Goal: Information Seeking & Learning: Learn about a topic

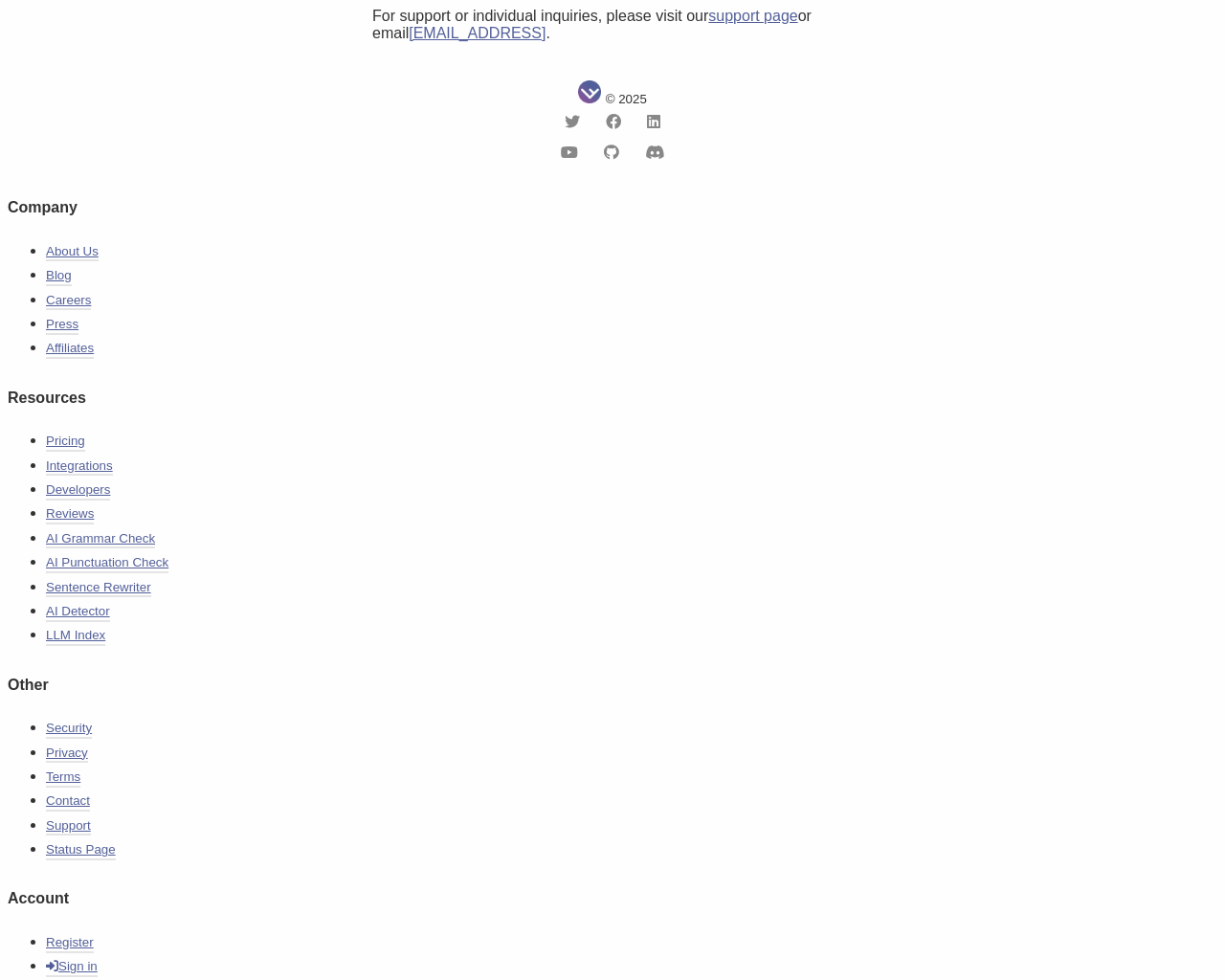
scroll to position [648, 0]
type input "[EMAIL_ADDRESS][DOMAIN_NAME]"
type input "555-666-0606"
type textarea "20"
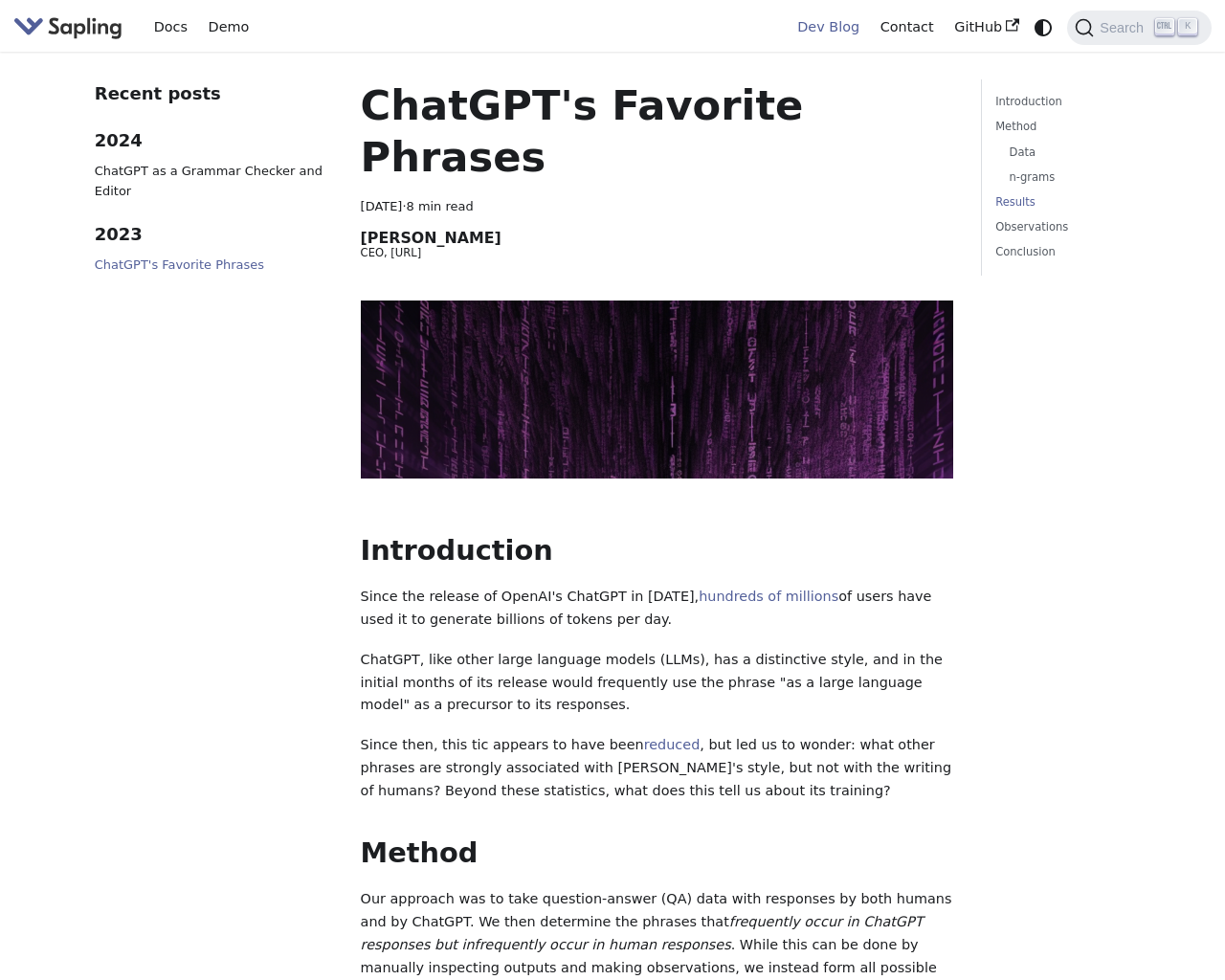
scroll to position [1440, 0]
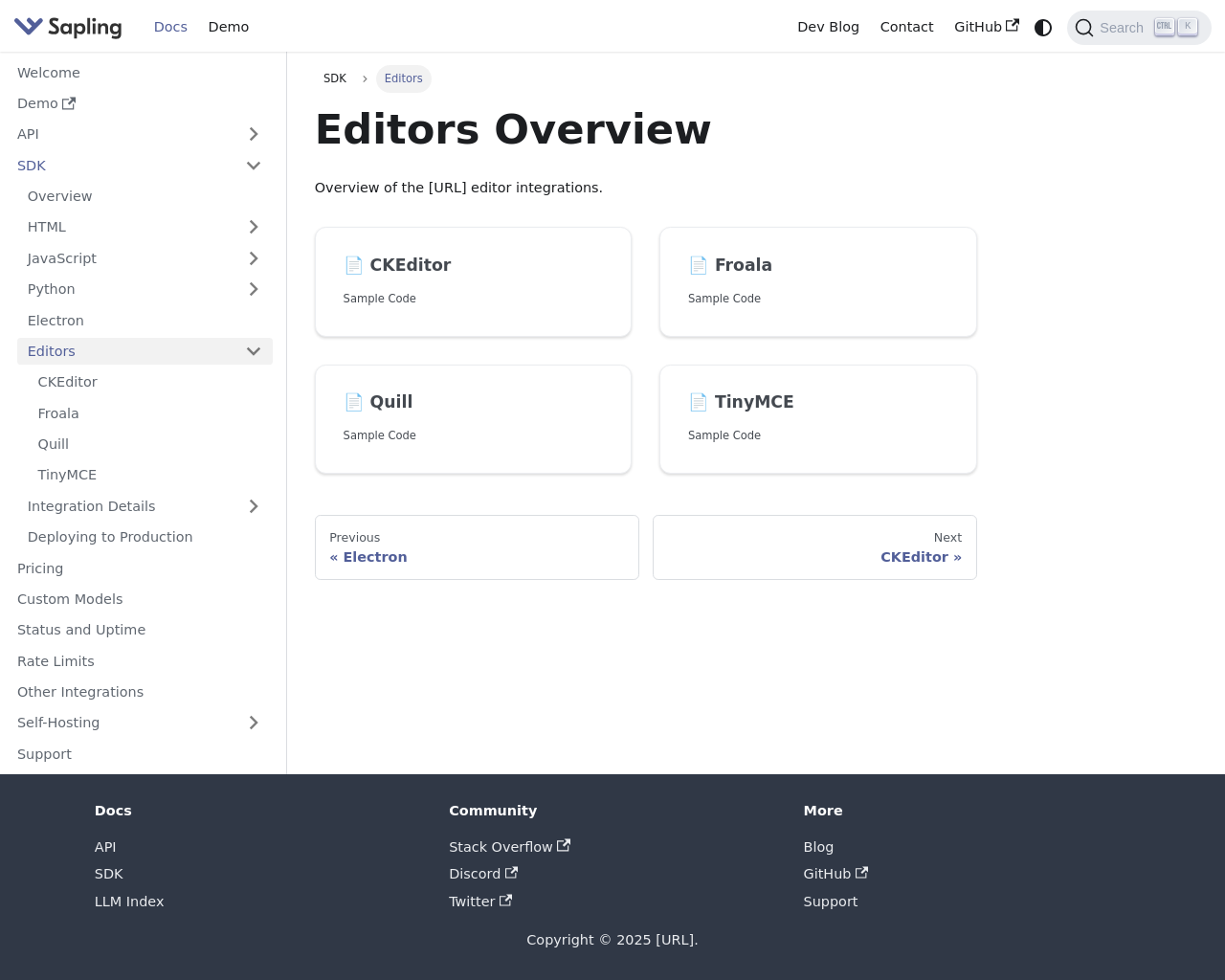
scroll to position [1440, 0]
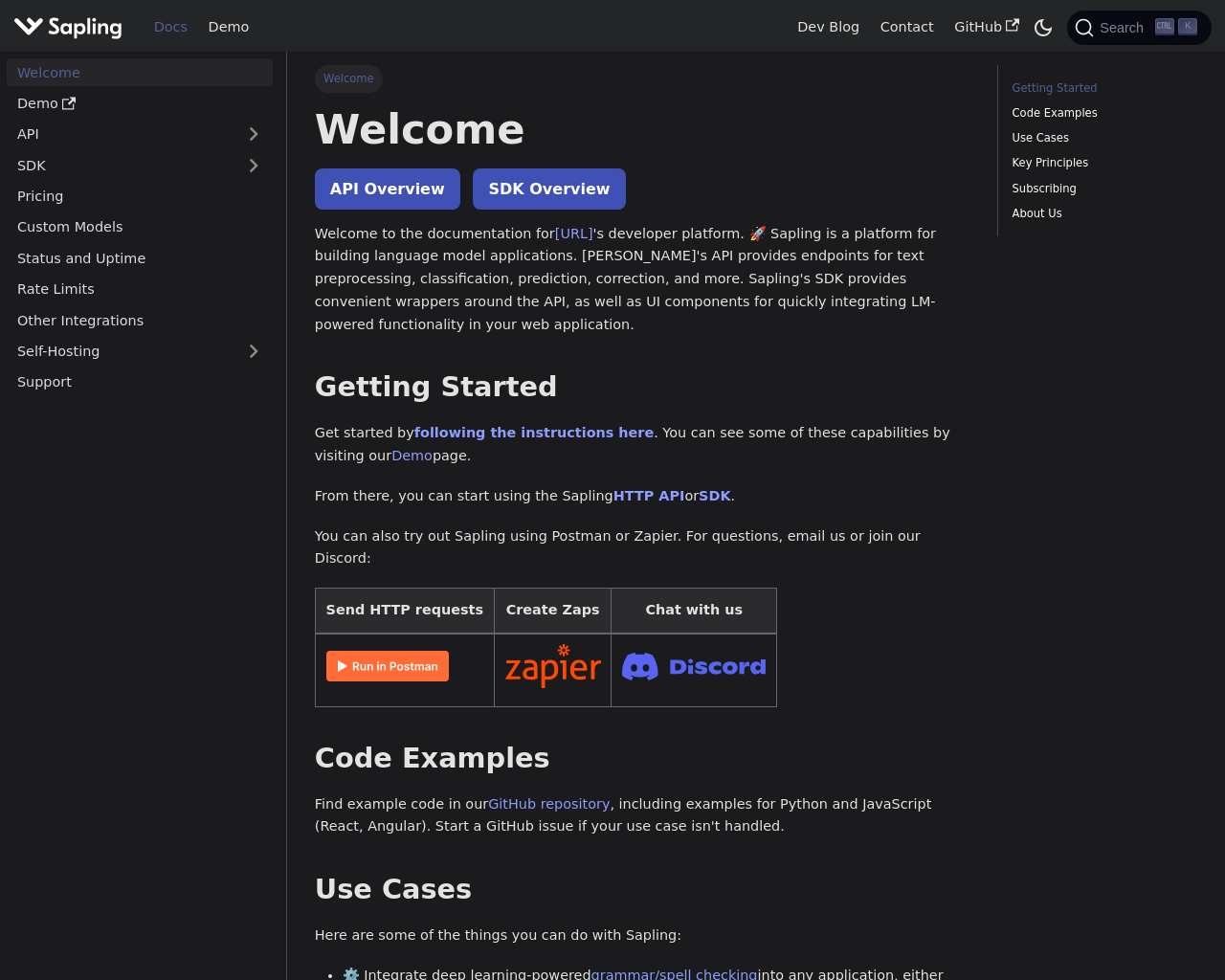
scroll to position [52, 0]
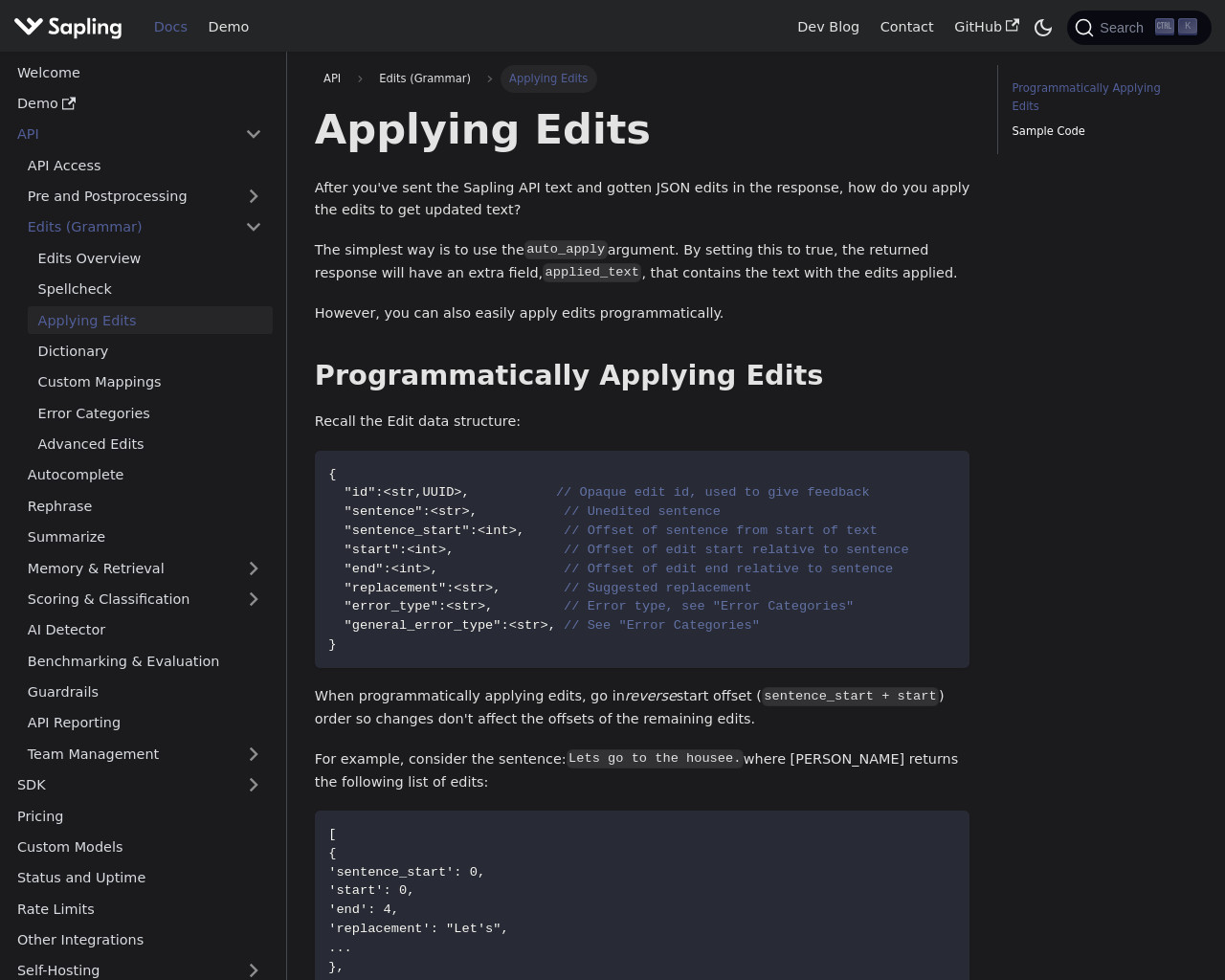
scroll to position [1255, 0]
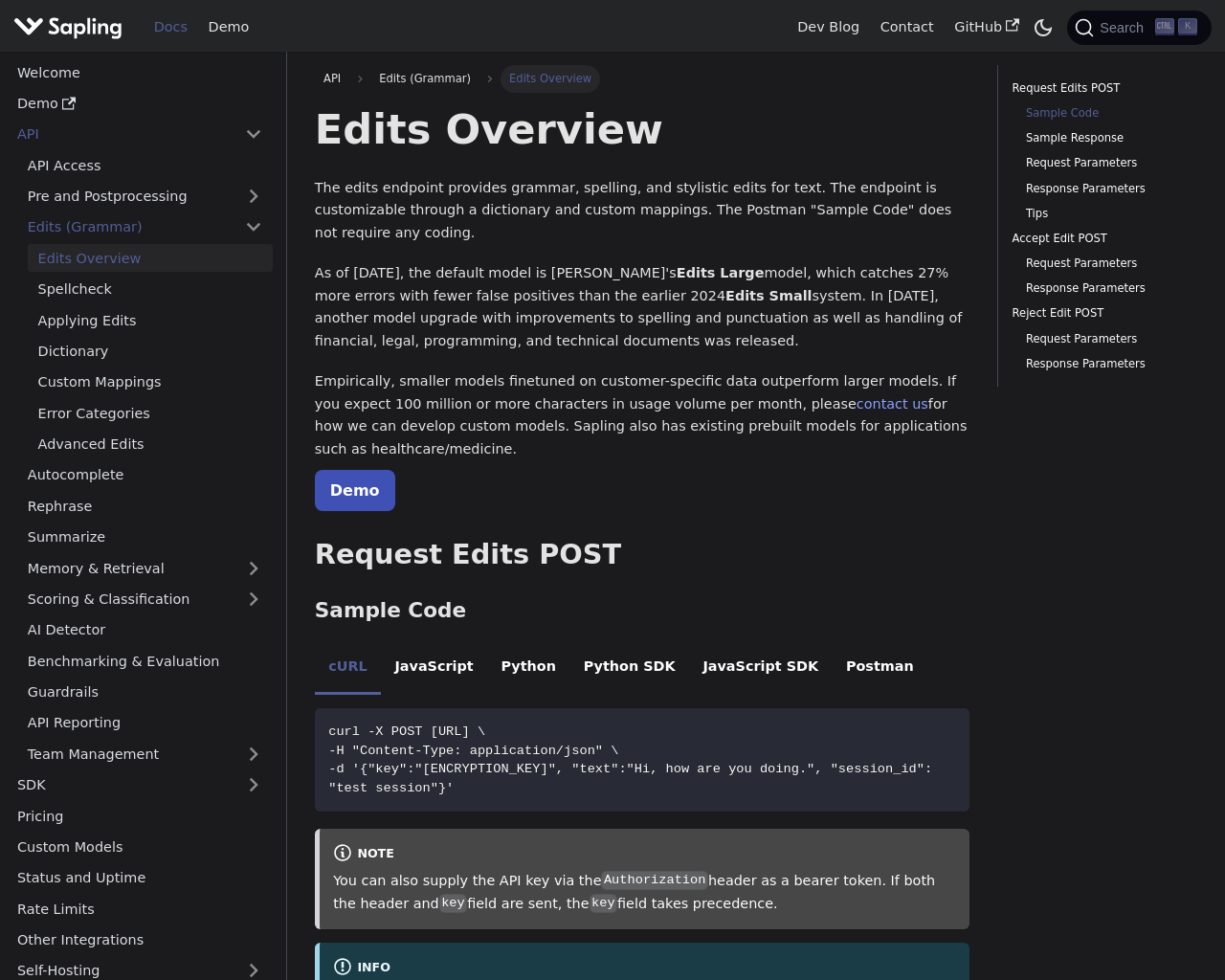
scroll to position [495, 0]
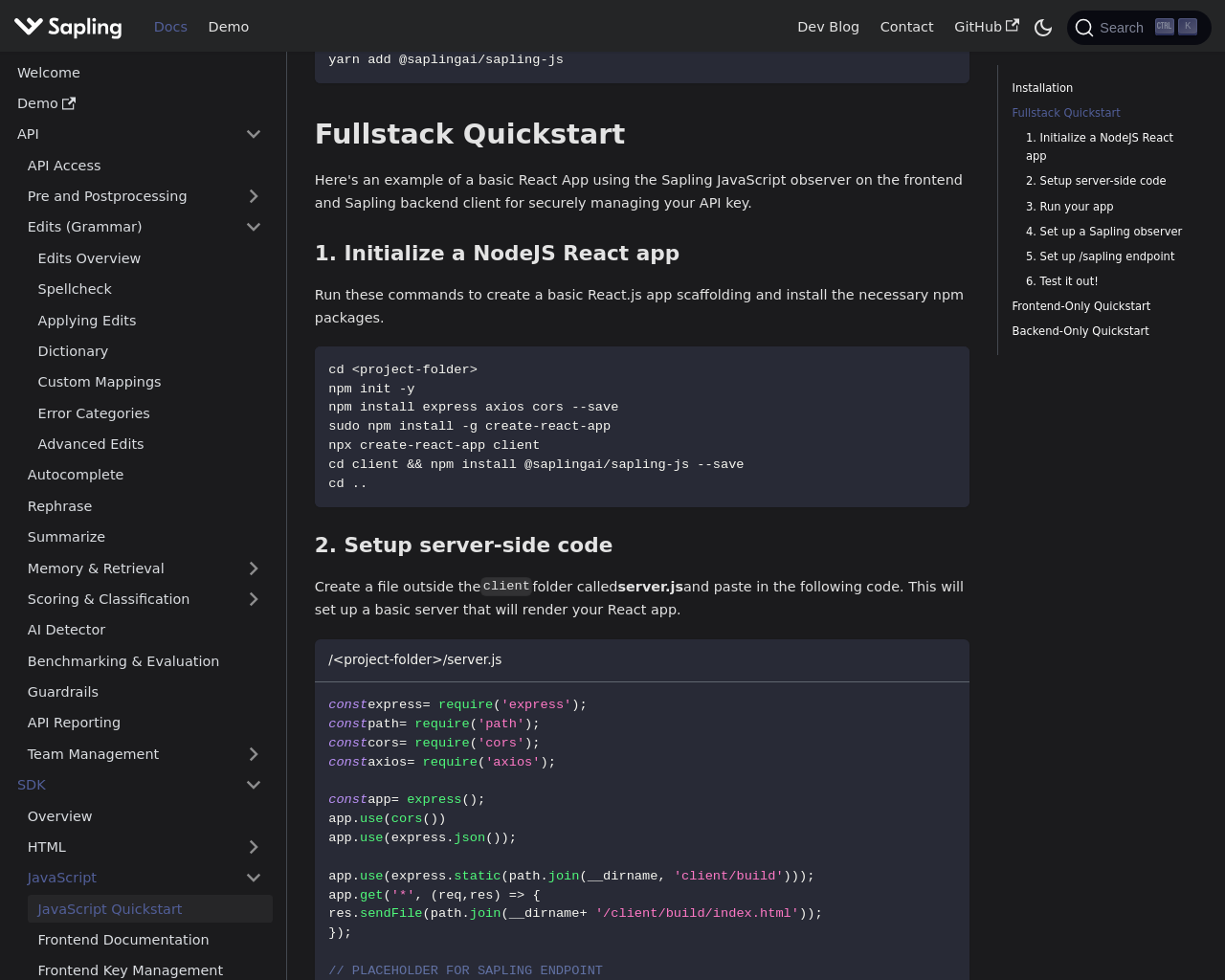
scroll to position [554, 0]
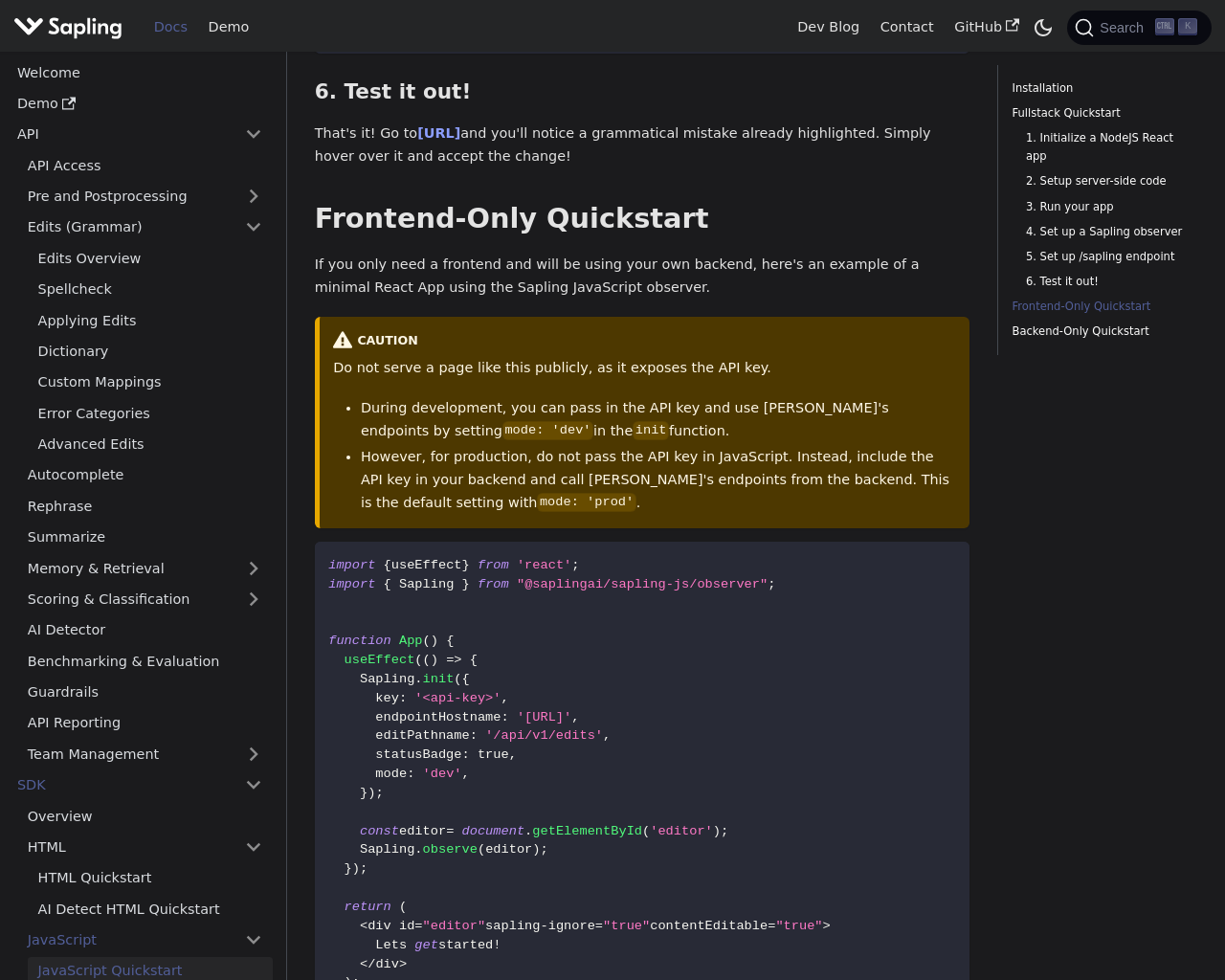
scroll to position [3711, 0]
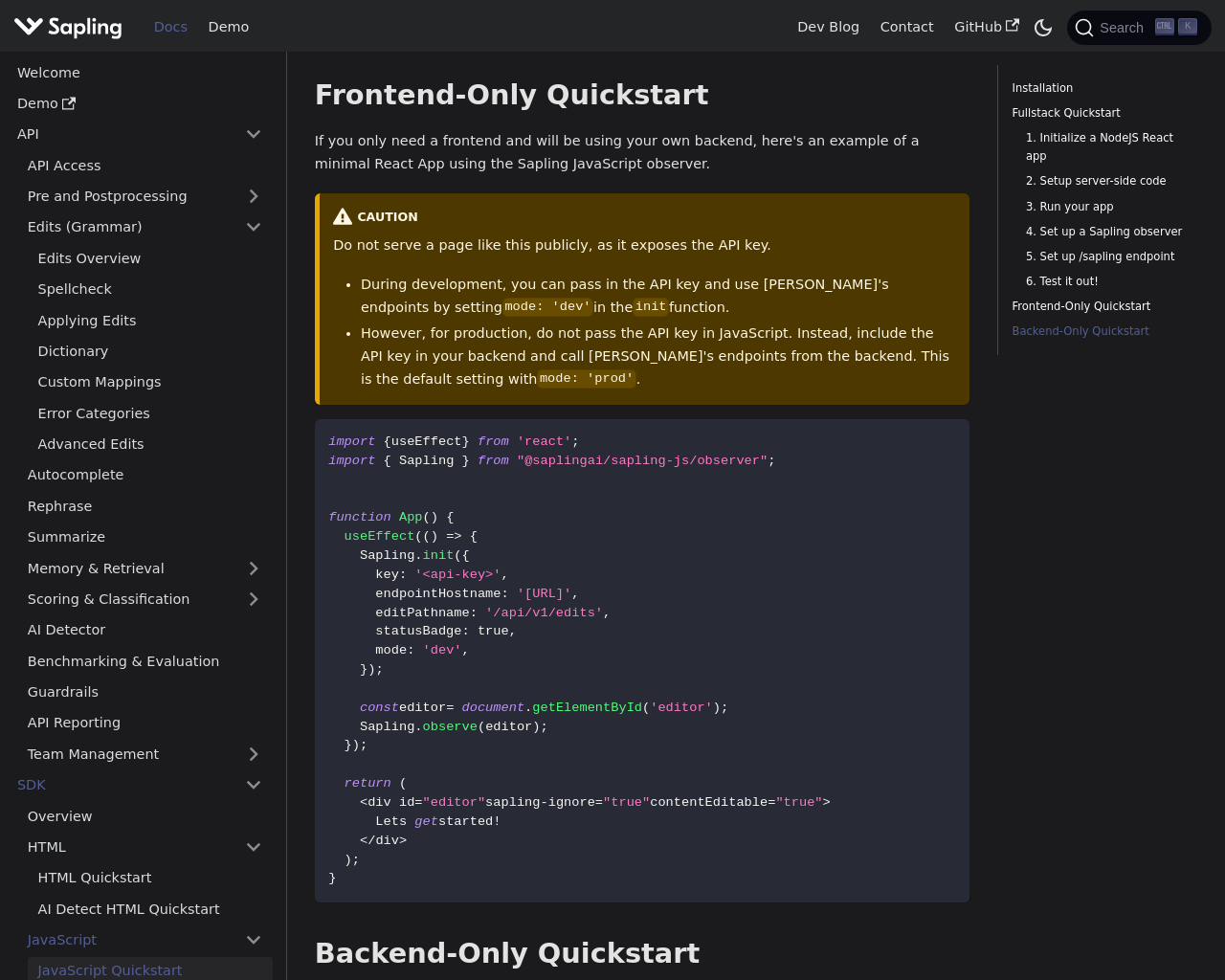
scroll to position [4282, 0]
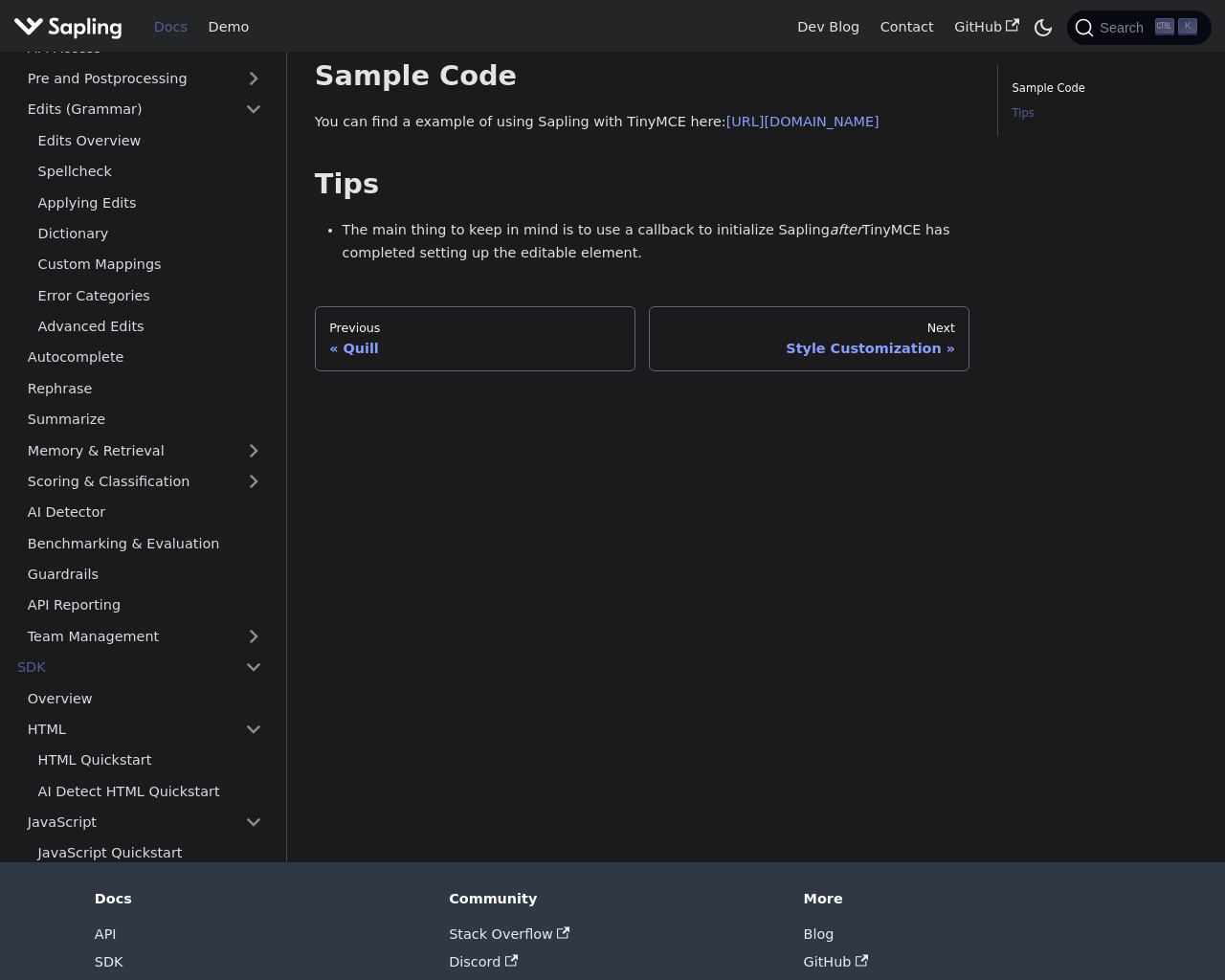
scroll to position [206, 0]
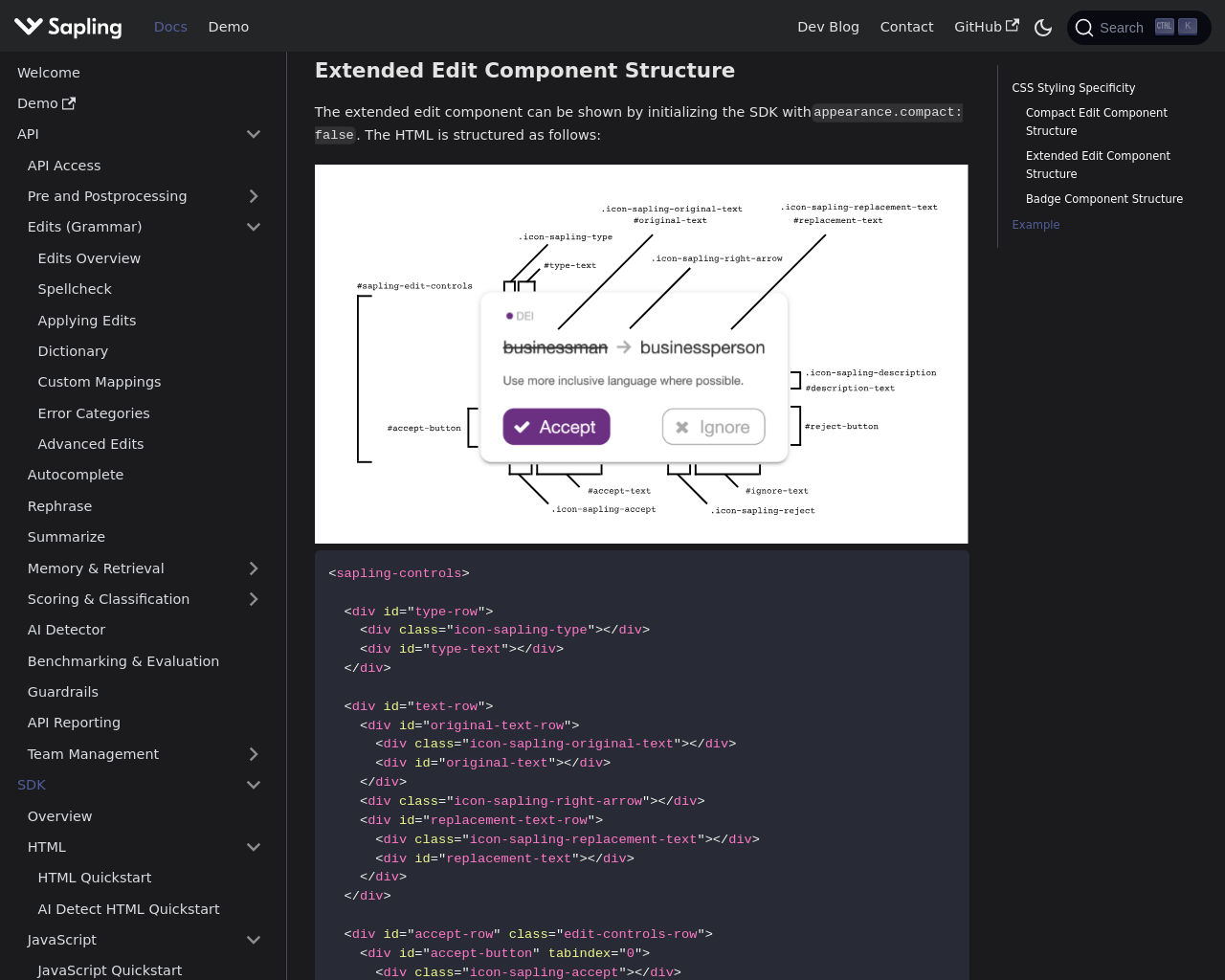
scroll to position [3576, 0]
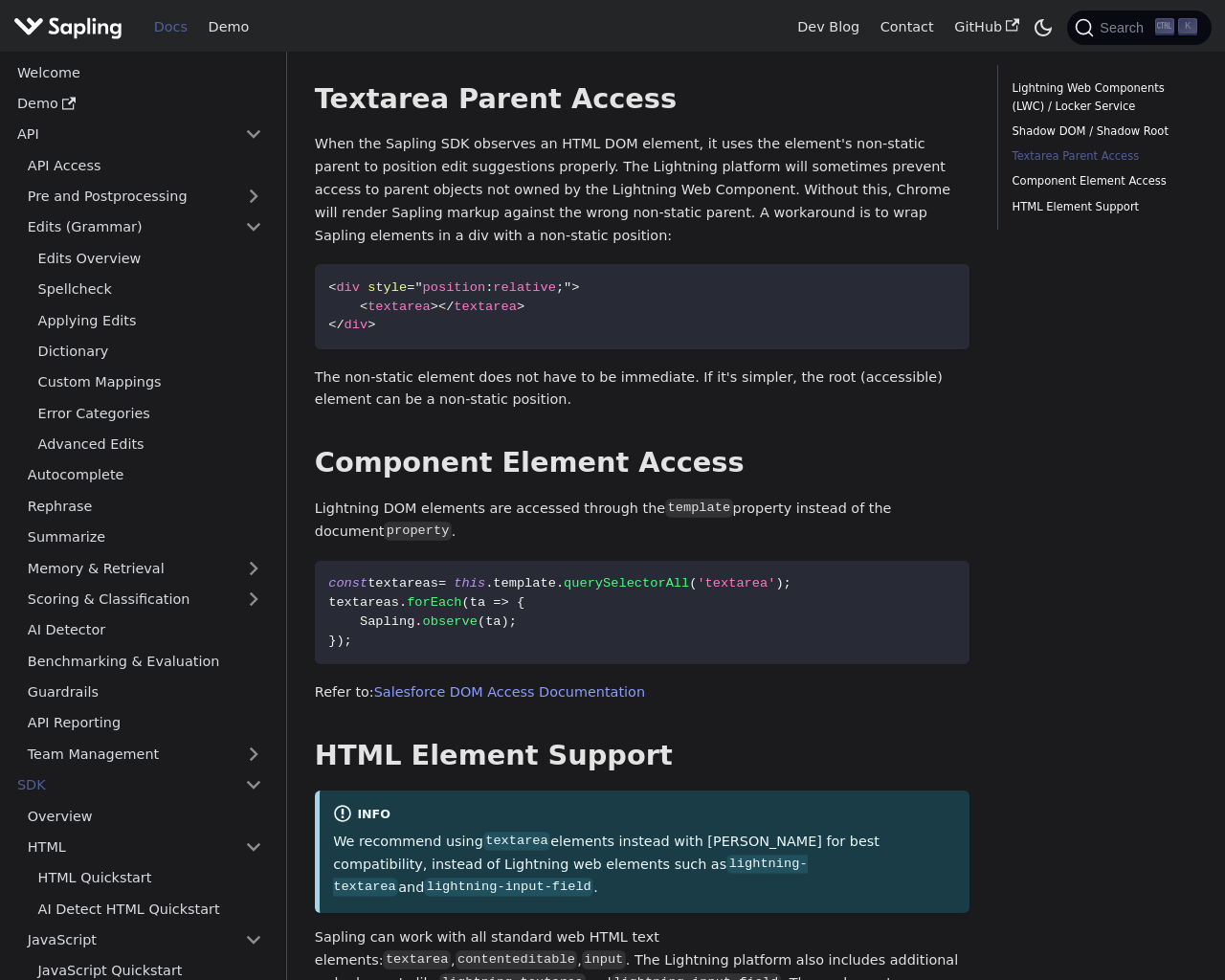
scroll to position [1405, 0]
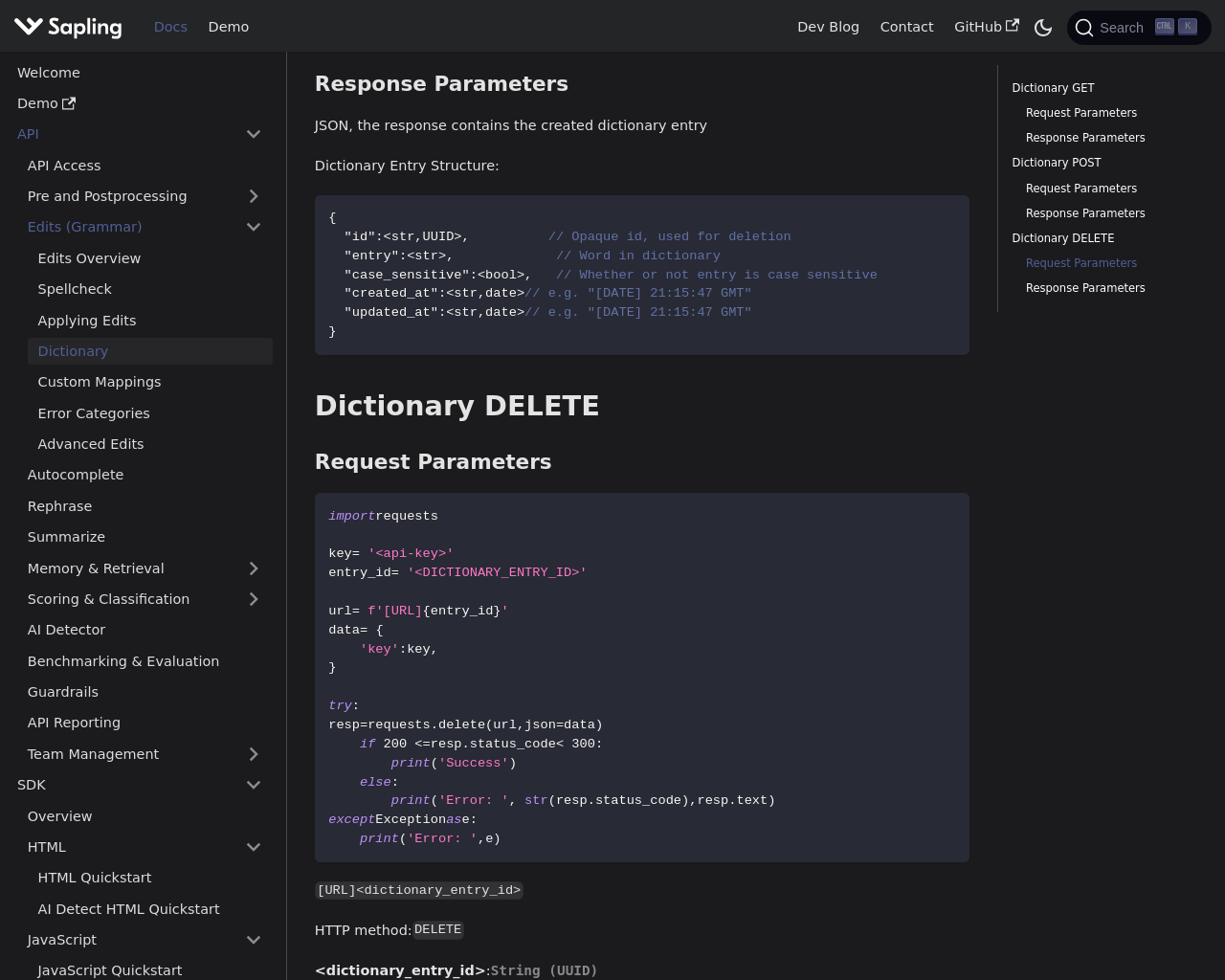
scroll to position [2366, 0]
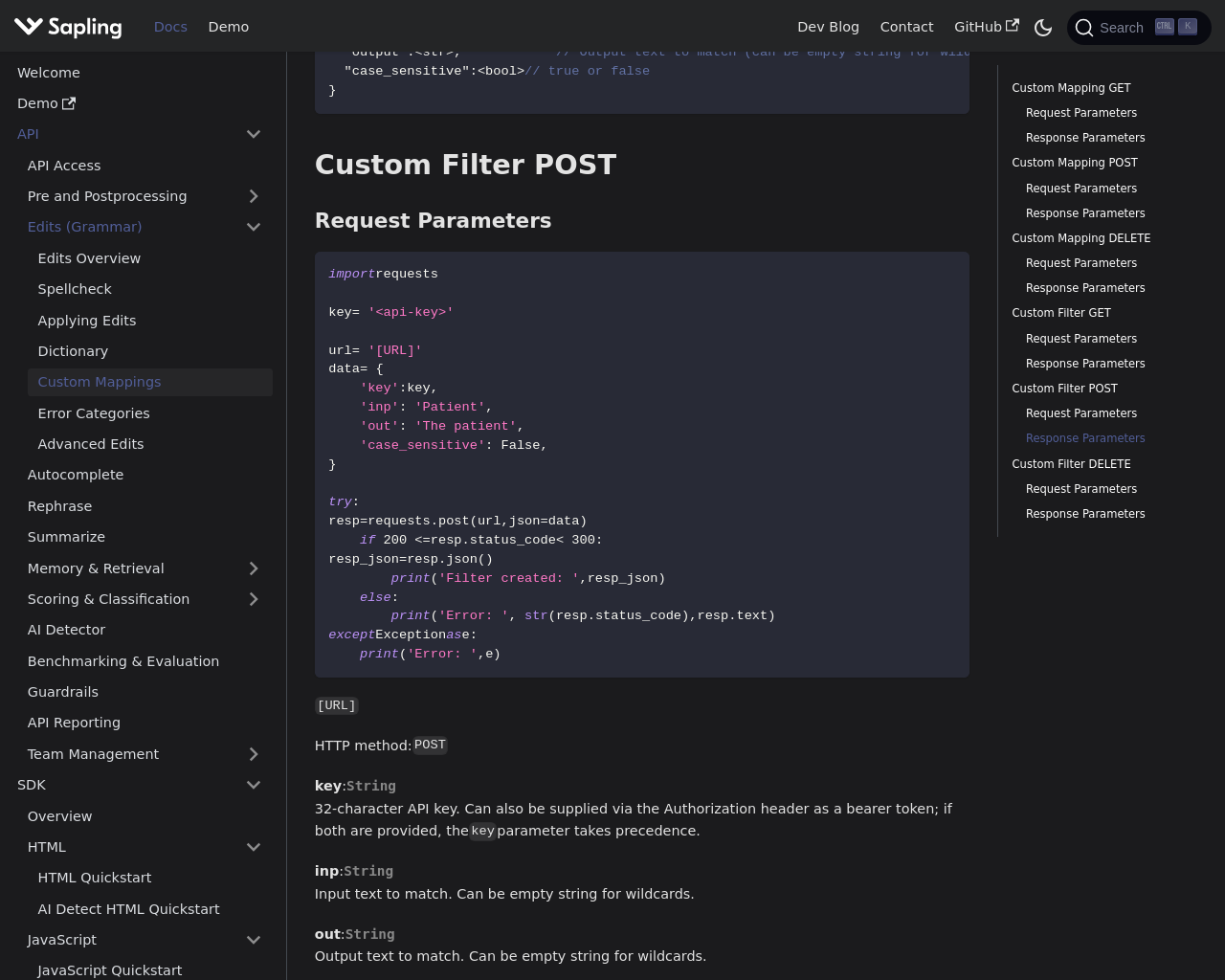
scroll to position [5812, 0]
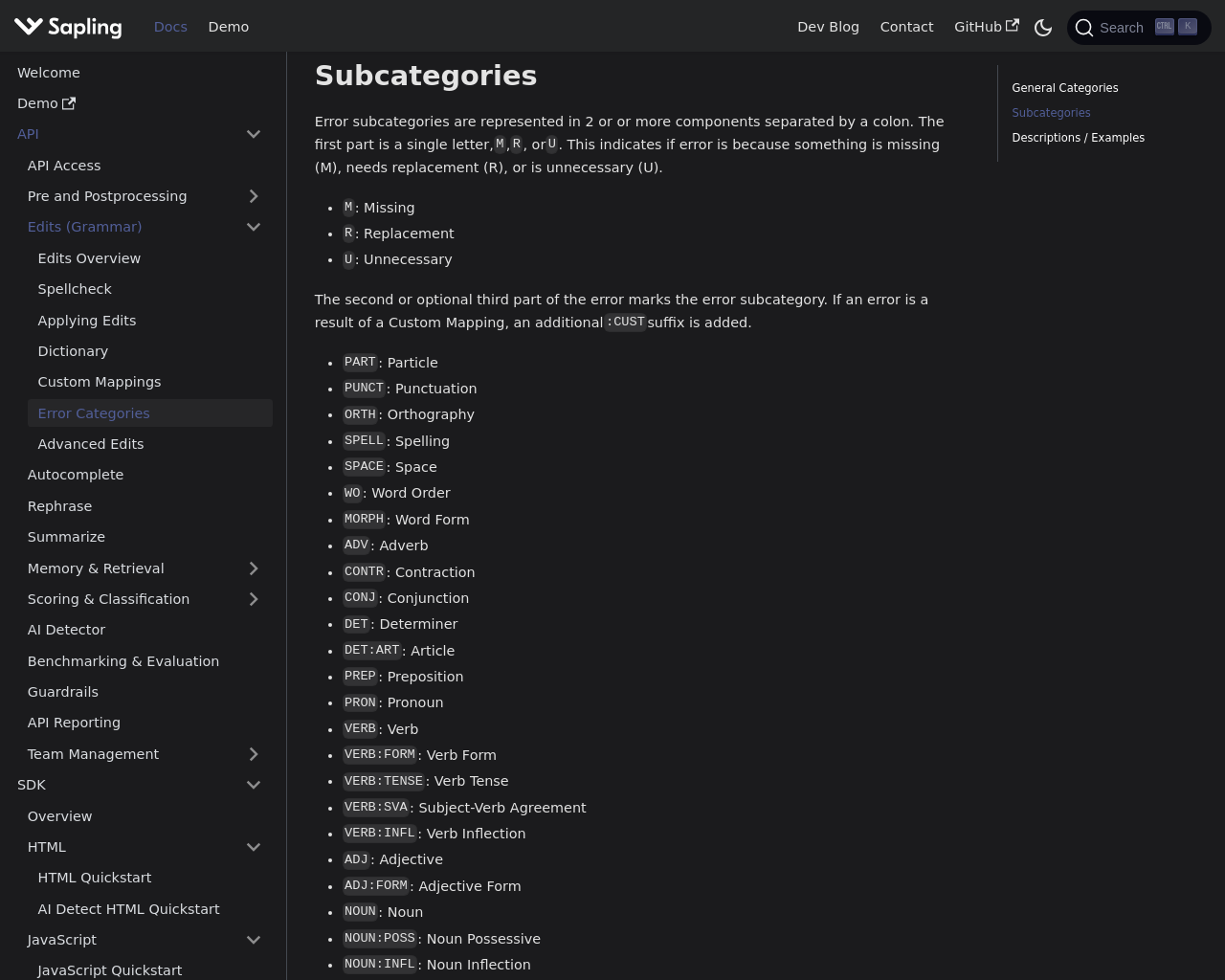
scroll to position [1605, 0]
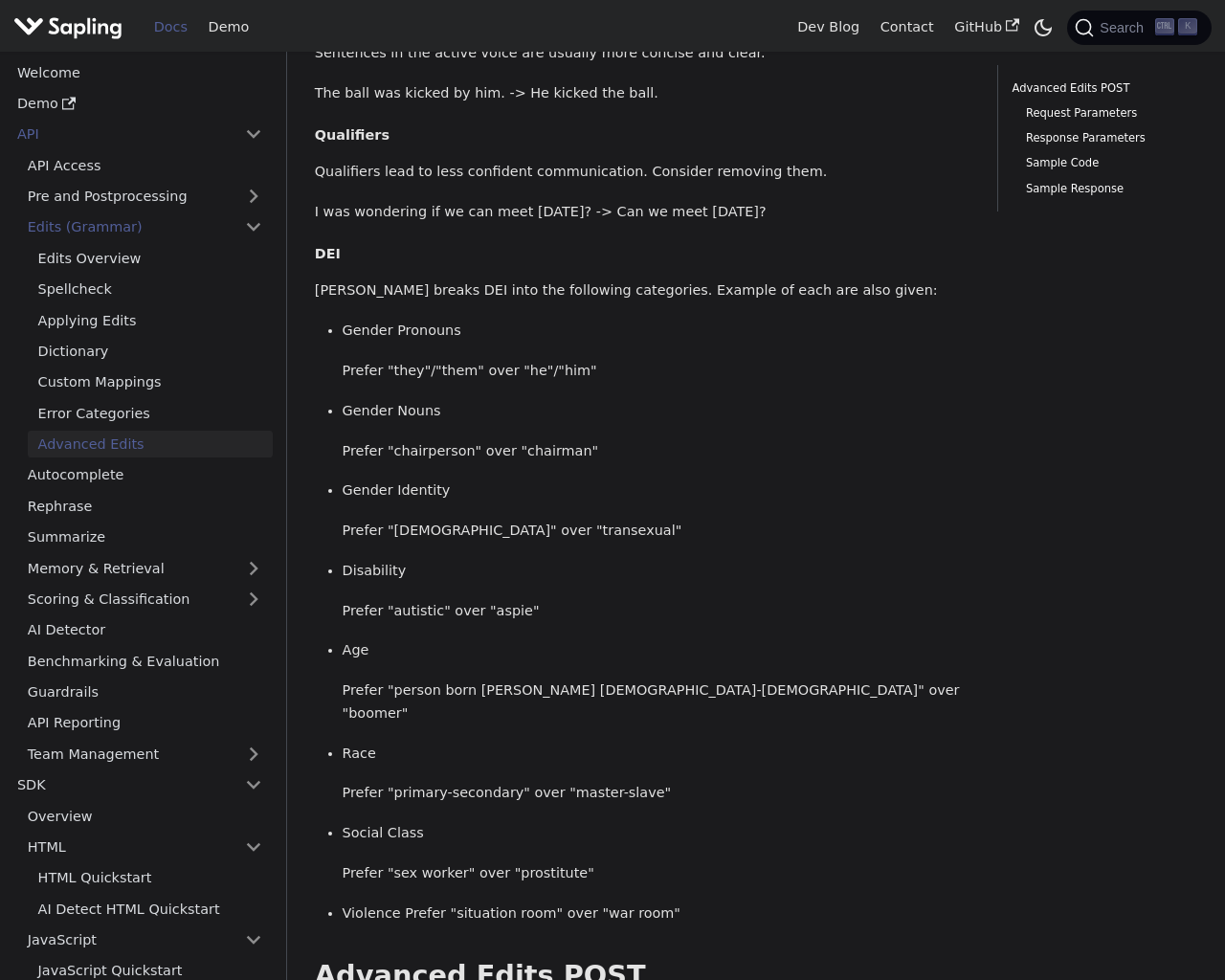
scroll to position [990, 0]
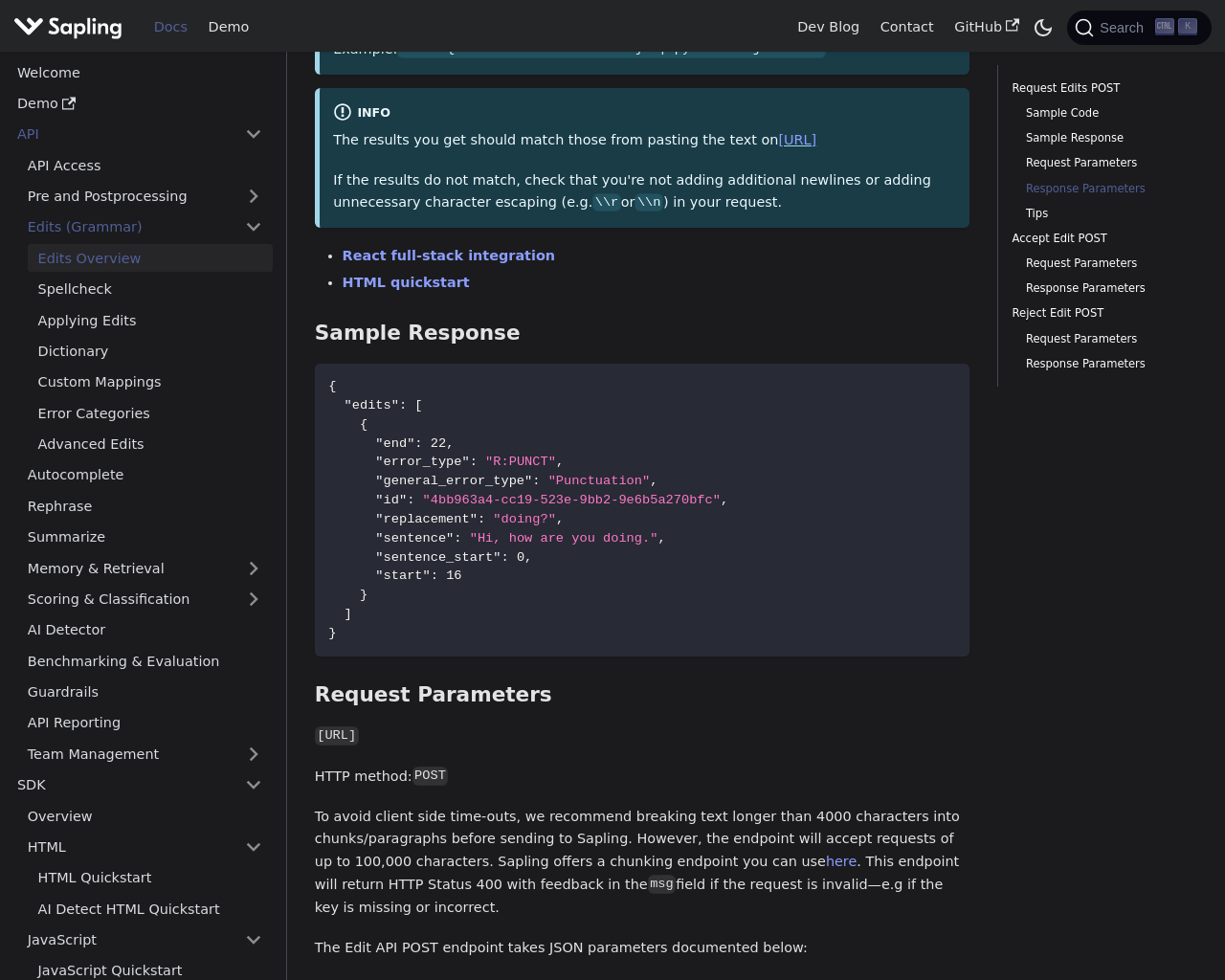
scroll to position [3001, 0]
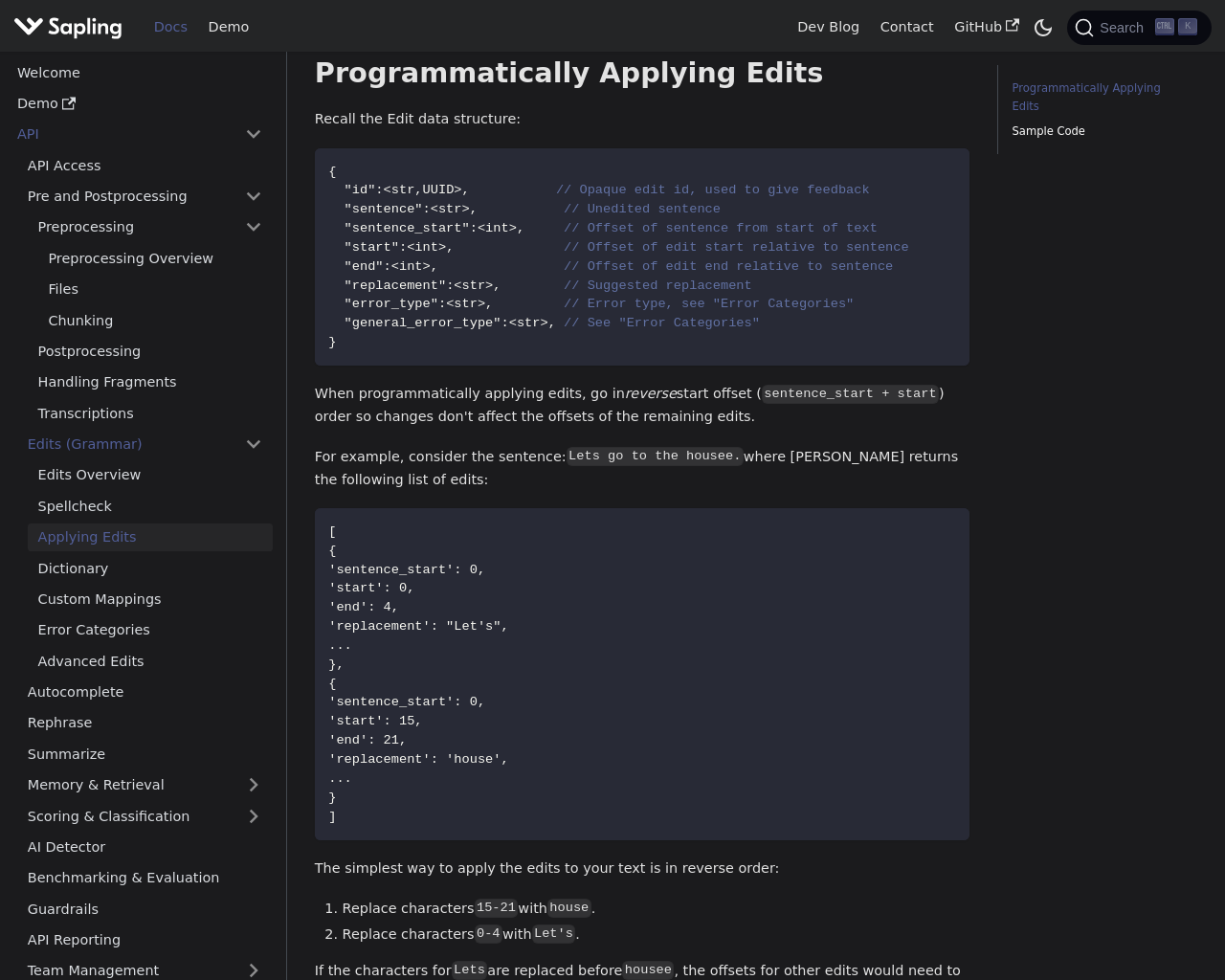
scroll to position [1236, 0]
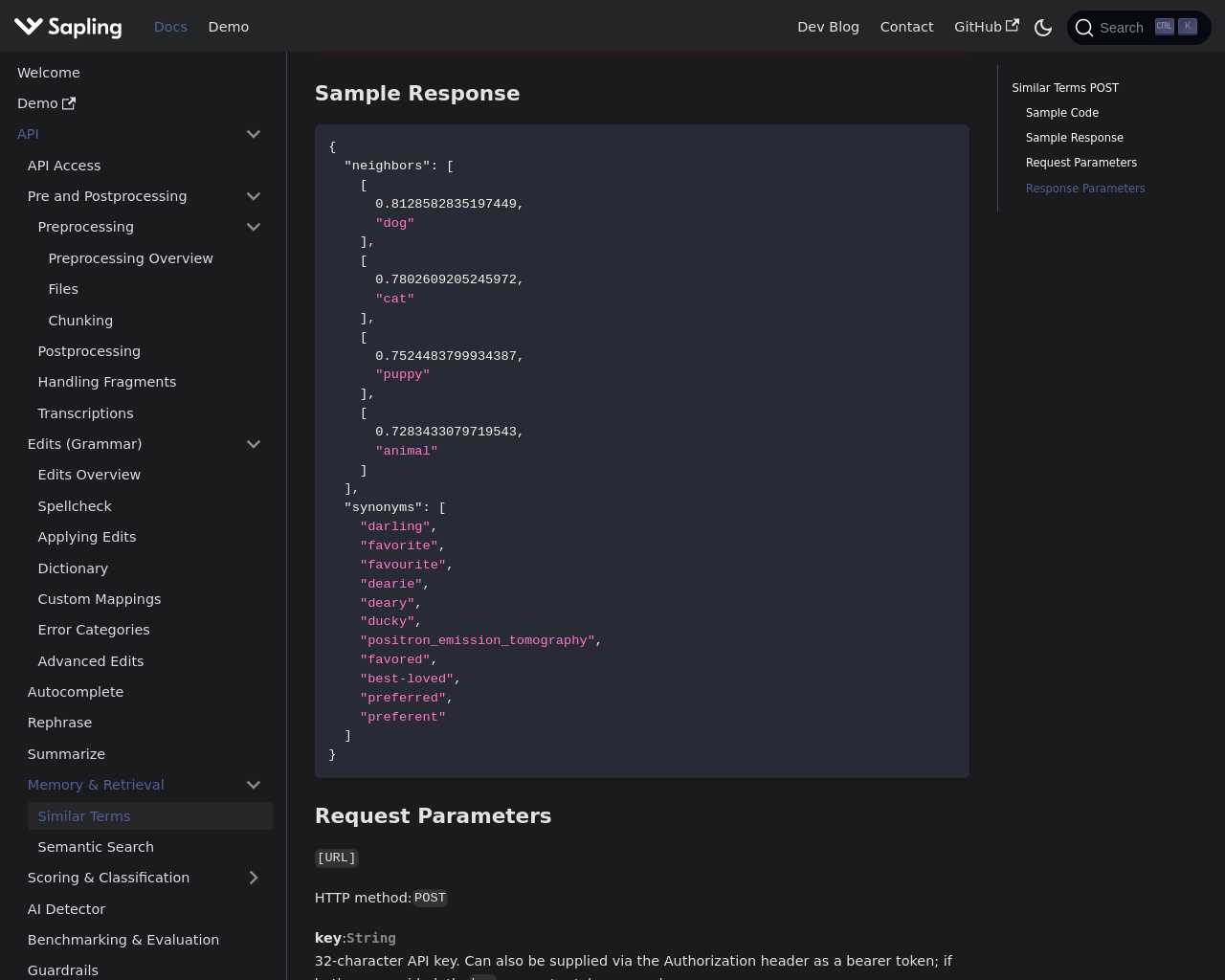
scroll to position [1903, 0]
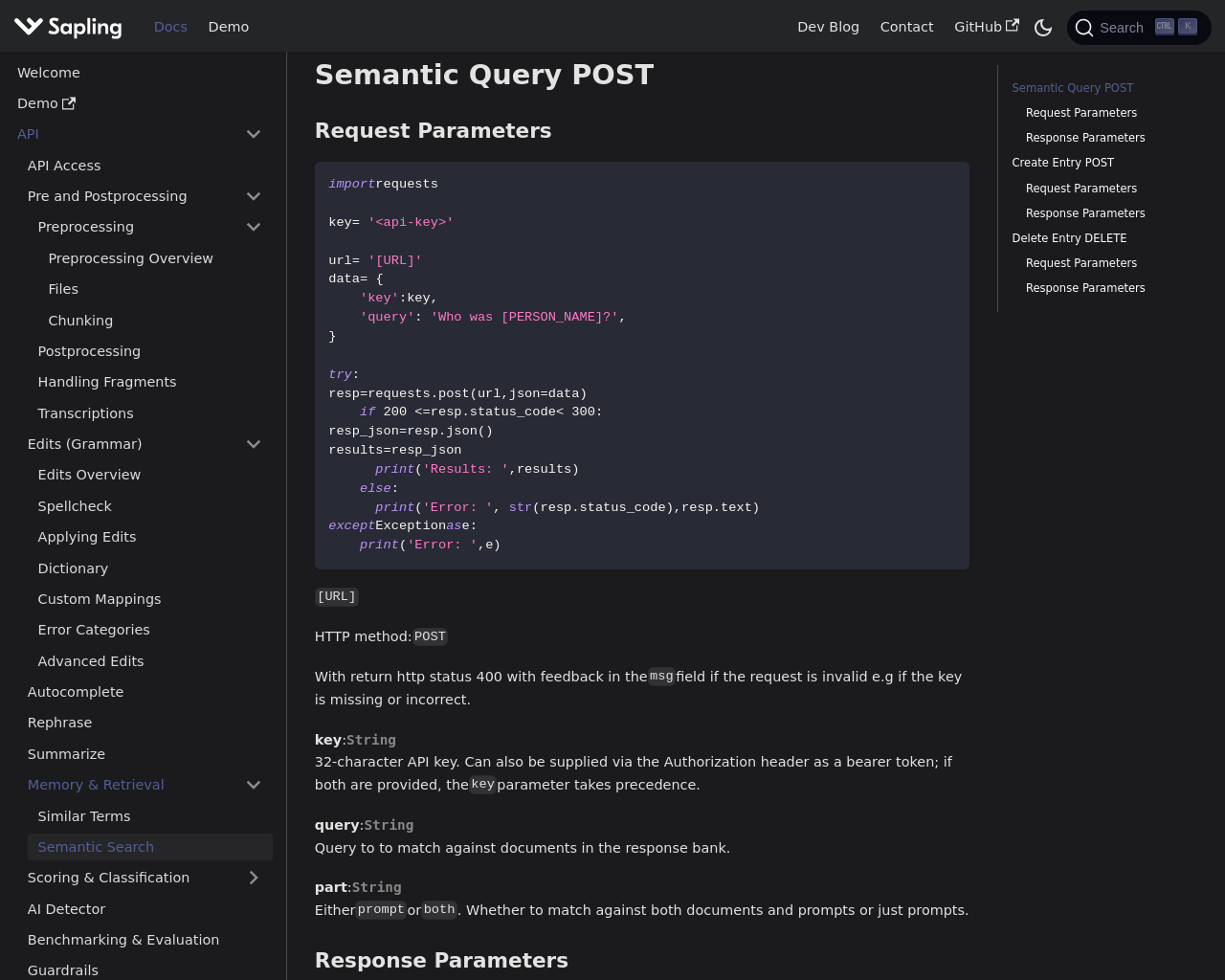
scroll to position [1932, 0]
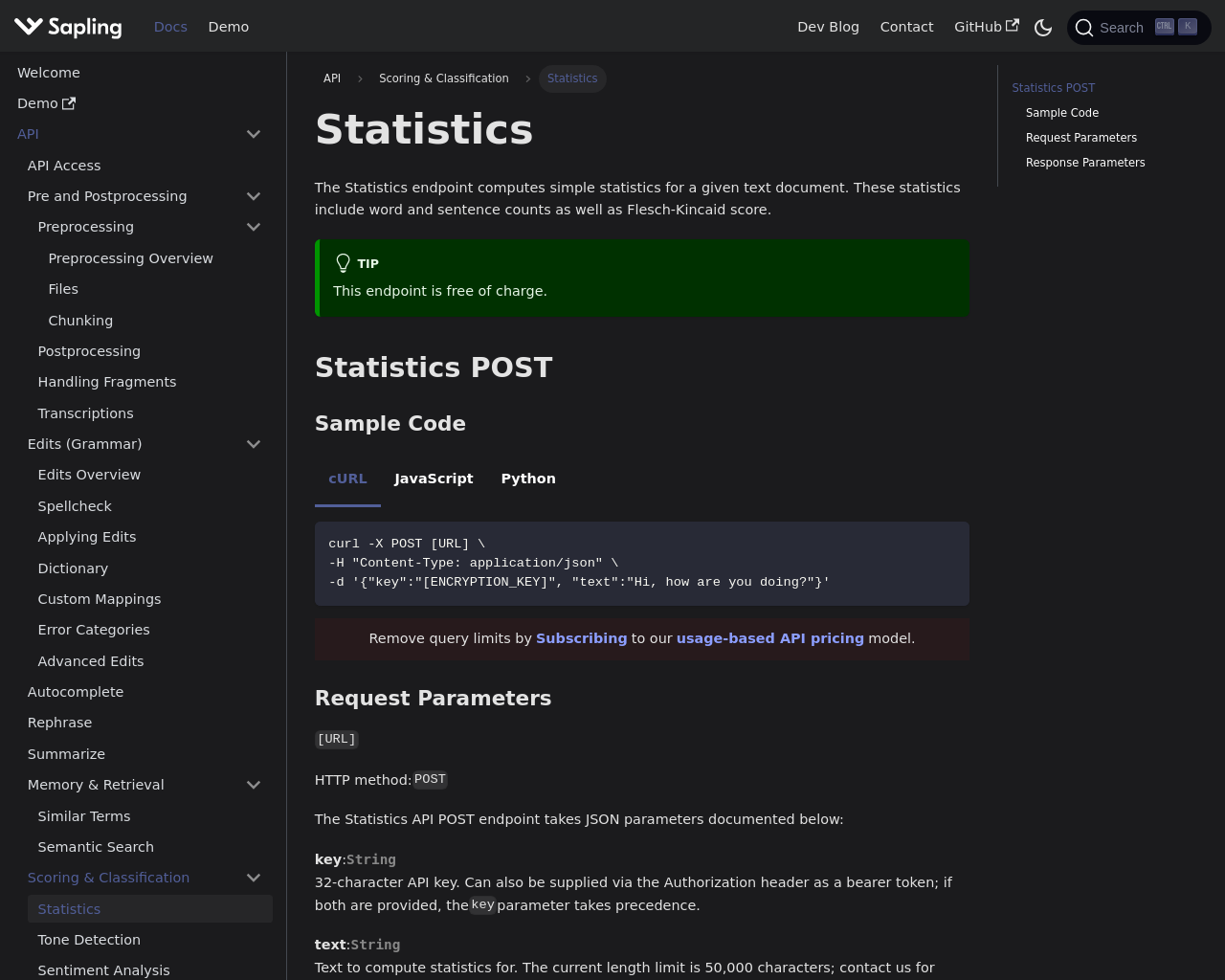
scroll to position [1061, 0]
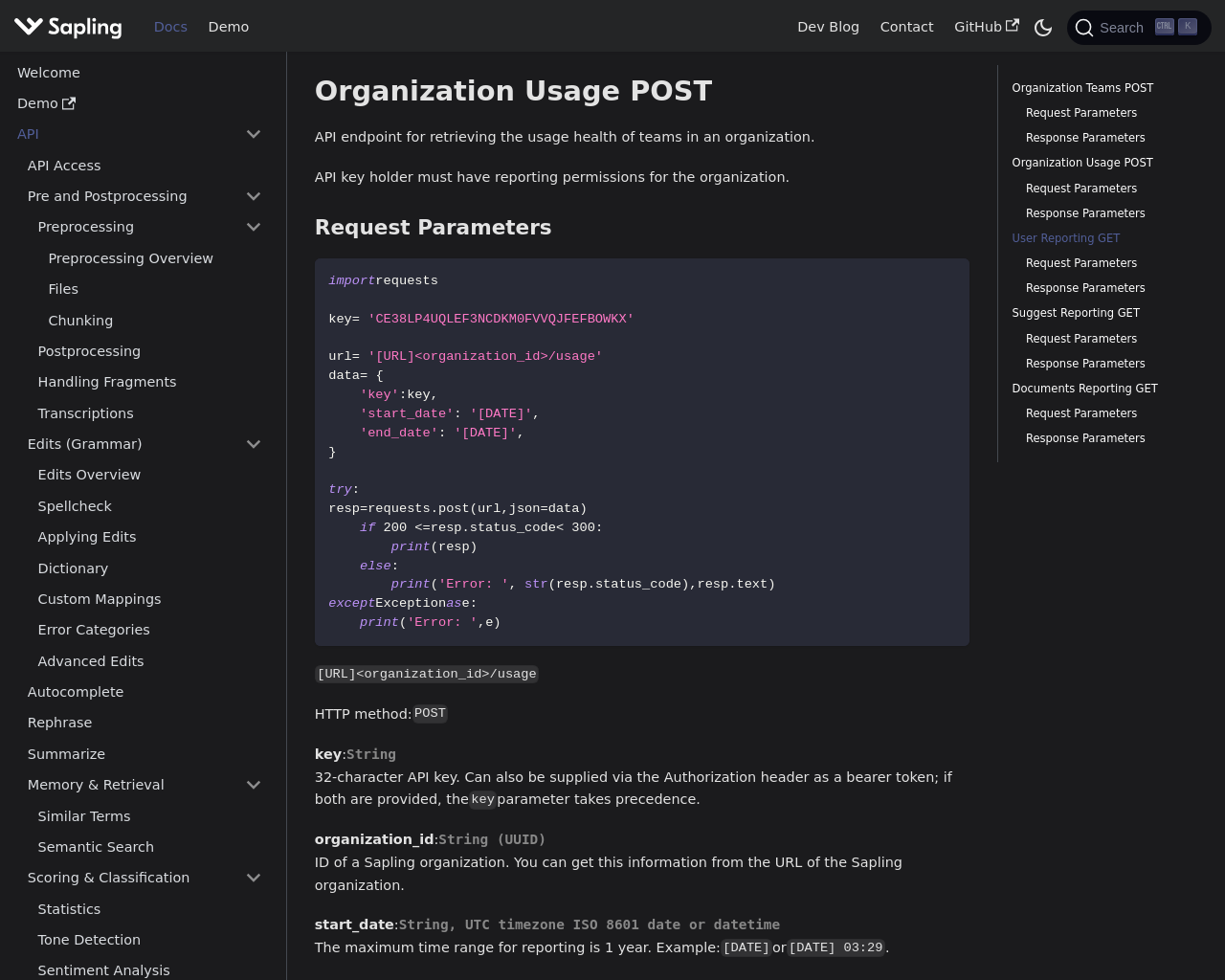
scroll to position [4352, 0]
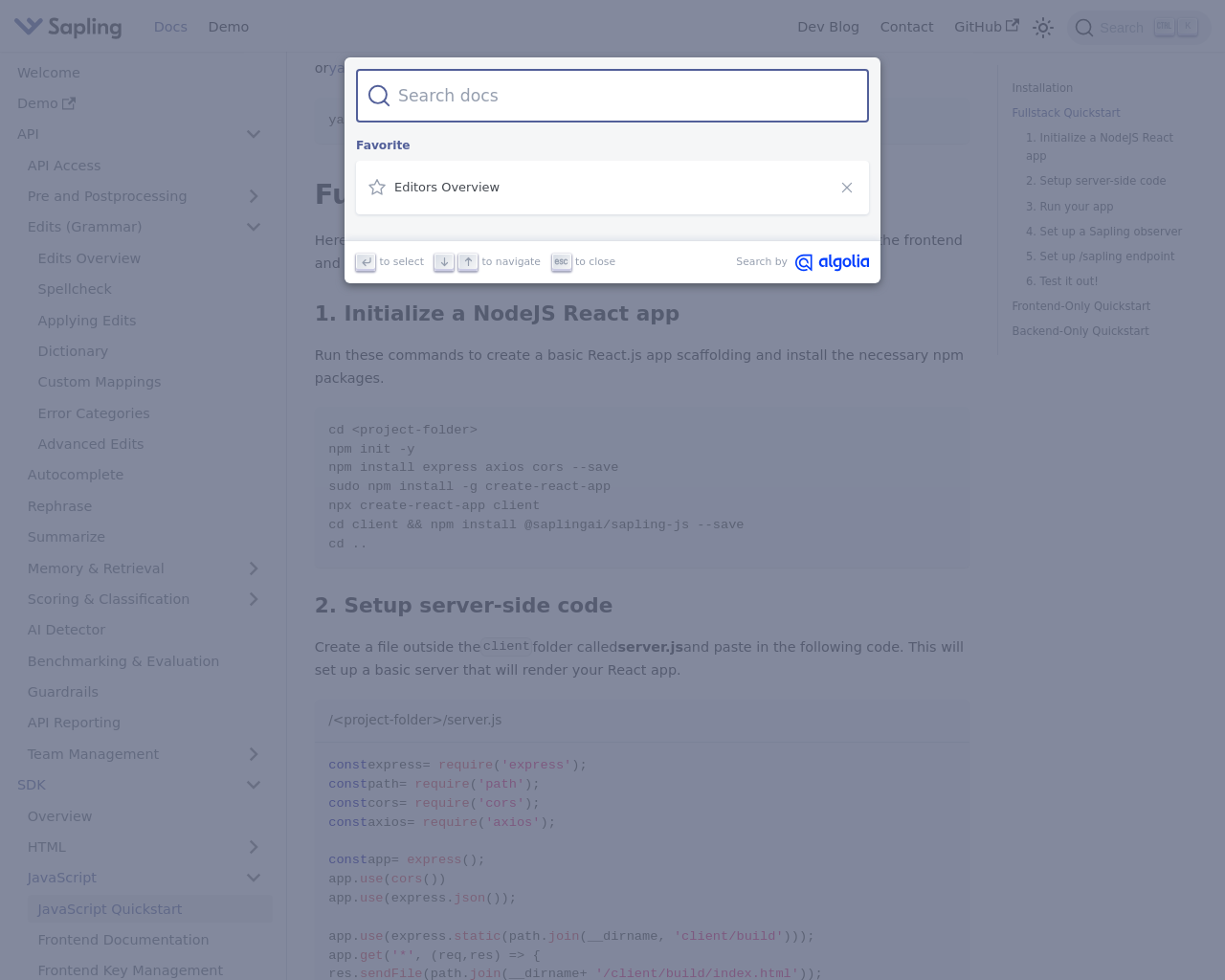
scroll to position [554, 0]
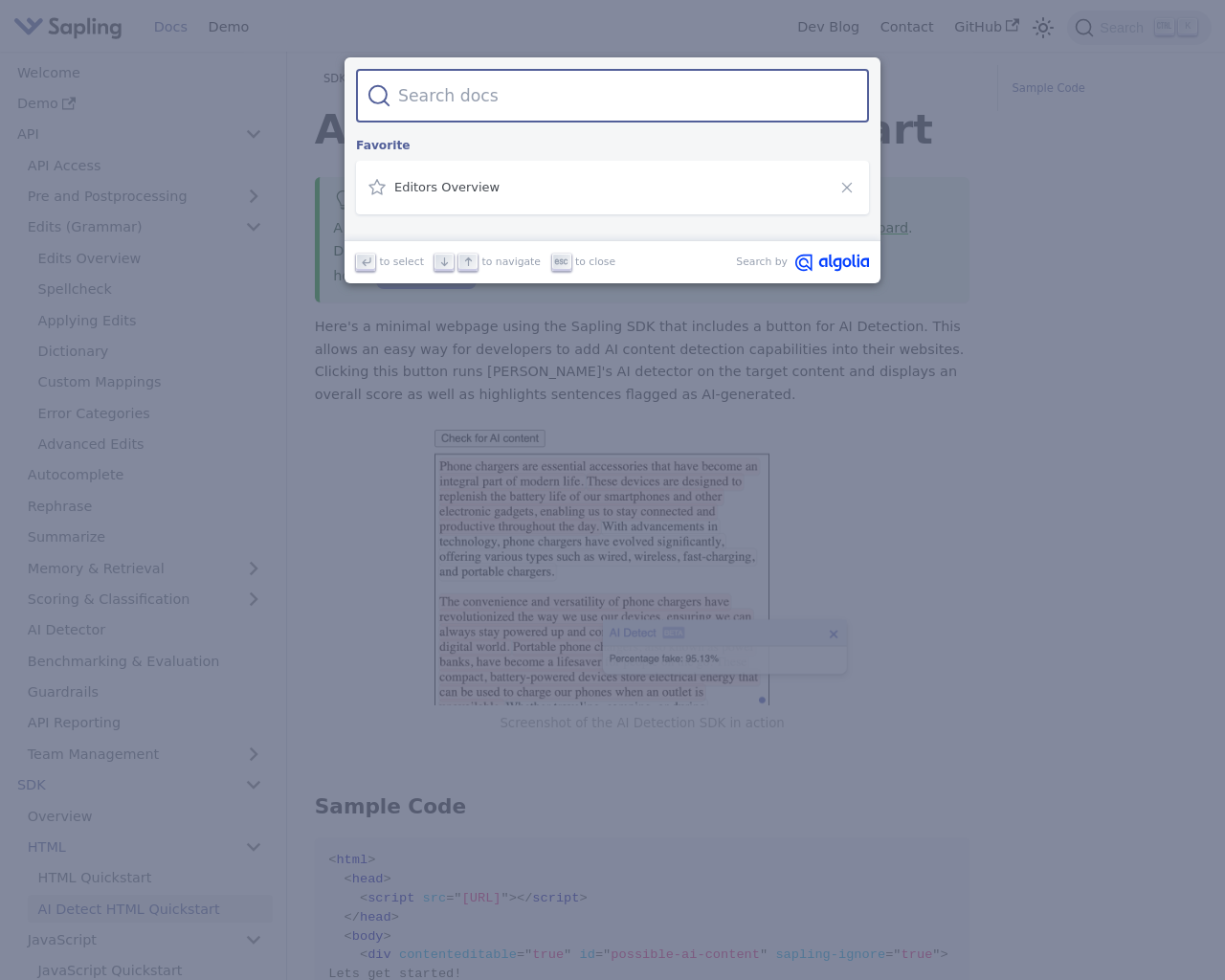
scroll to position [735, 0]
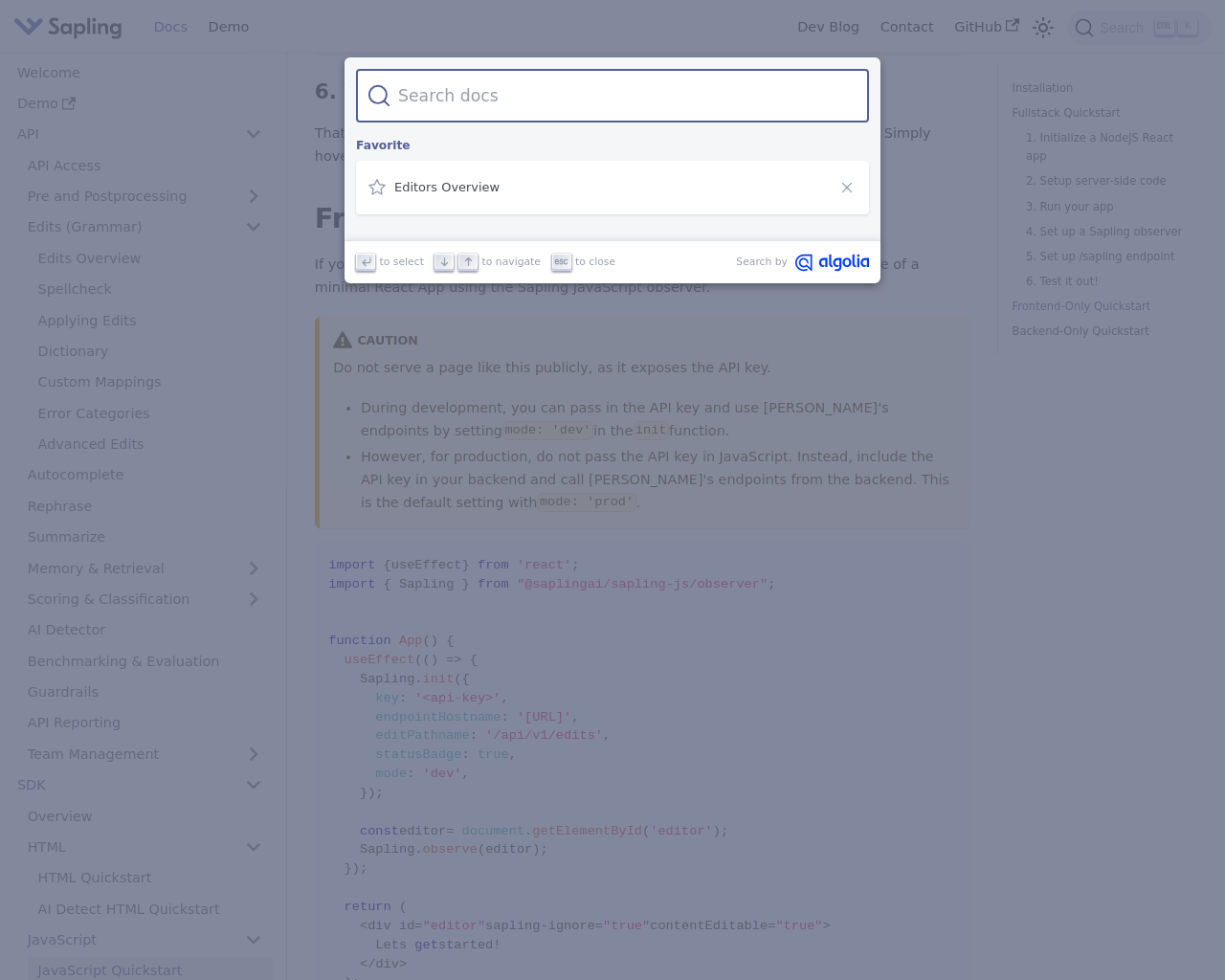
scroll to position [4301, 0]
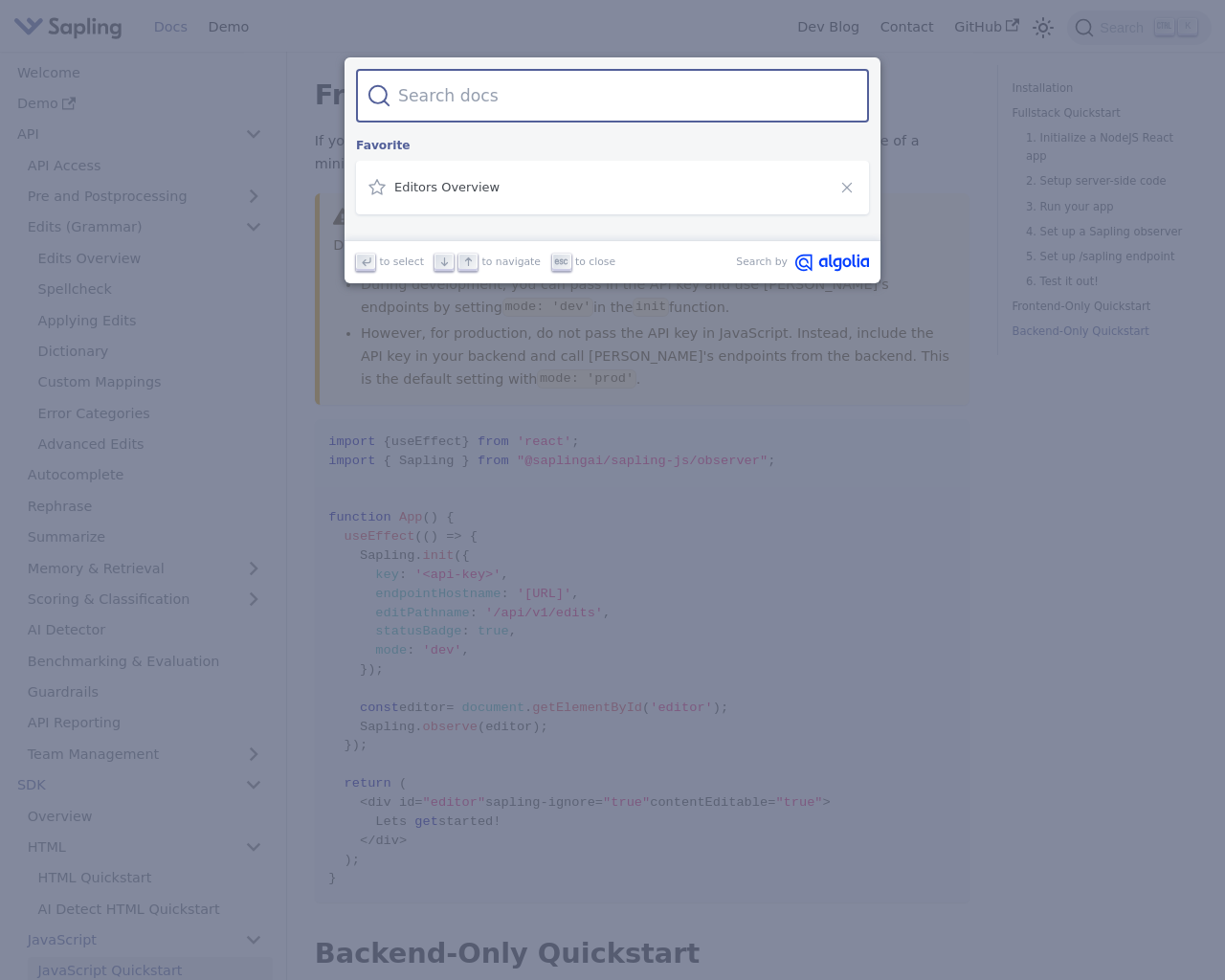
scroll to position [4282, 0]
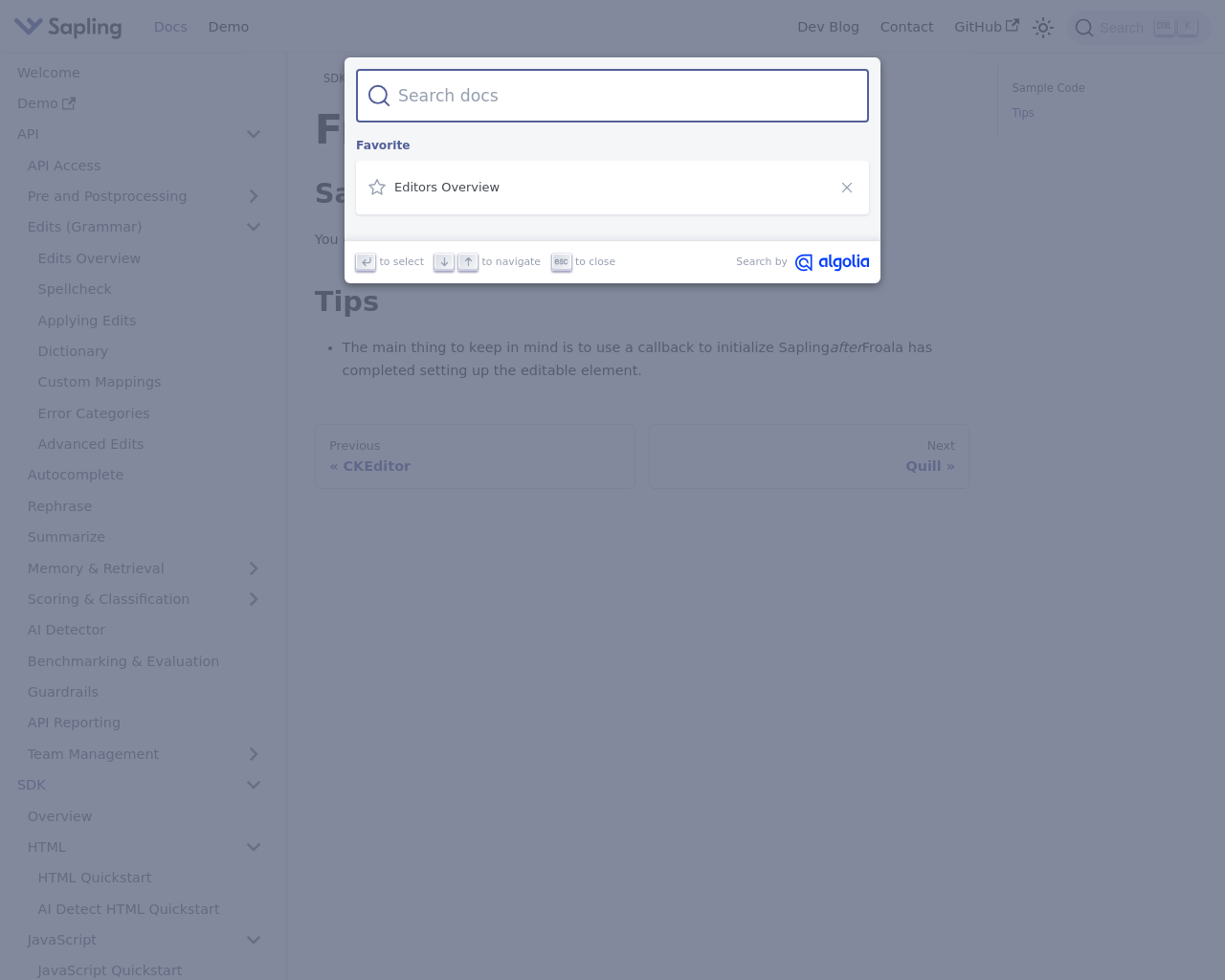
scroll to position [206, 0]
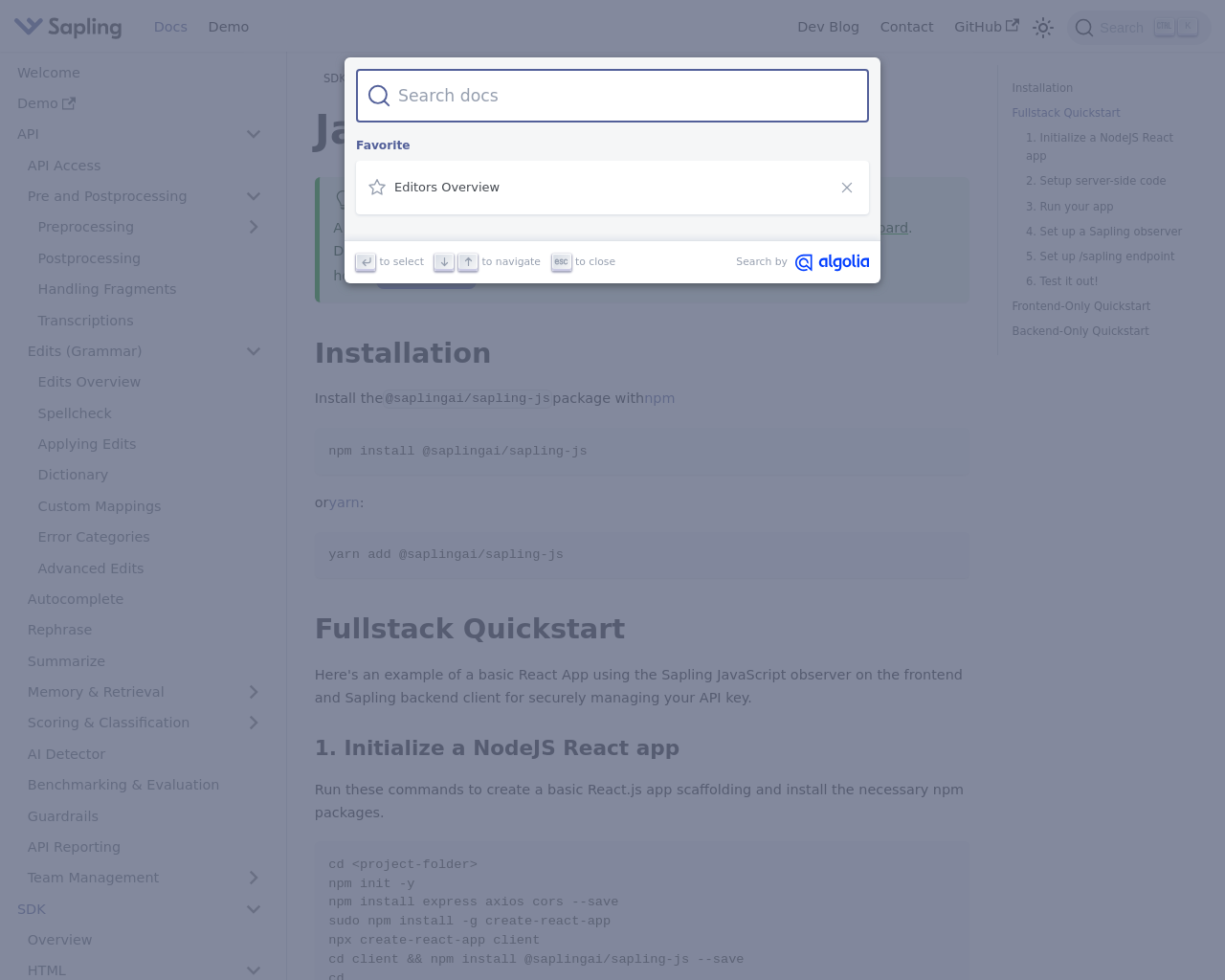
scroll to position [554, 0]
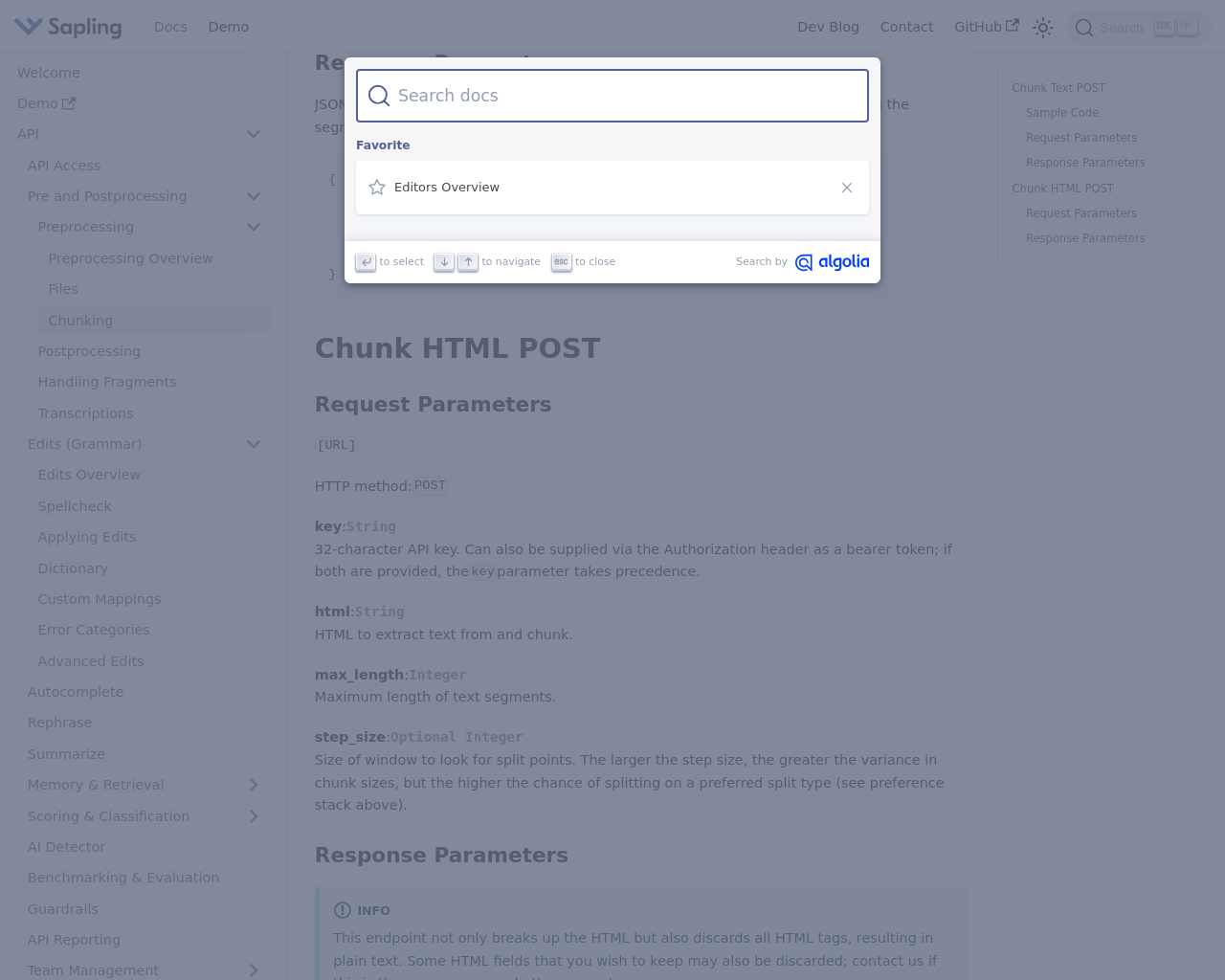
scroll to position [3065, 0]
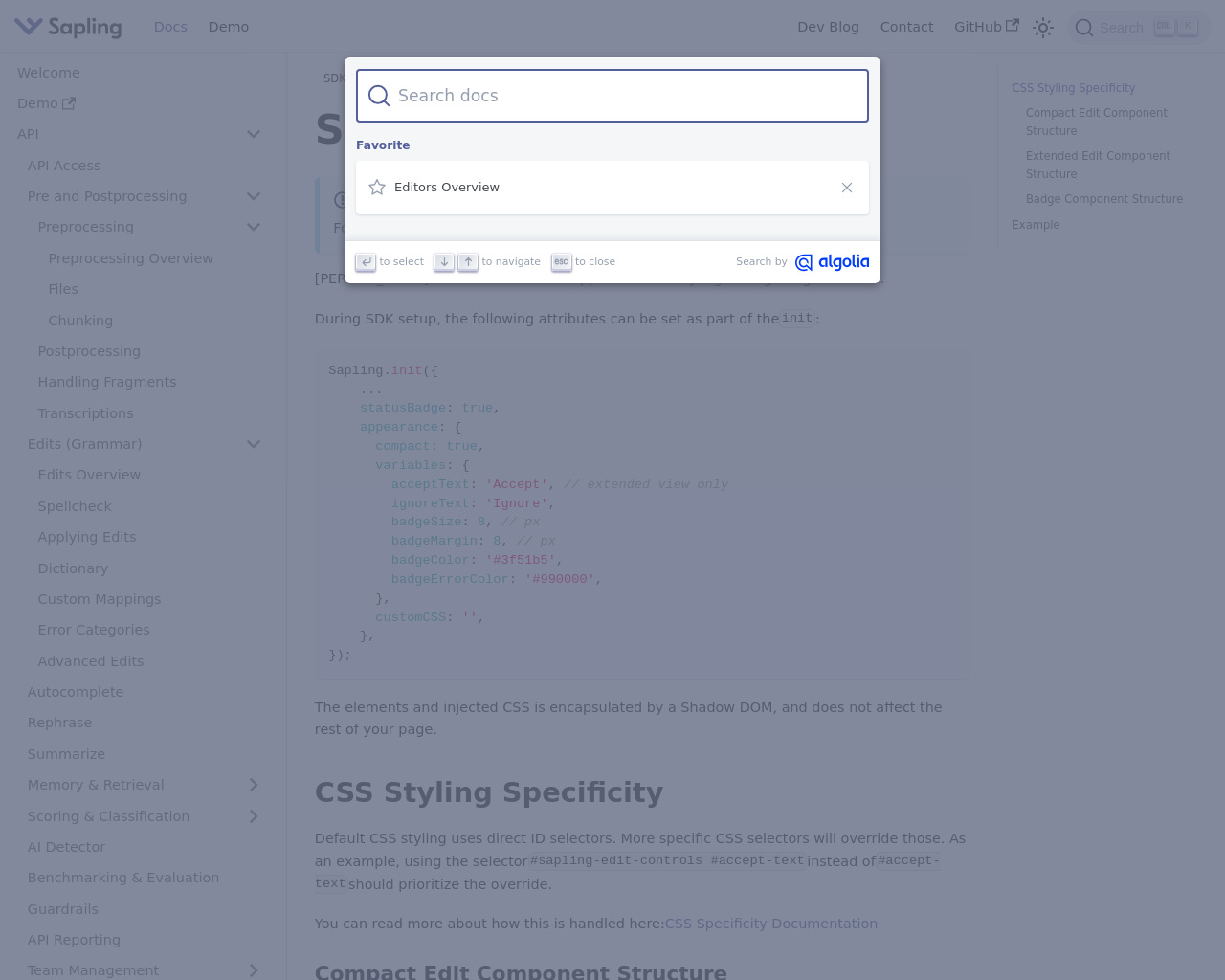
scroll to position [1626, 0]
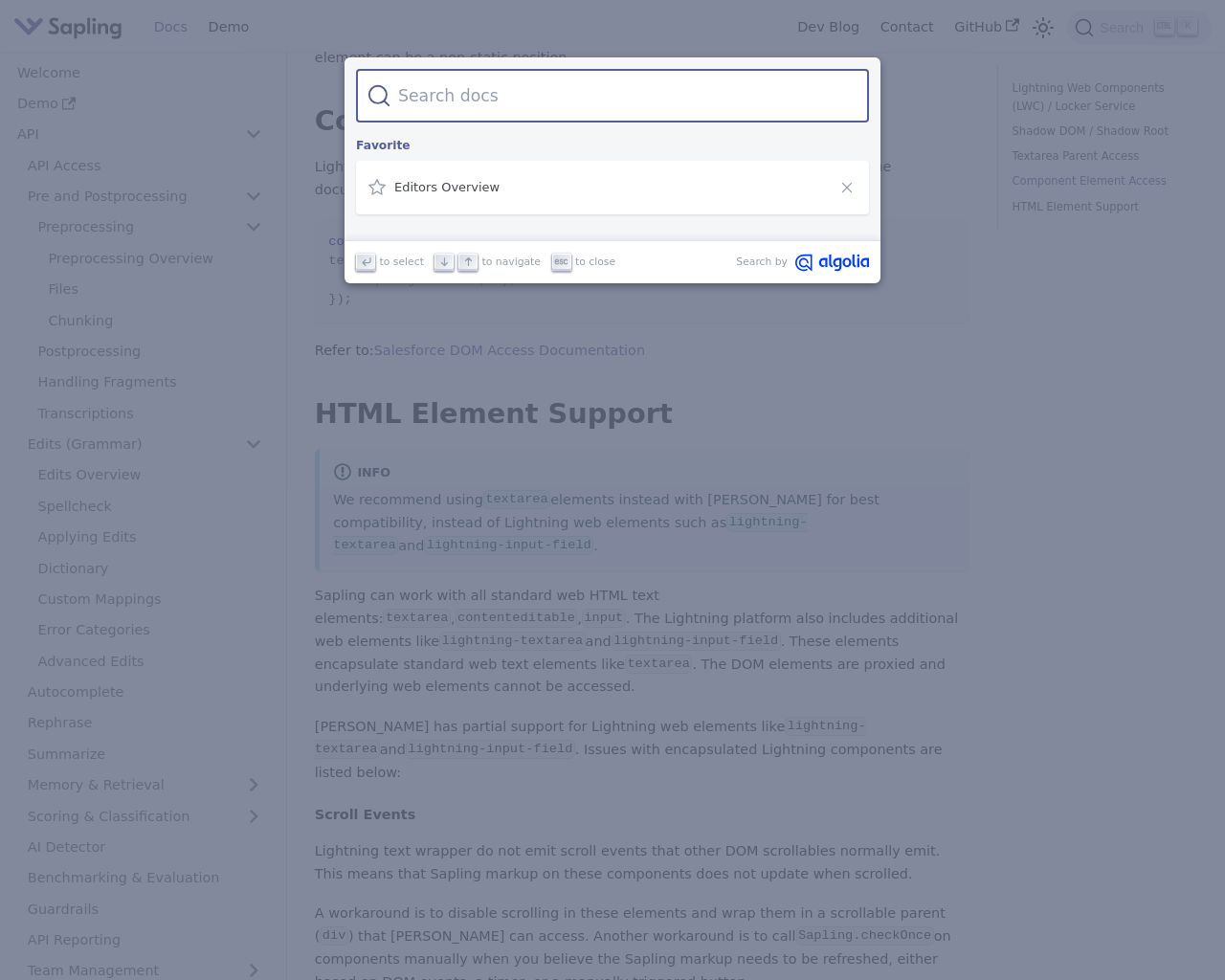
scroll to position [1405, 0]
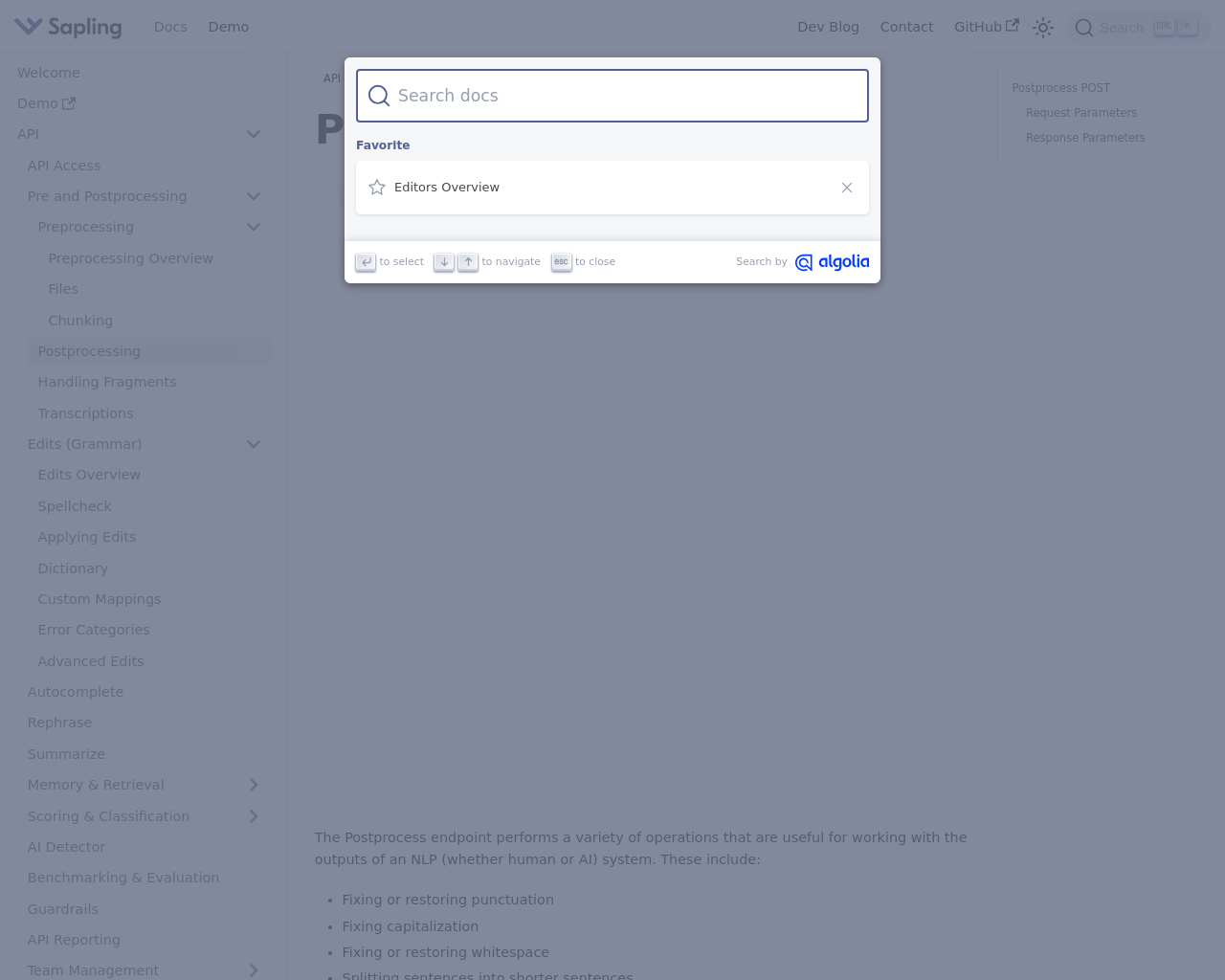
scroll to position [2079, 0]
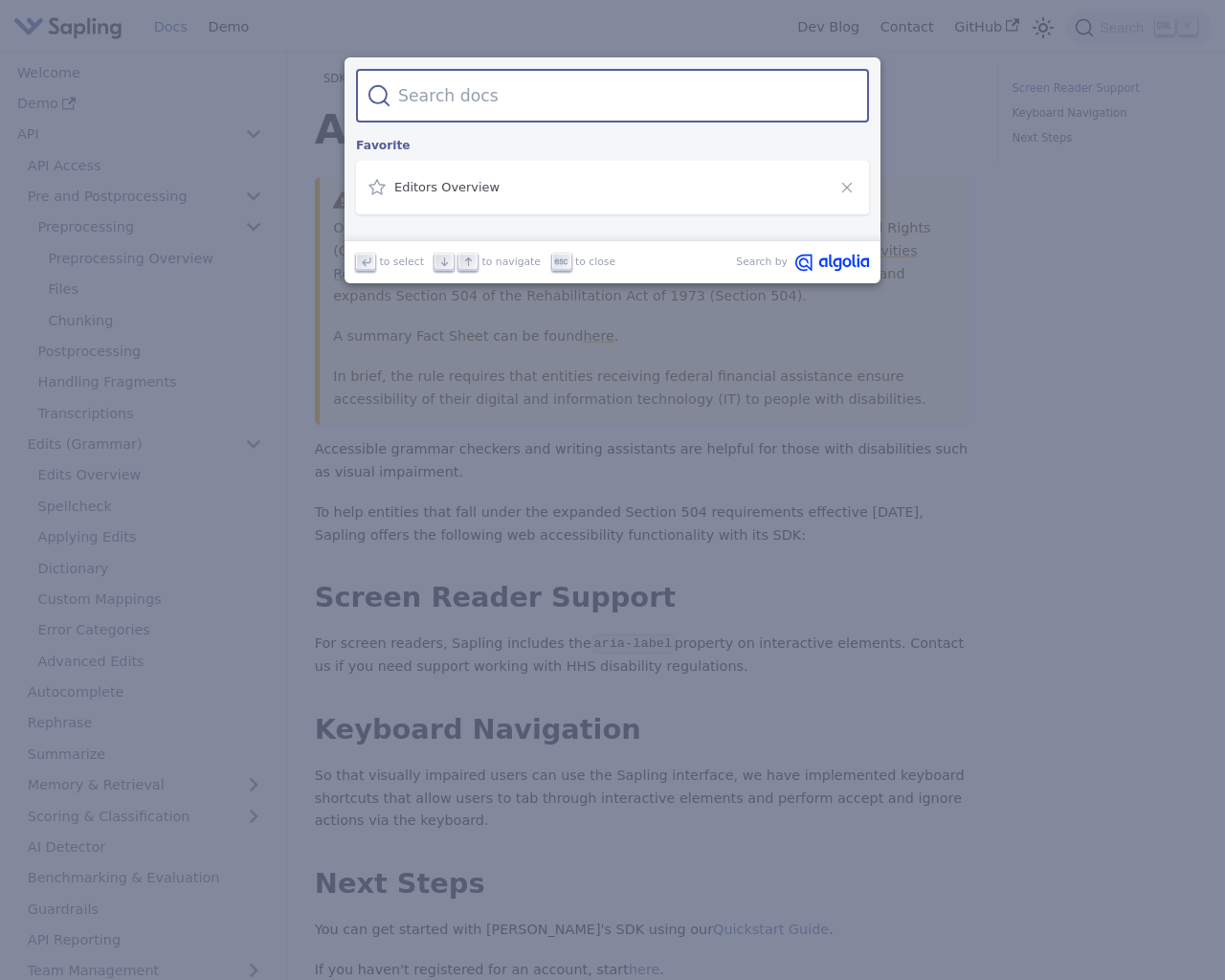
scroll to position [336, 0]
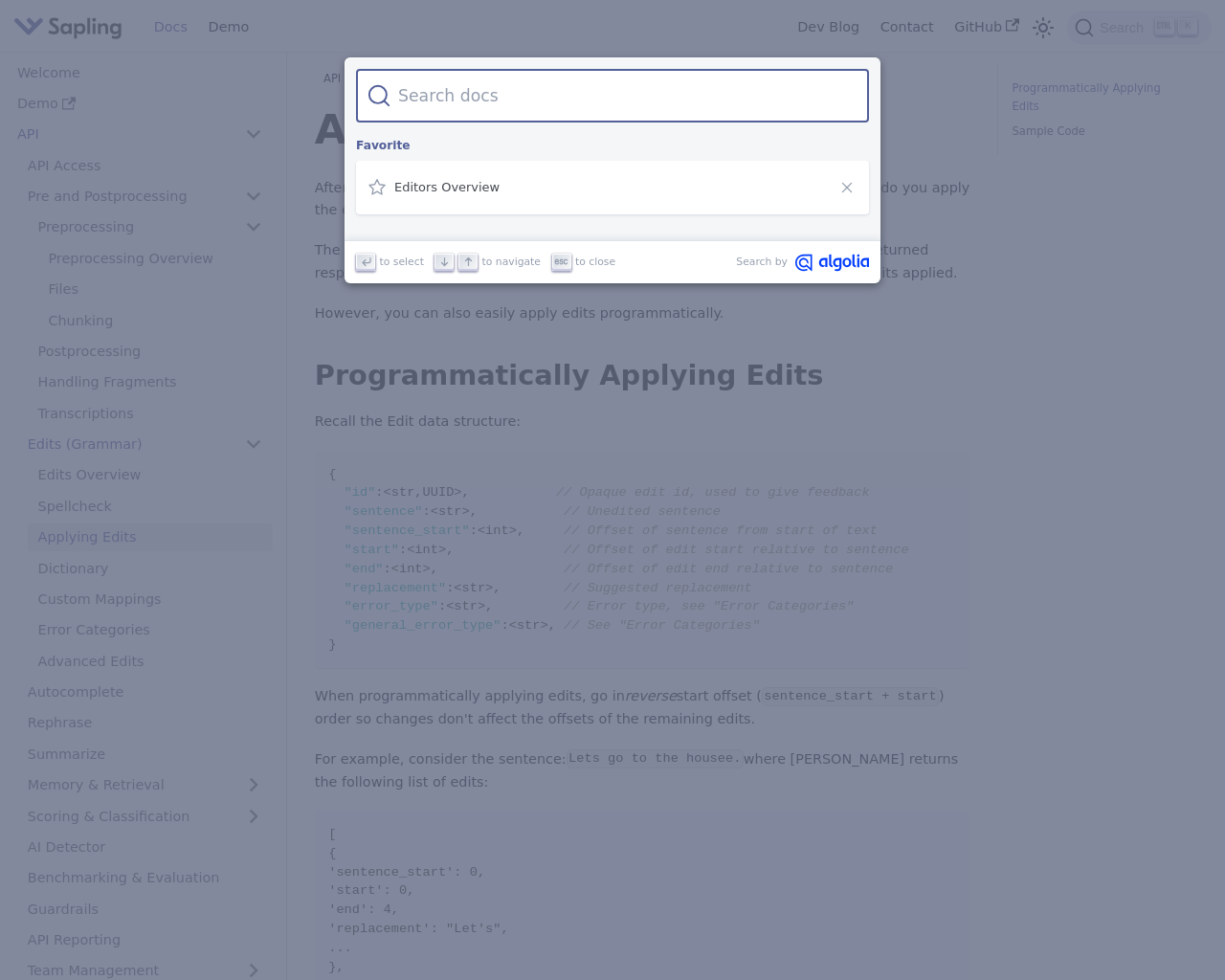
scroll to position [1236, 0]
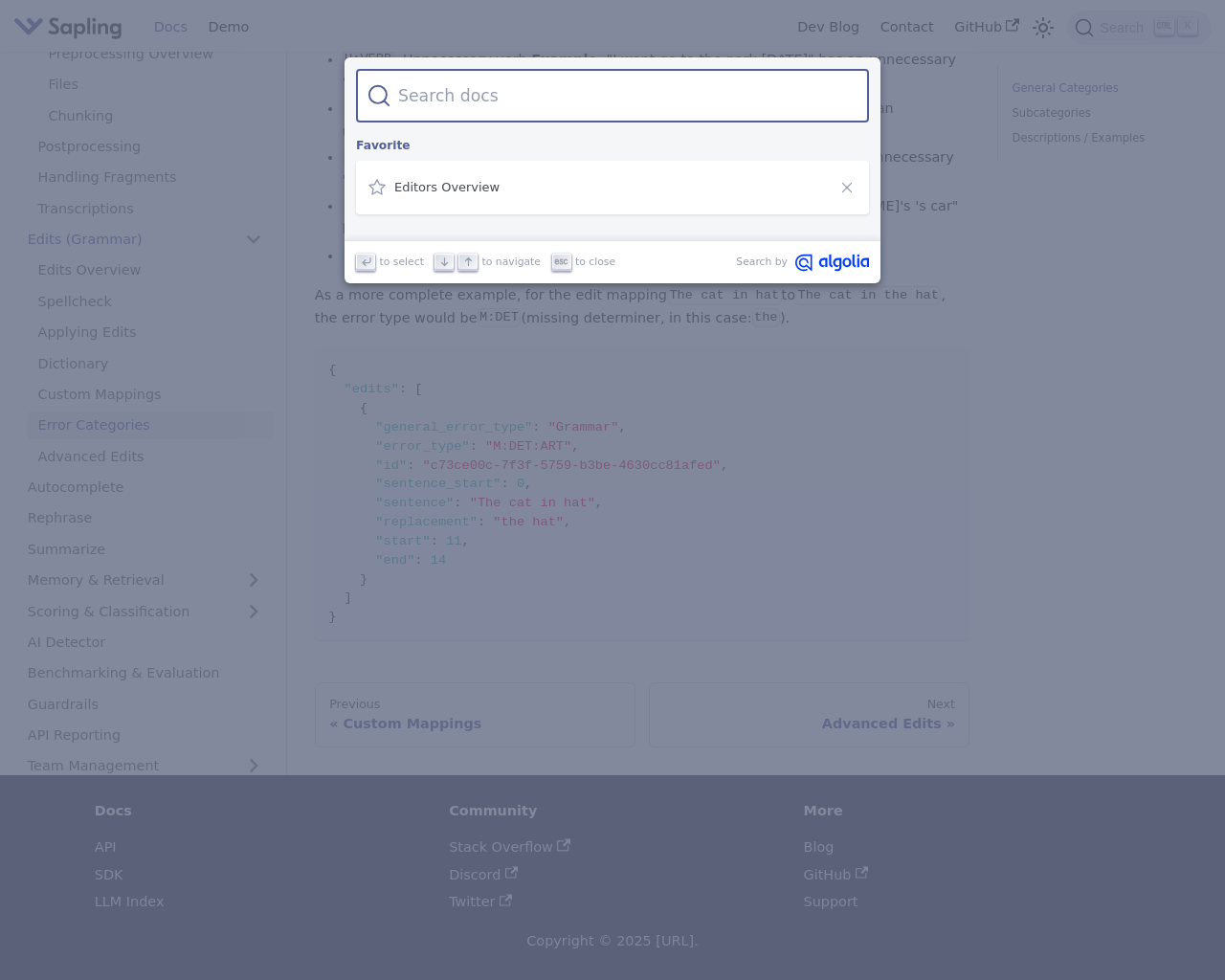
scroll to position [360, 0]
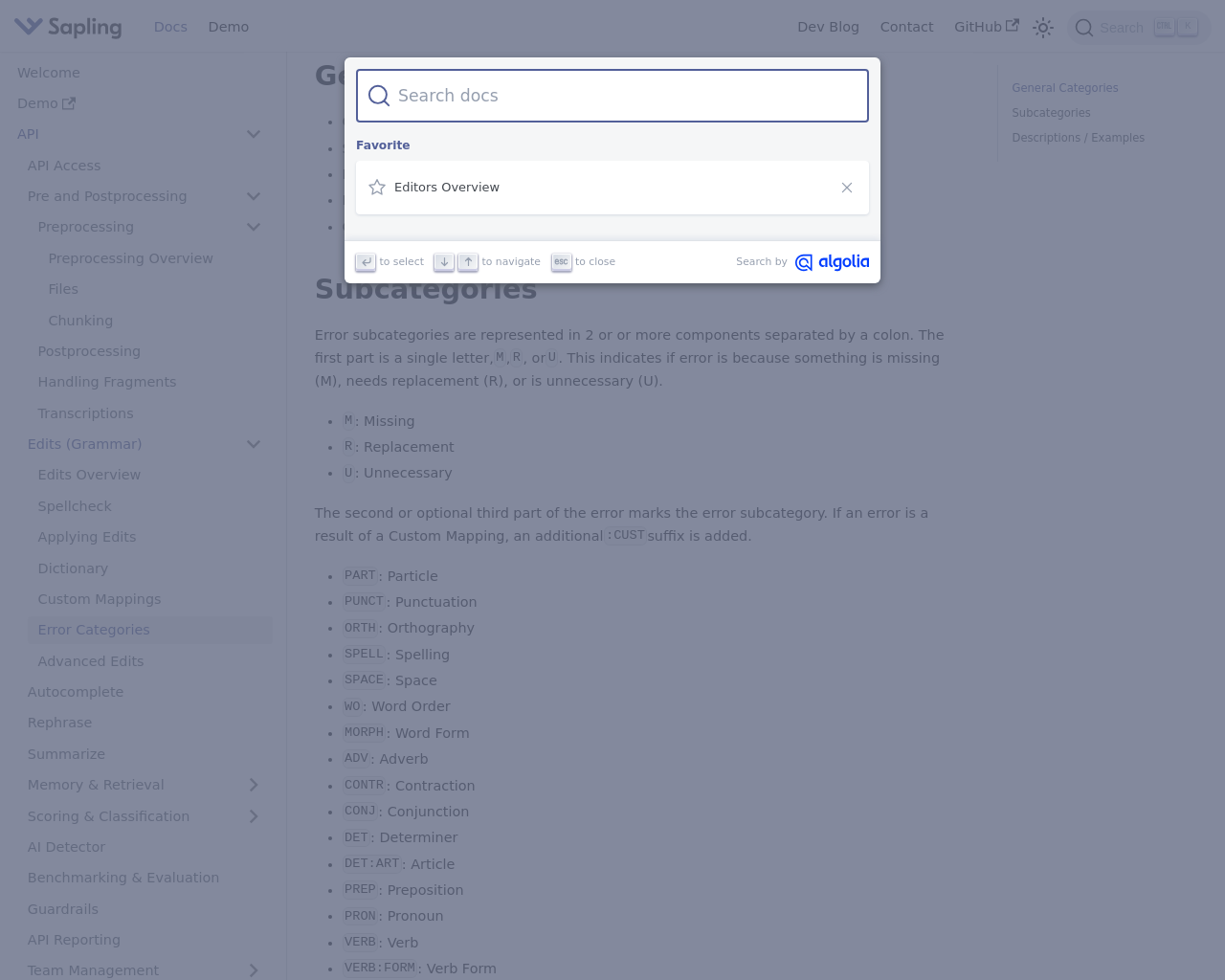
scroll to position [1605, 0]
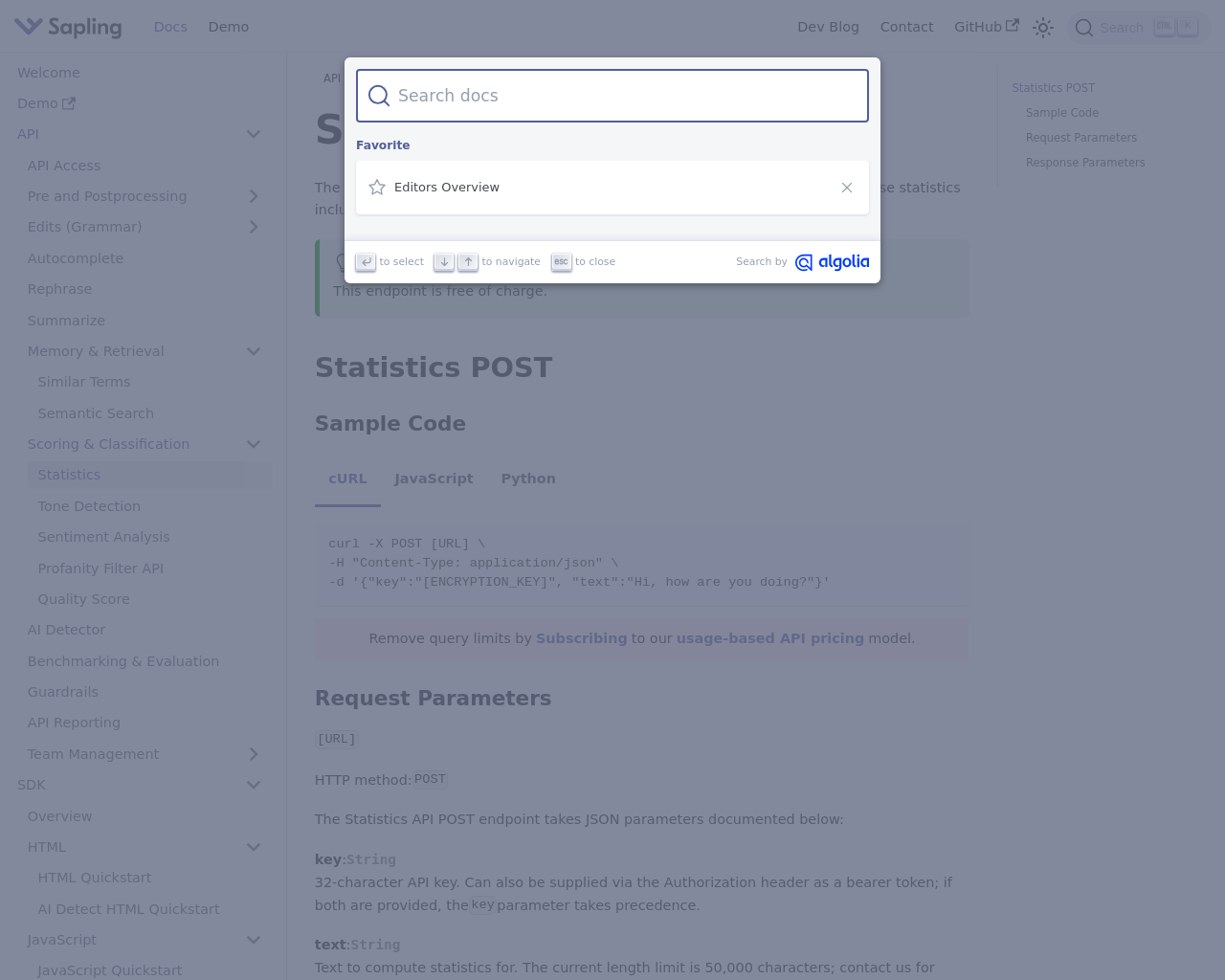
scroll to position [291, 0]
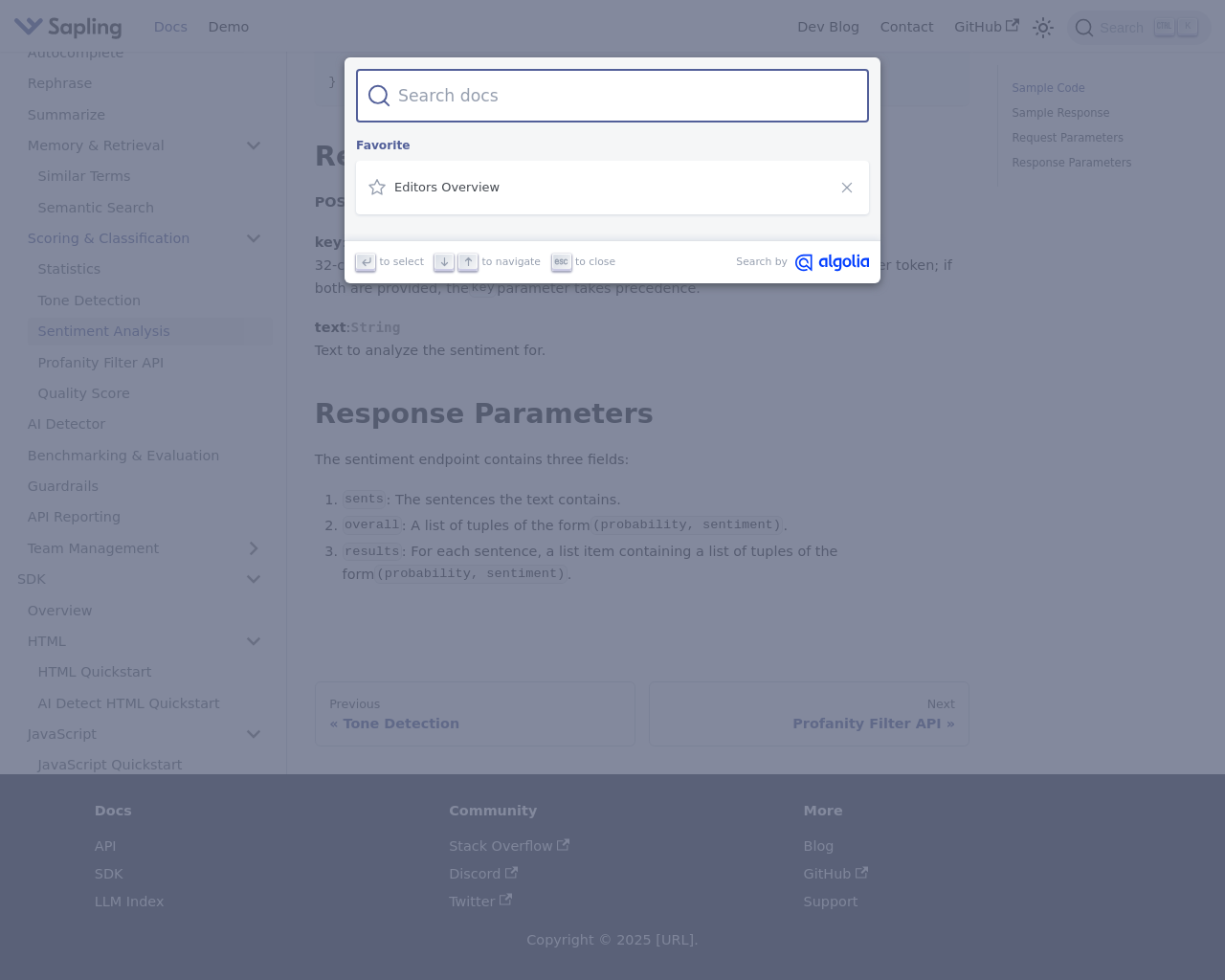
scroll to position [1048, 0]
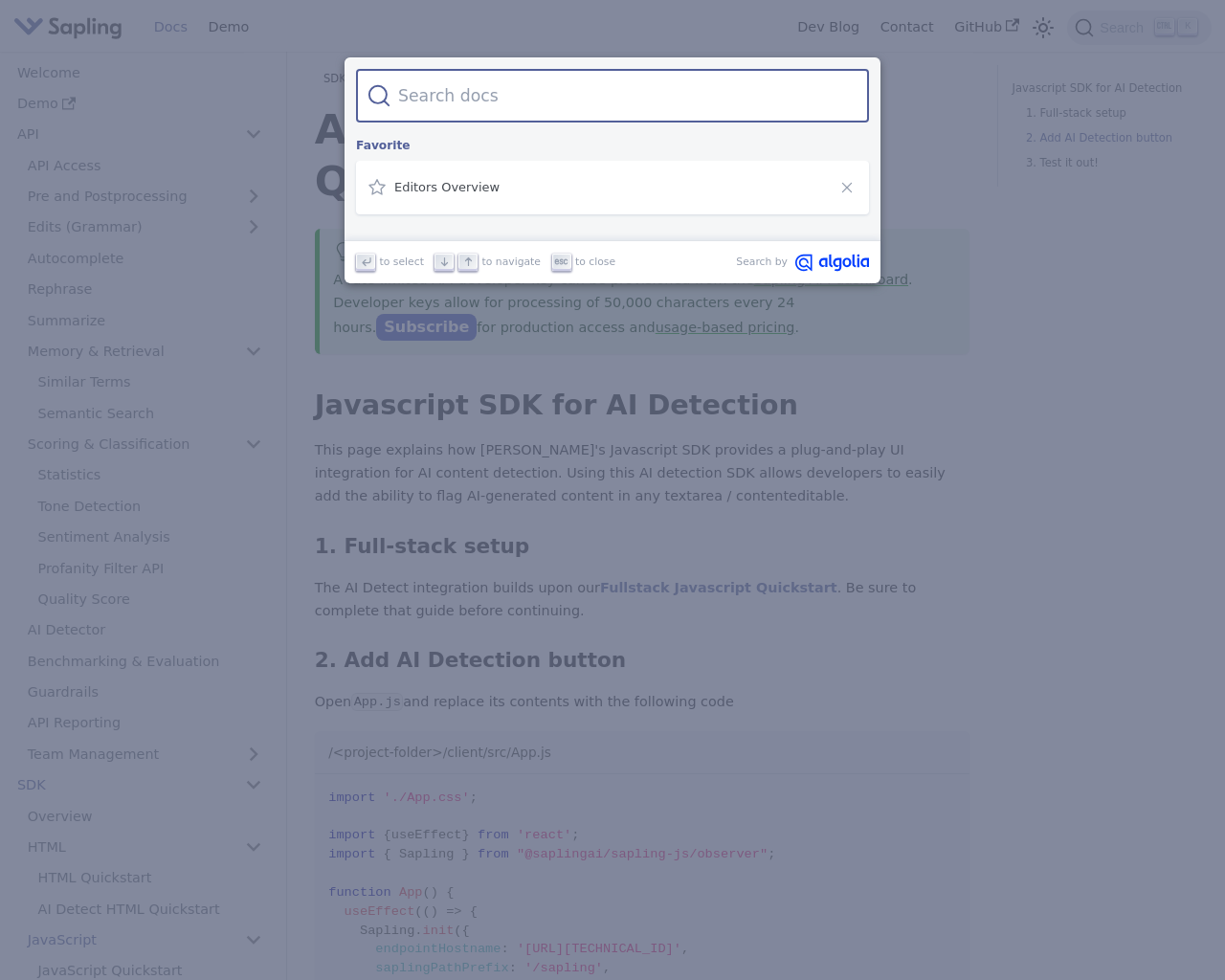
scroll to position [537, 0]
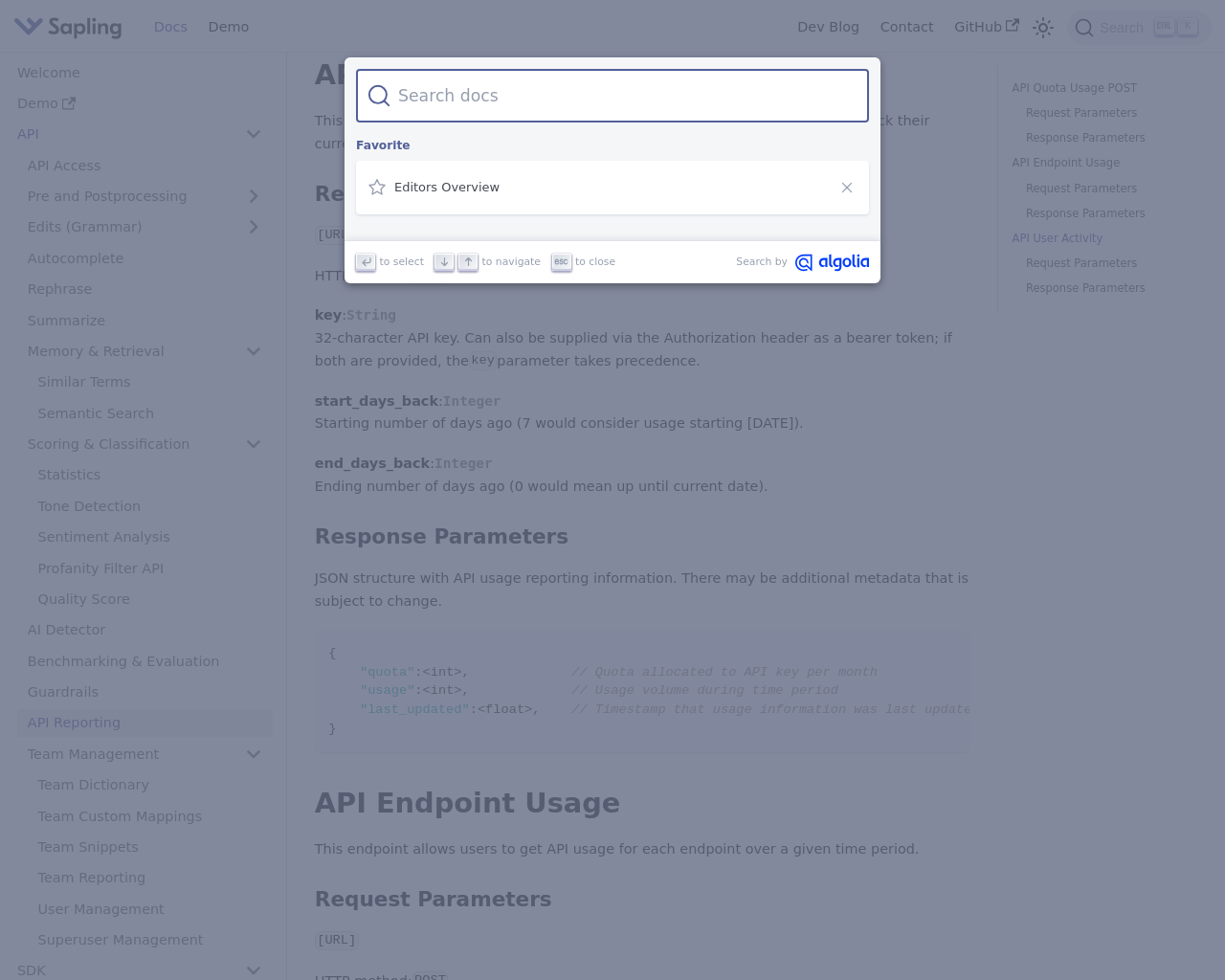
scroll to position [2148, 0]
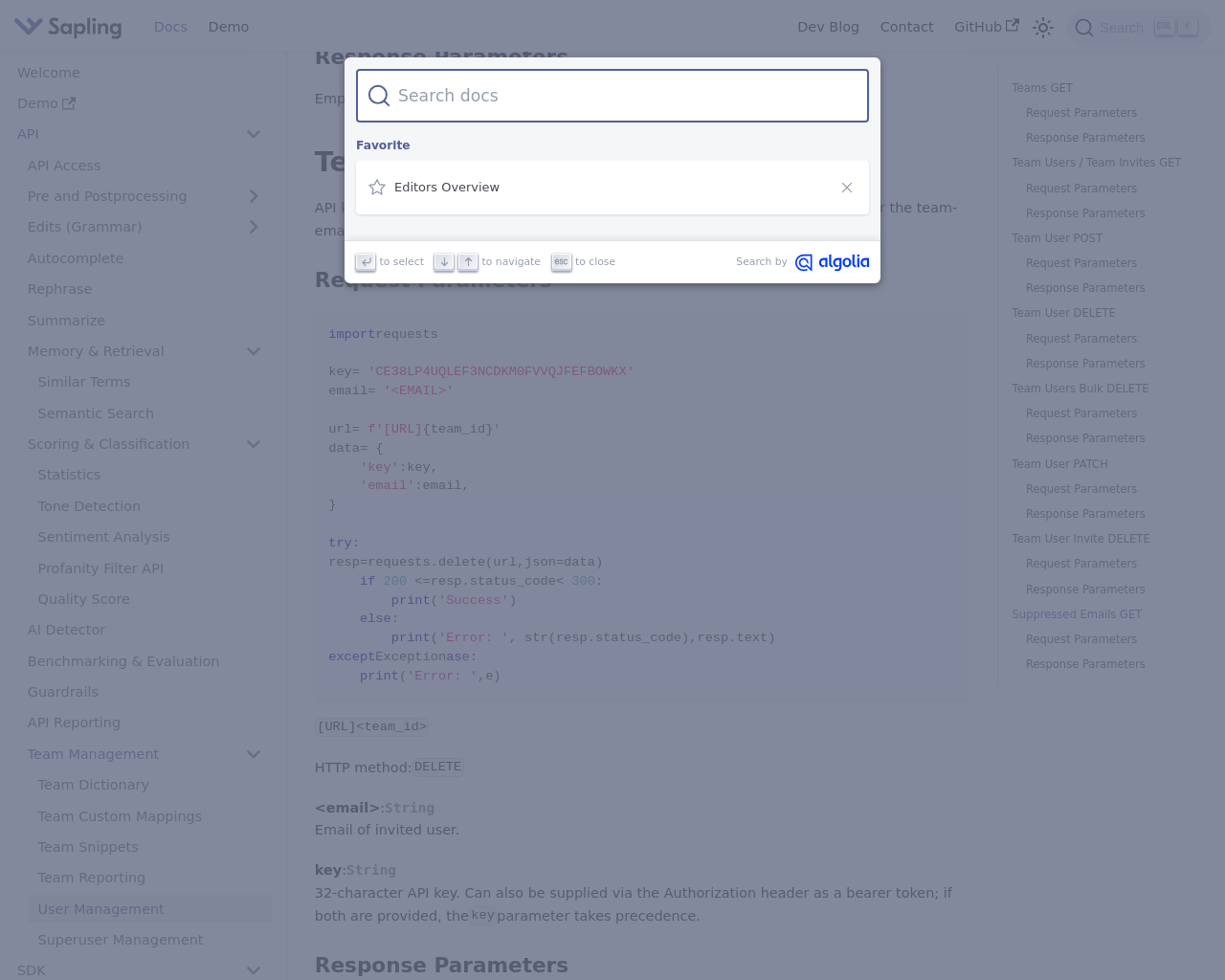
scroll to position [9569, 0]
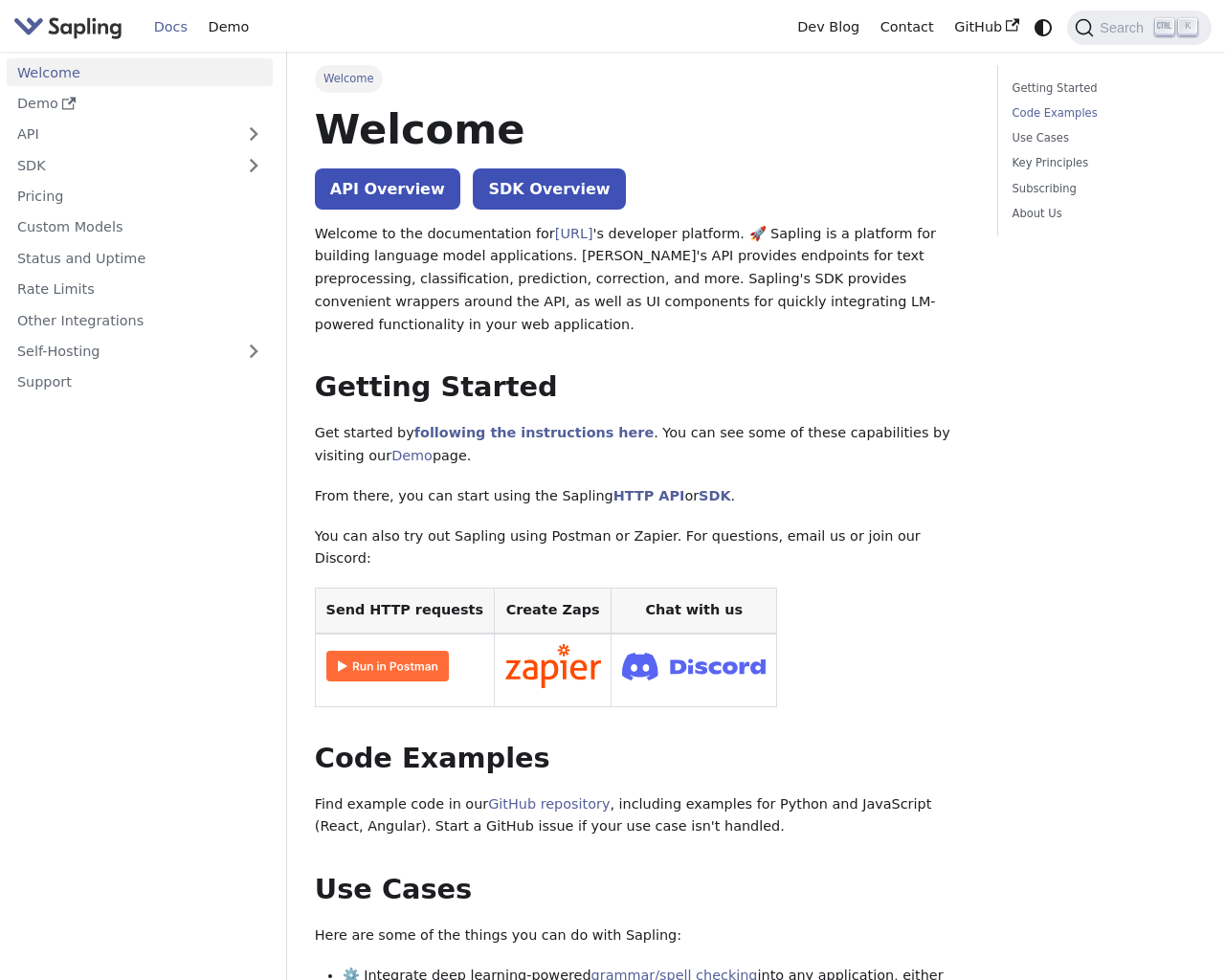
scroll to position [637, 0]
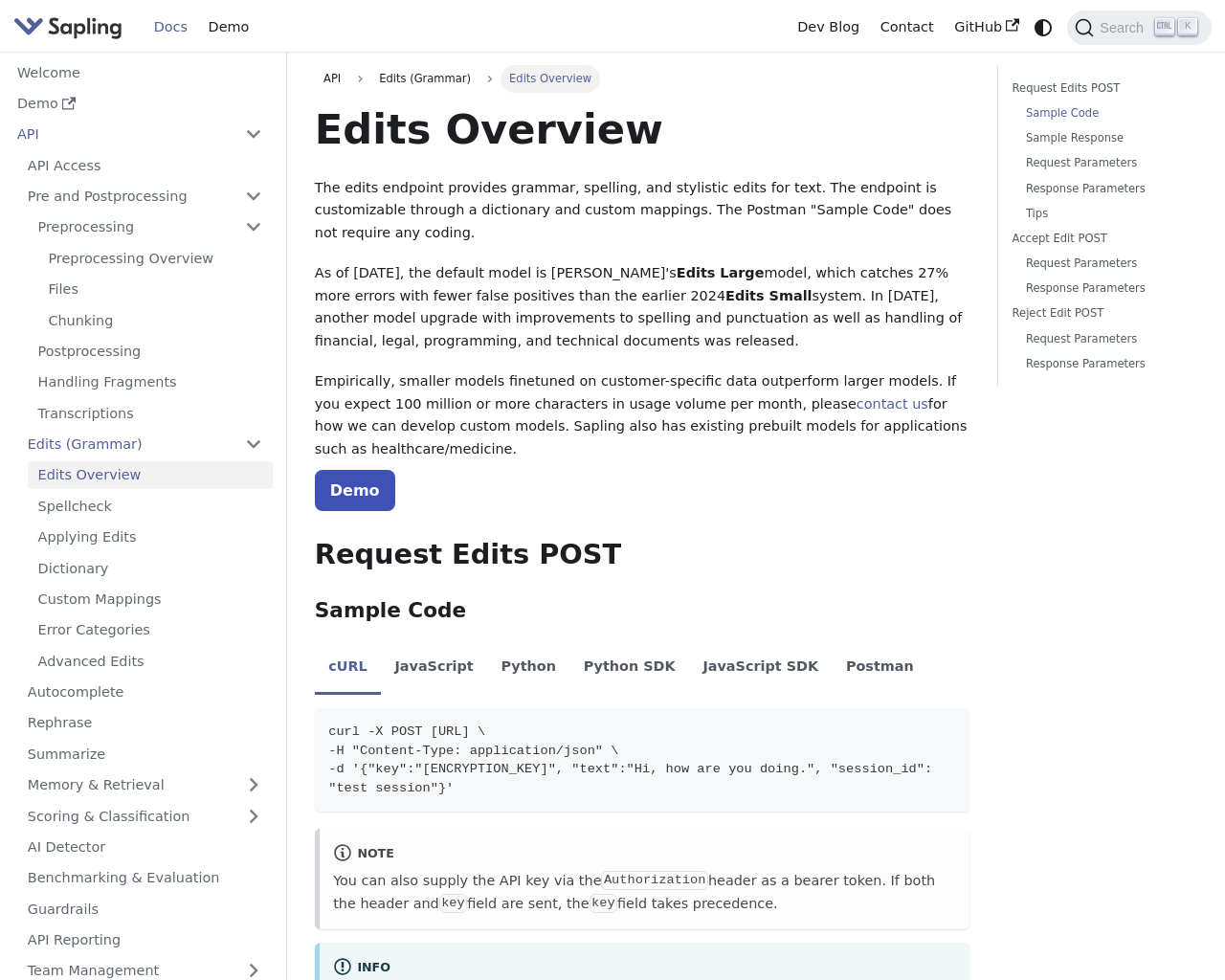
scroll to position [495, 0]
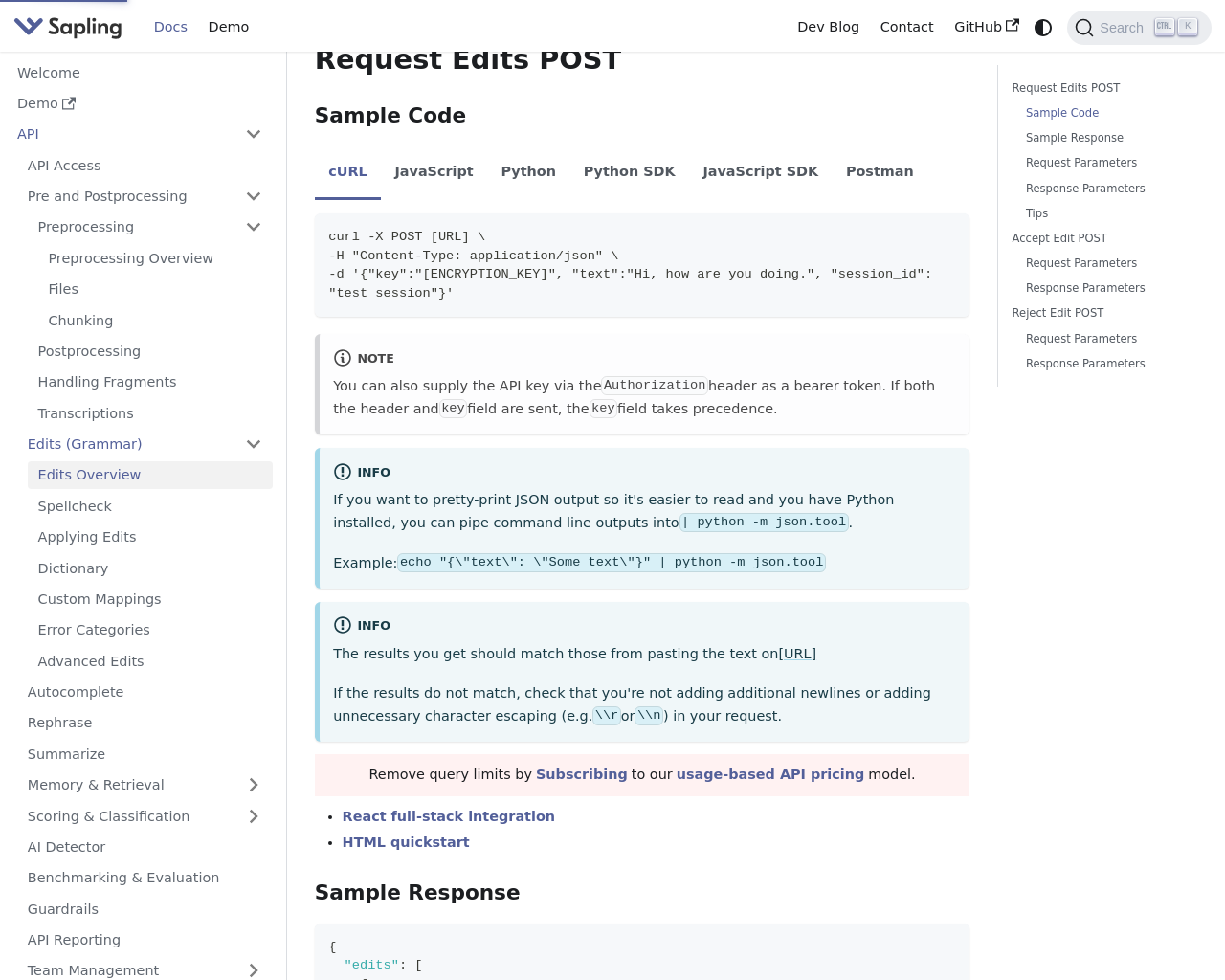
scroll to position [554, 0]
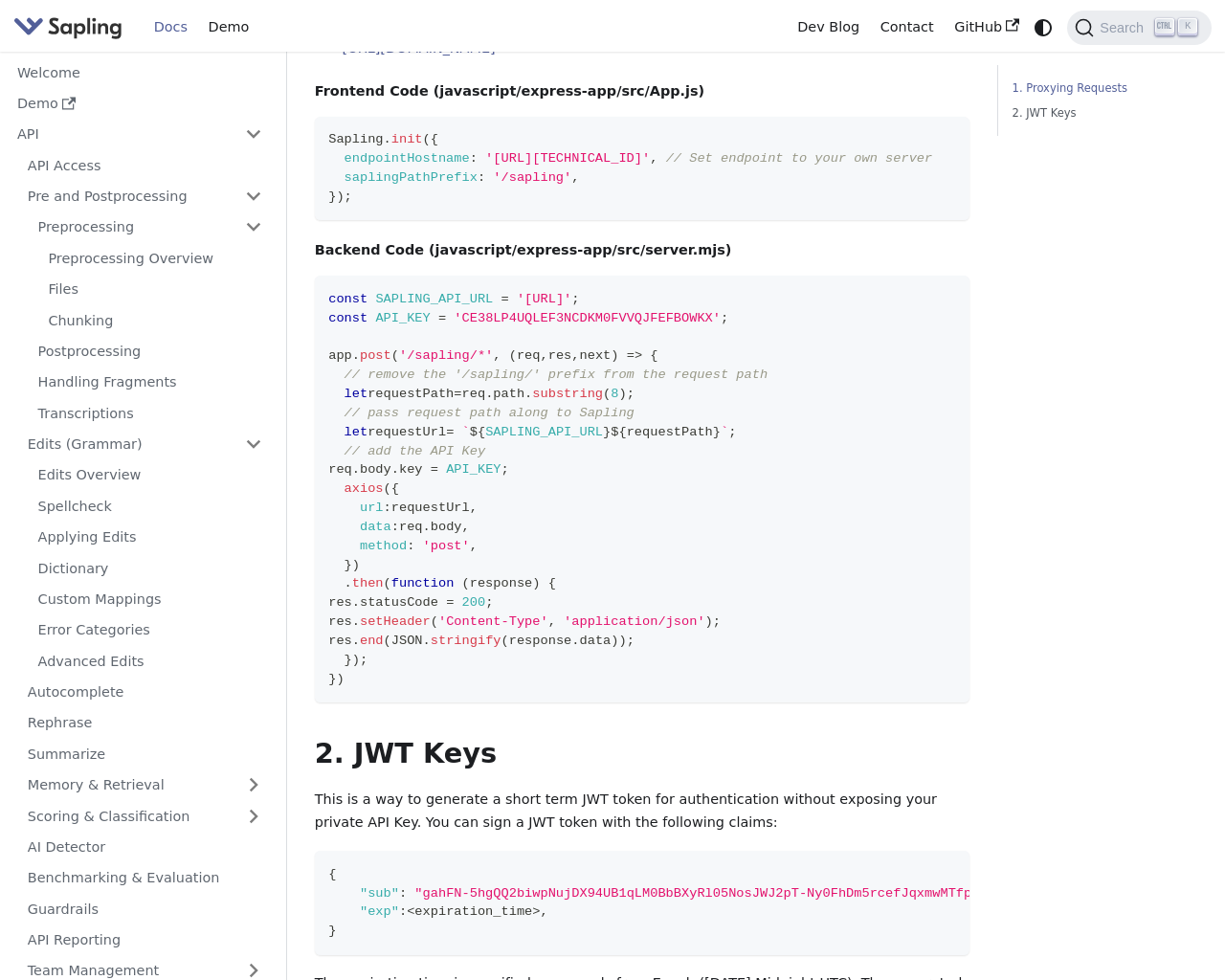
scroll to position [1403, 0]
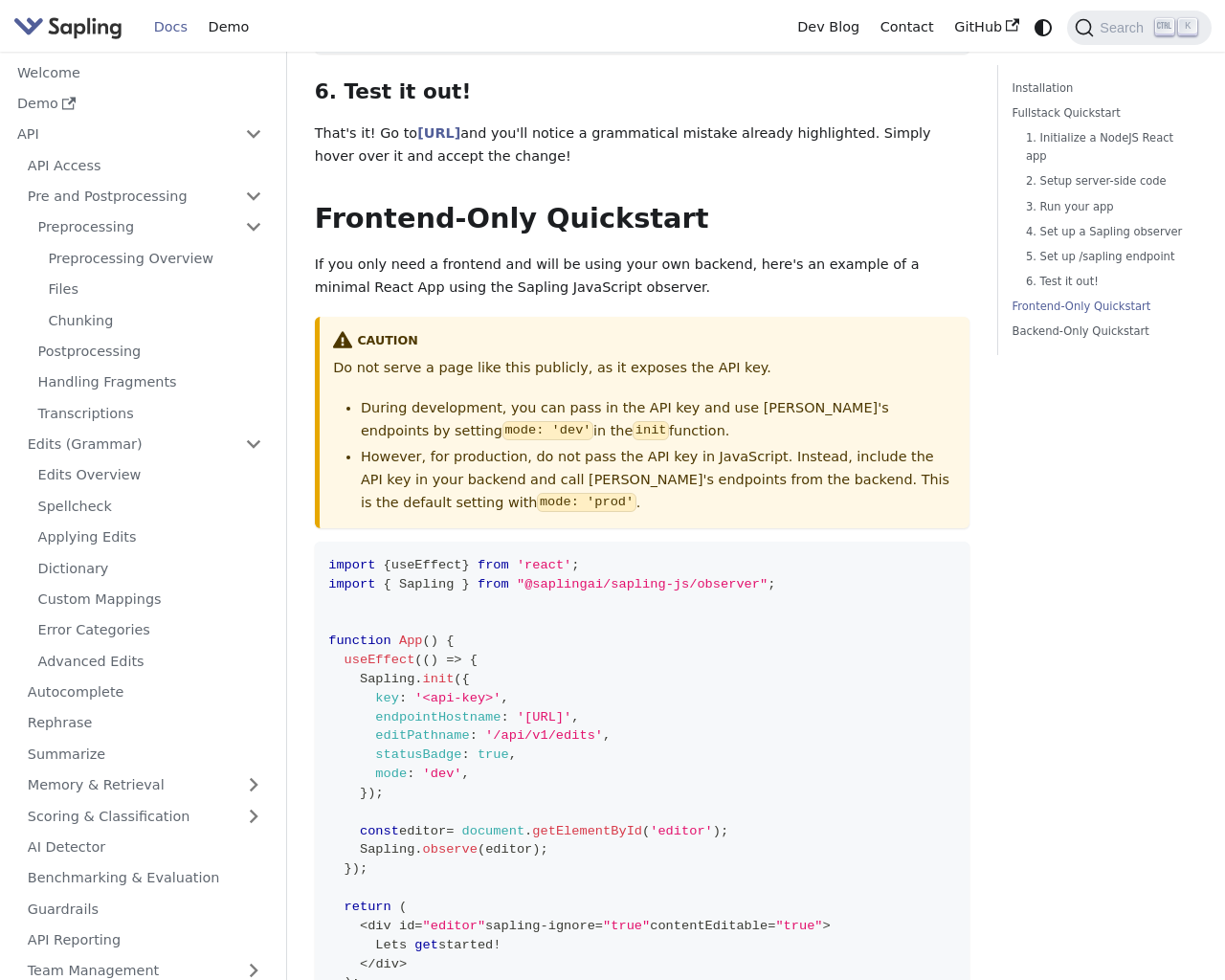
scroll to position [4301, 0]
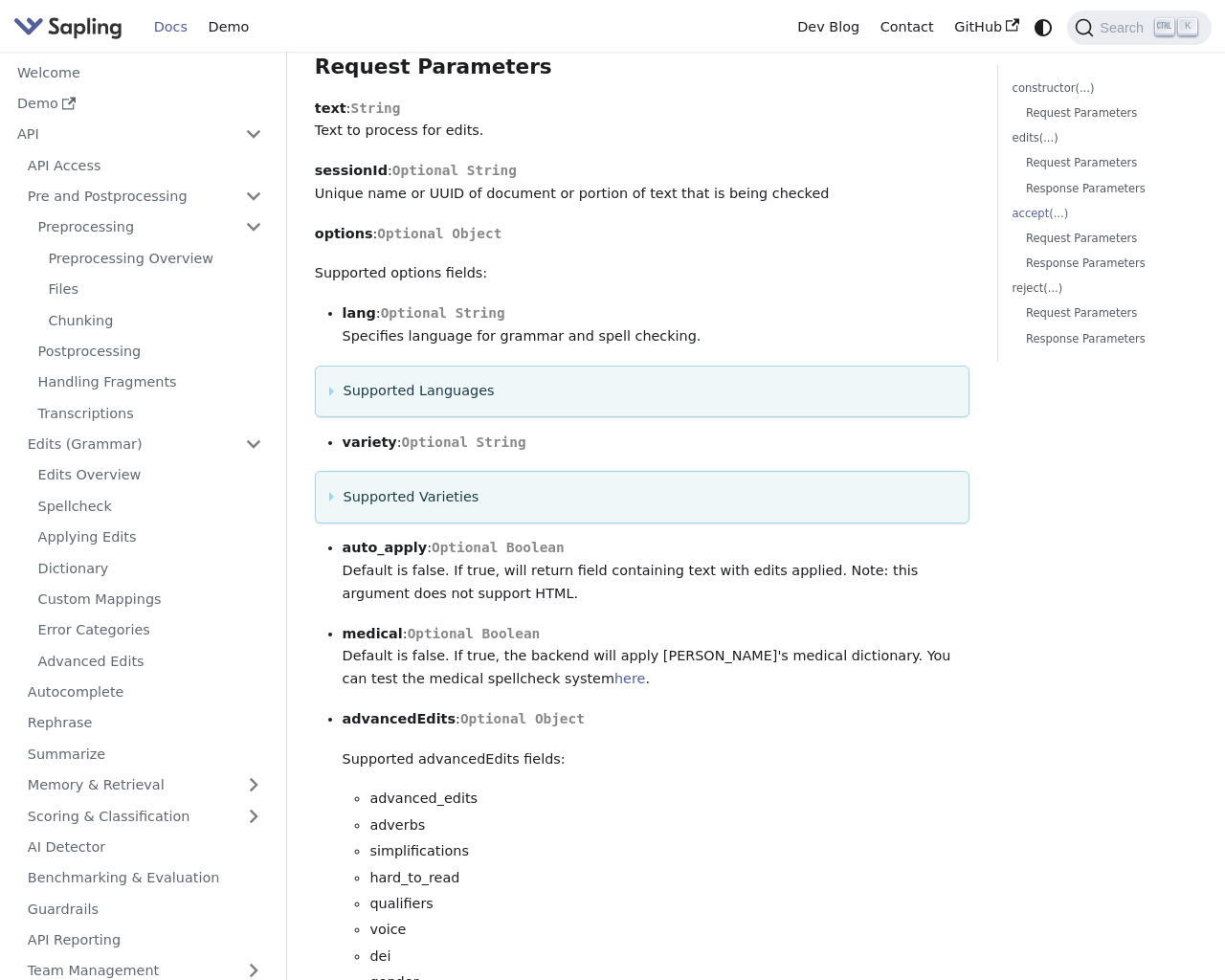
scroll to position [2733, 0]
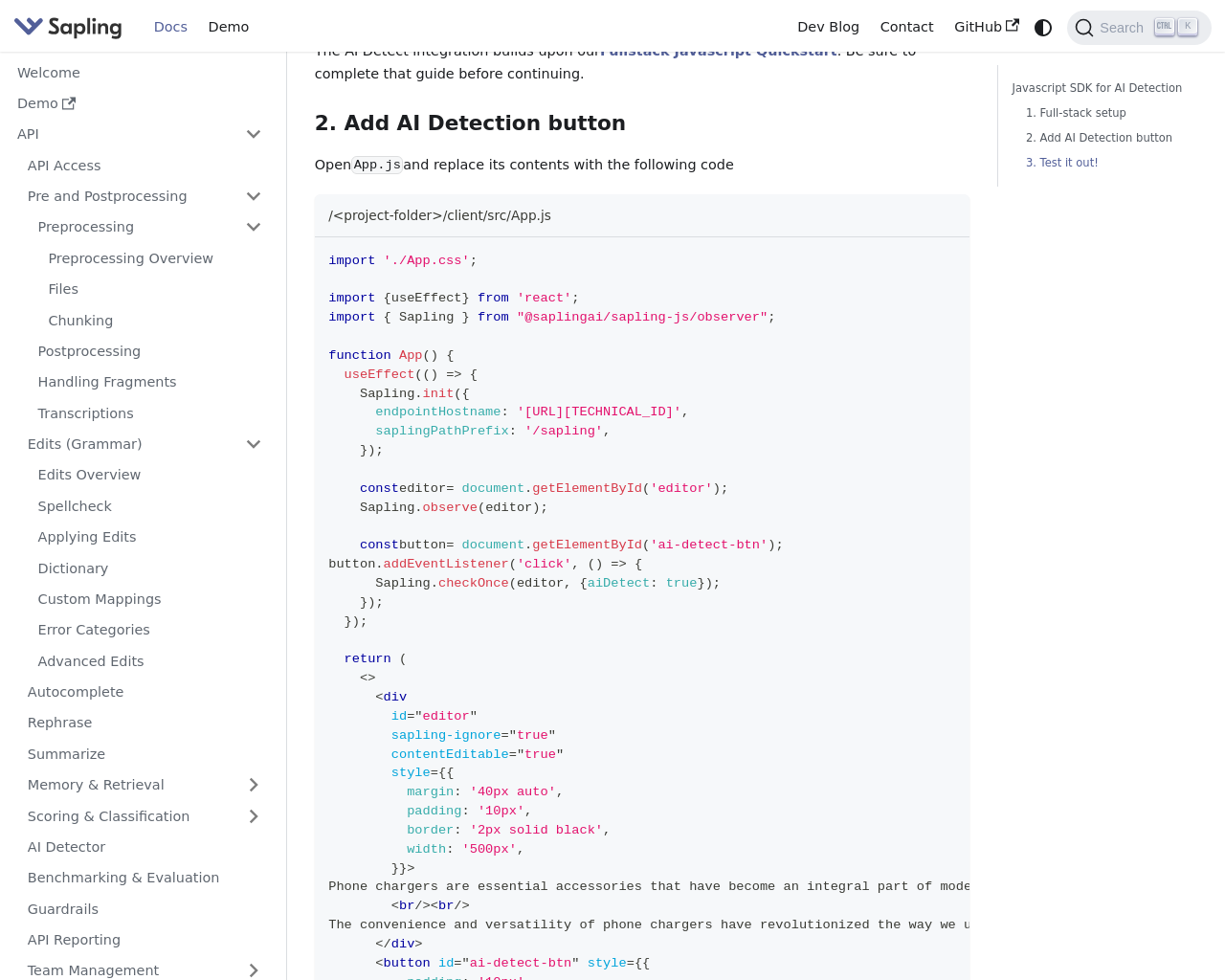
scroll to position [1547, 0]
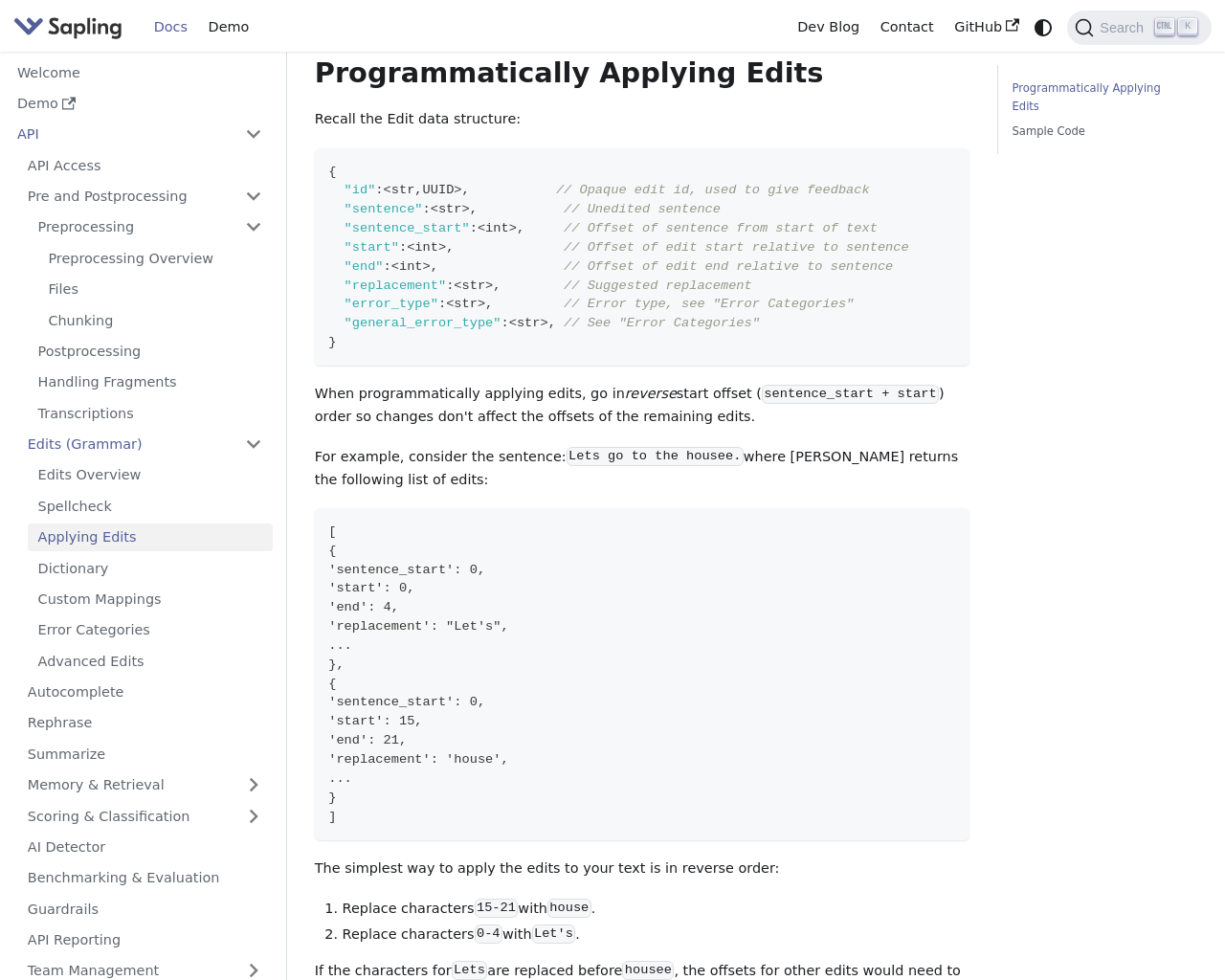
scroll to position [1236, 0]
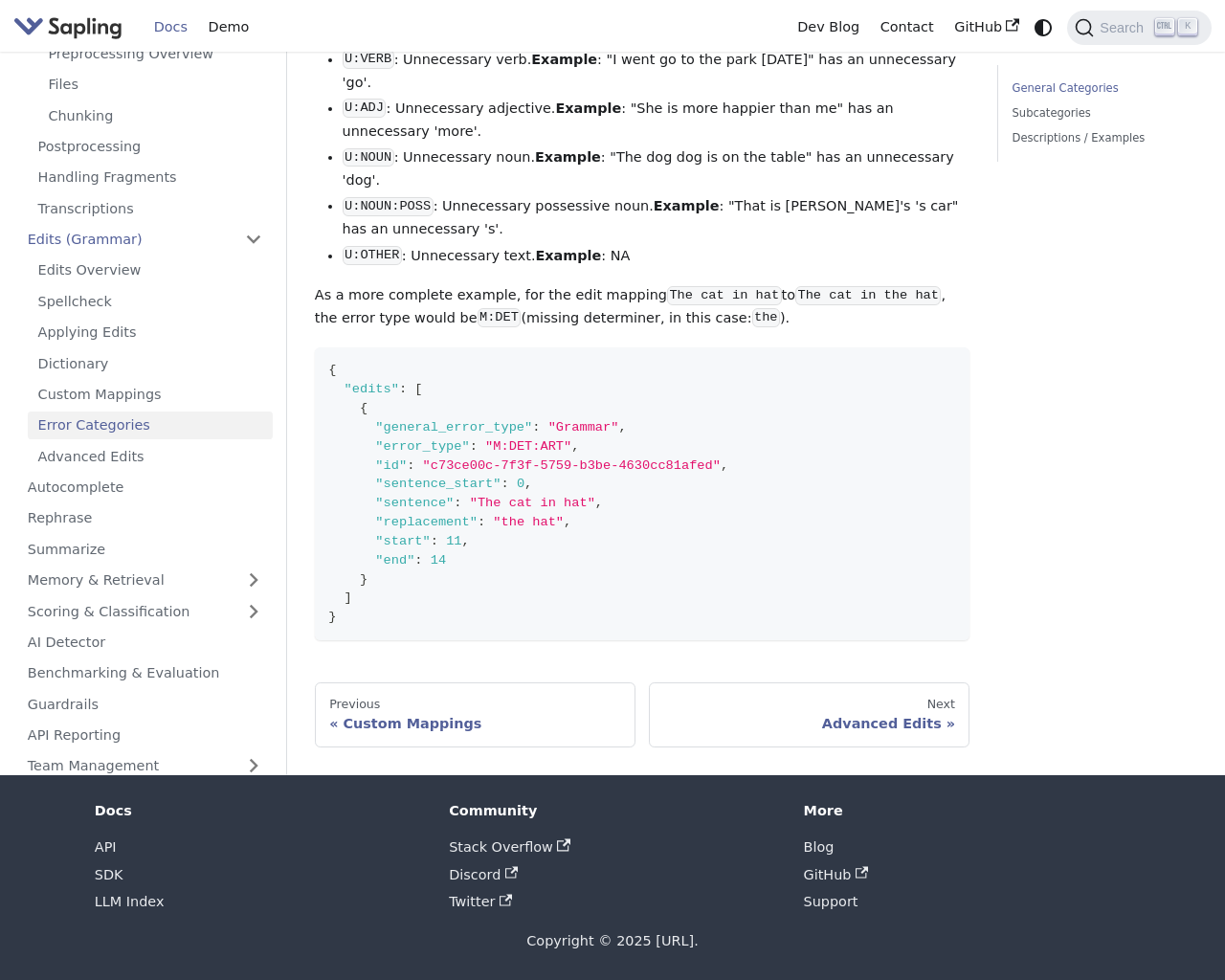
scroll to position [573, 0]
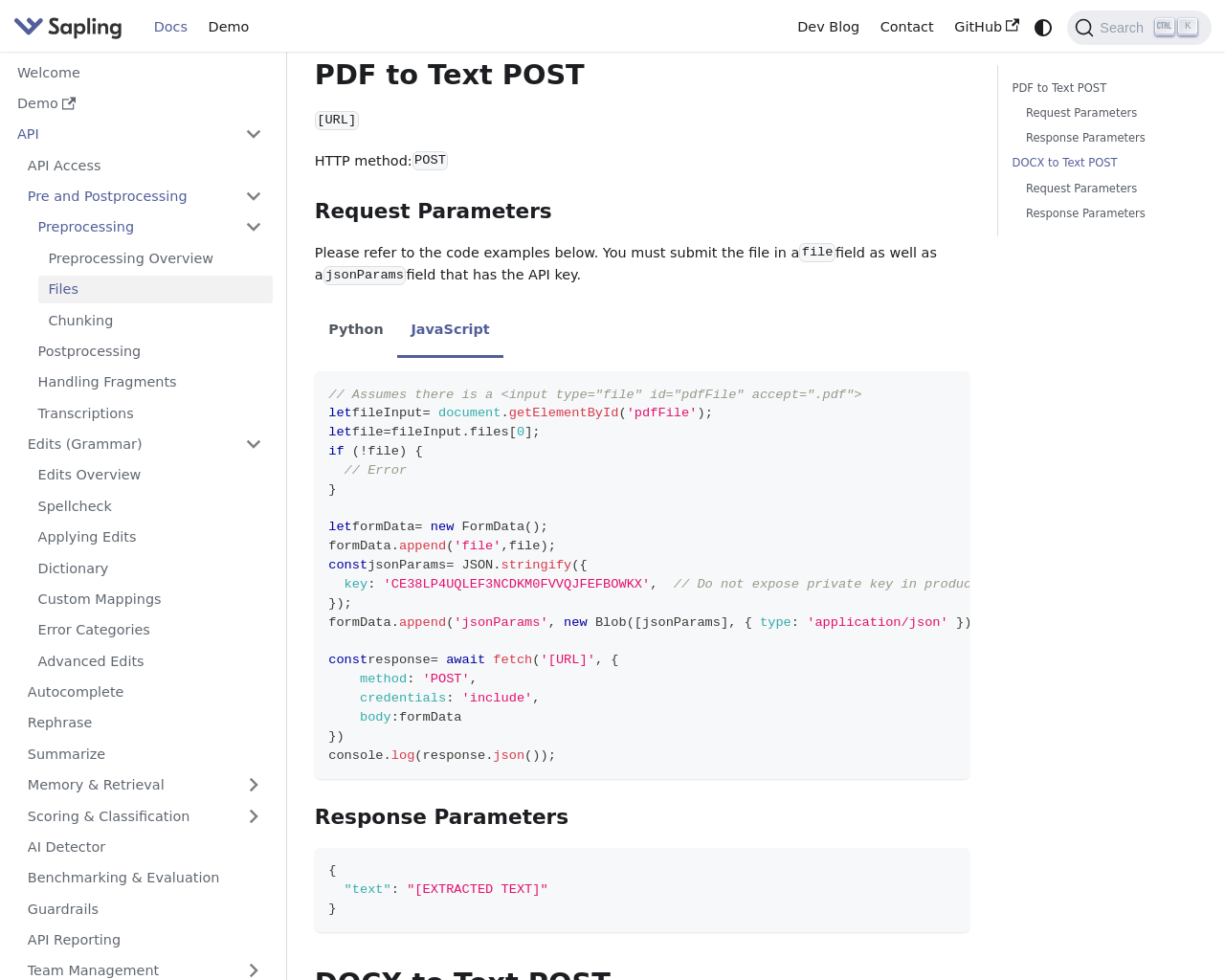
scroll to position [1310, 0]
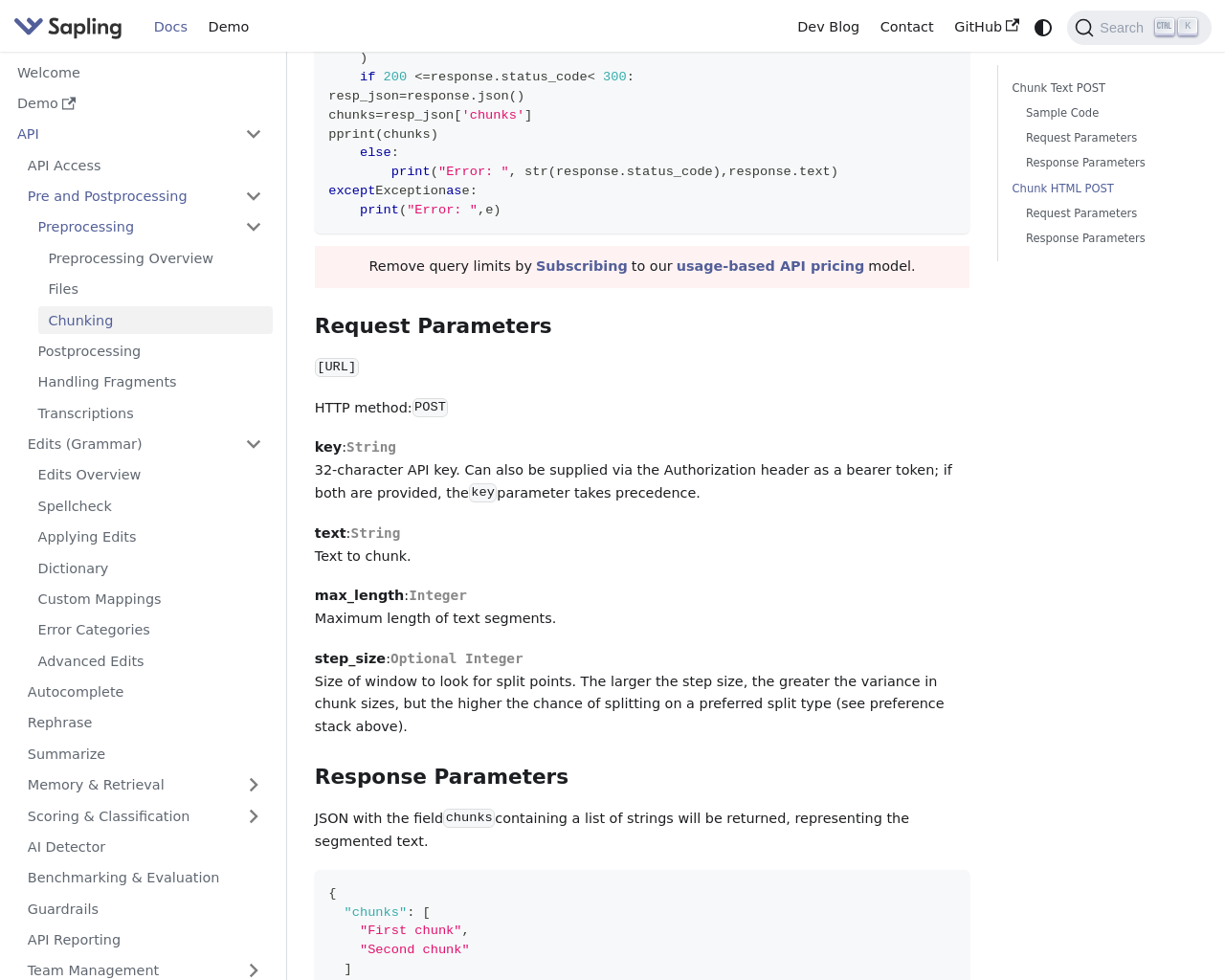
scroll to position [2733, 0]
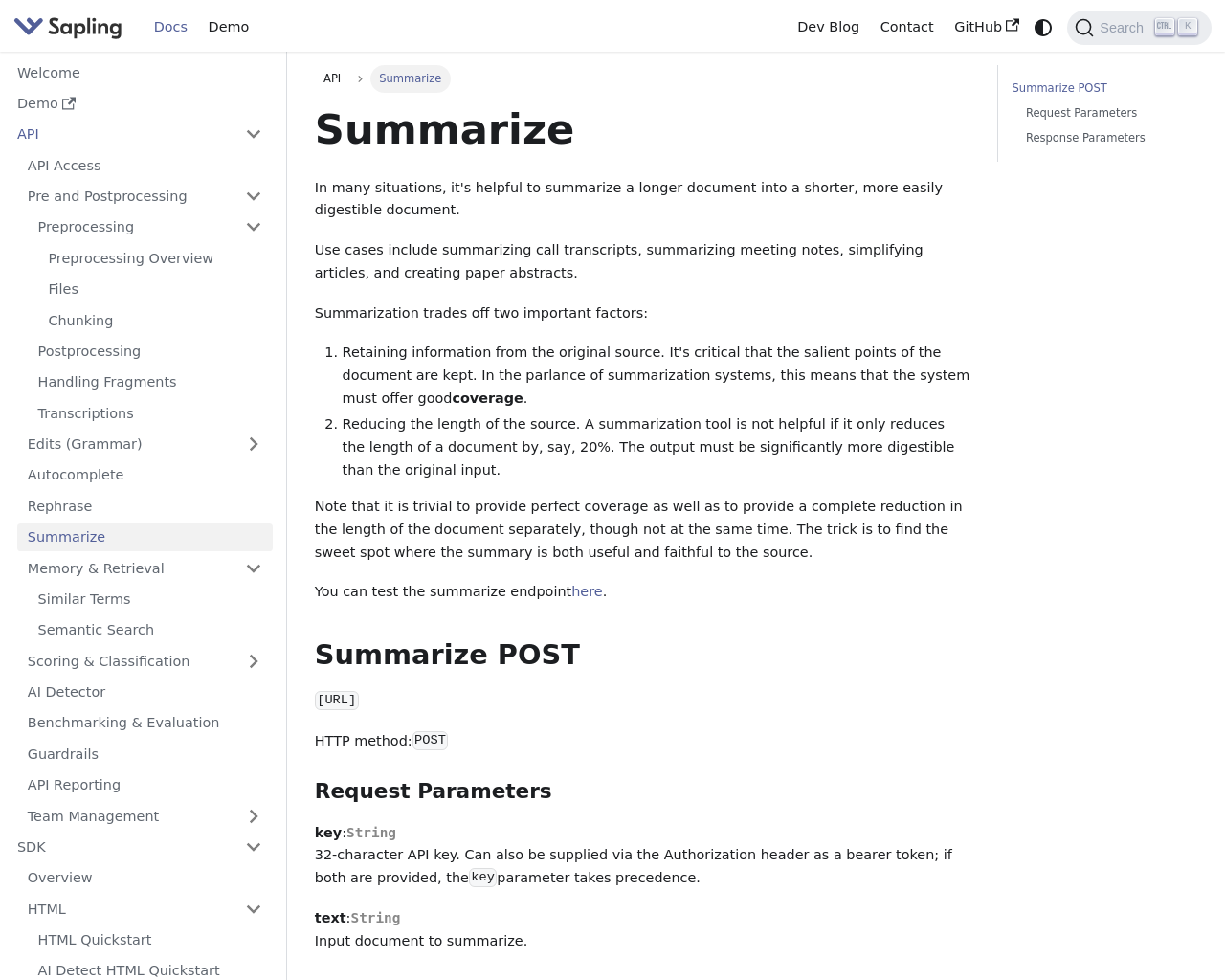
scroll to position [464, 0]
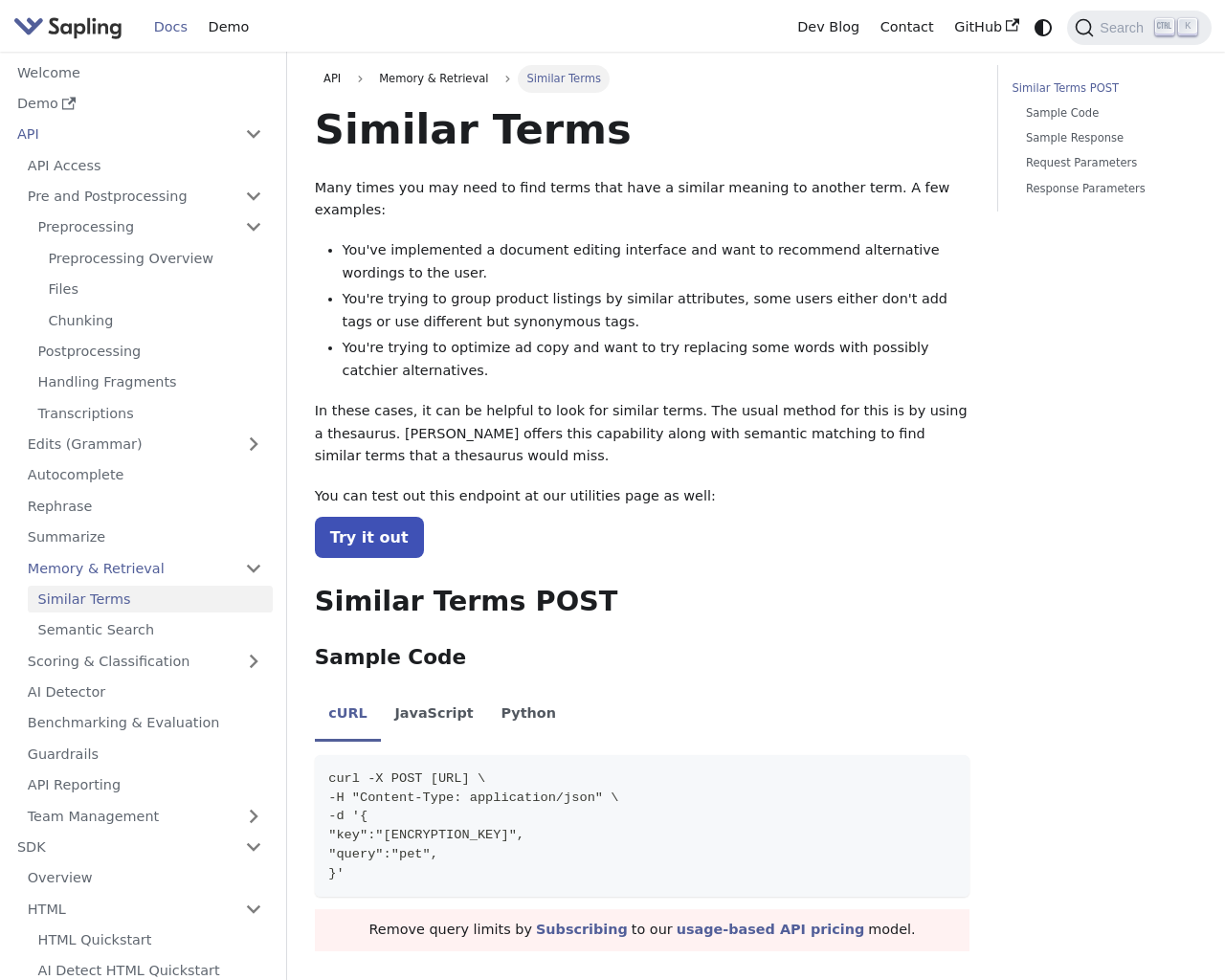
scroll to position [896, 0]
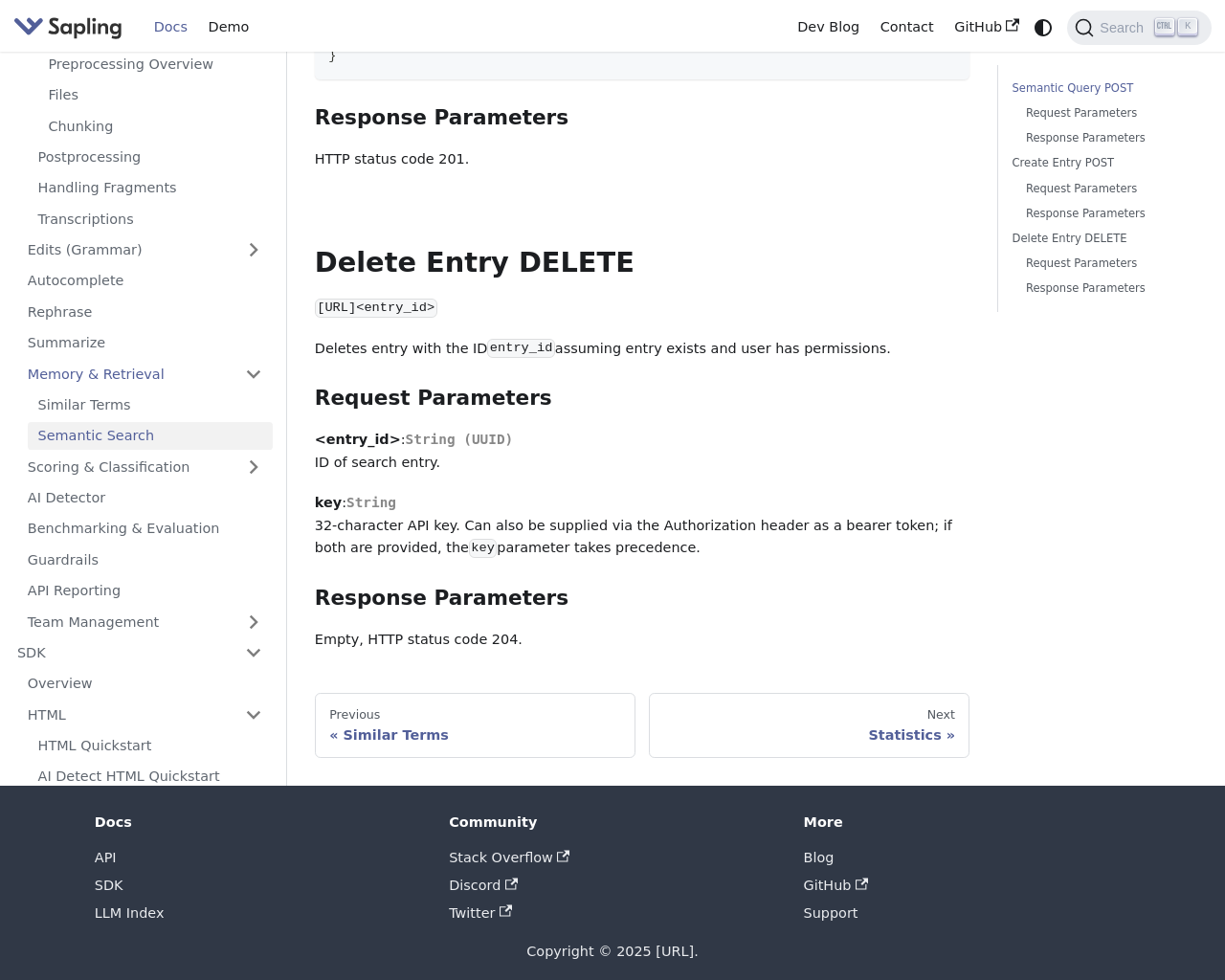
scroll to position [1932, 0]
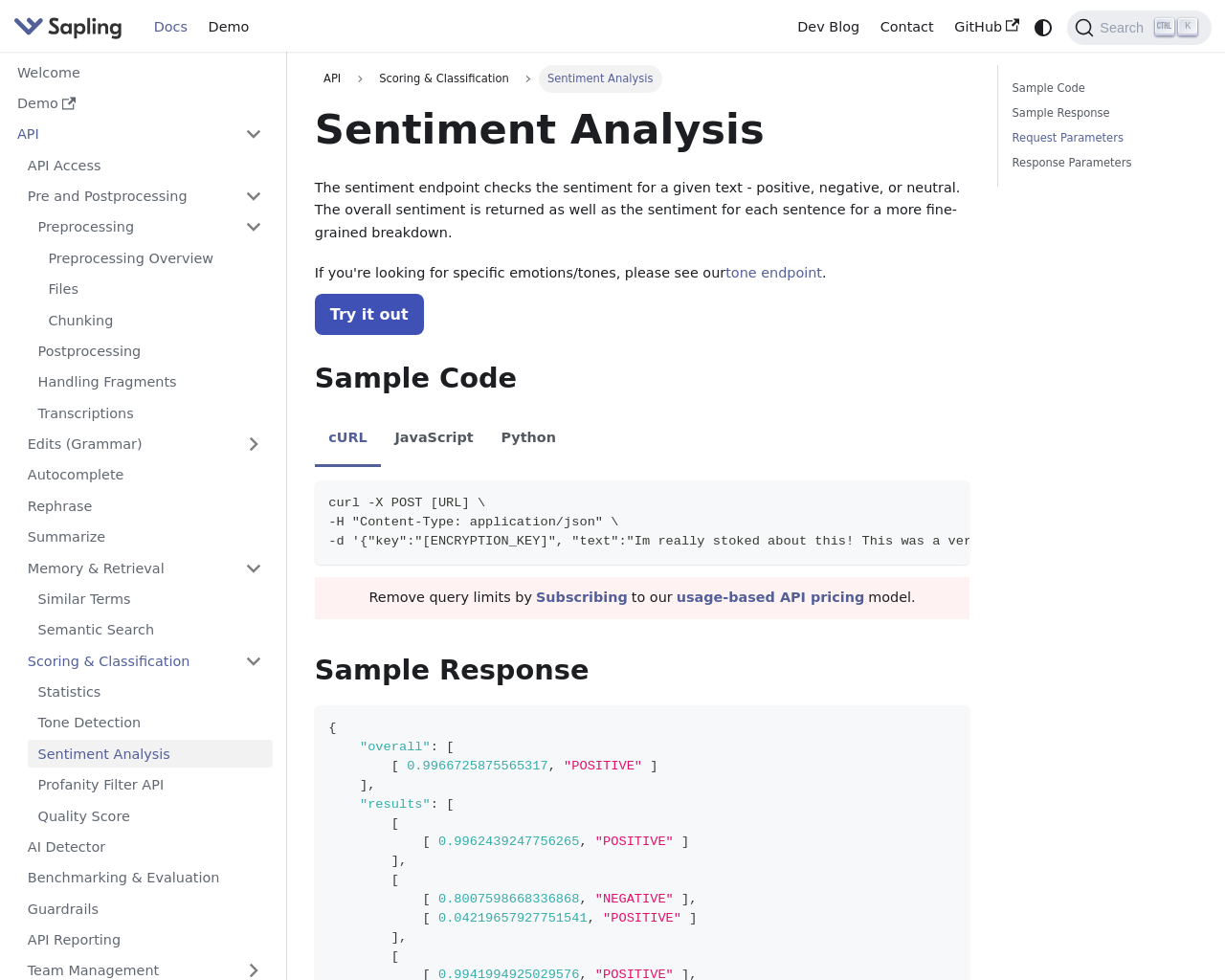
scroll to position [1048, 0]
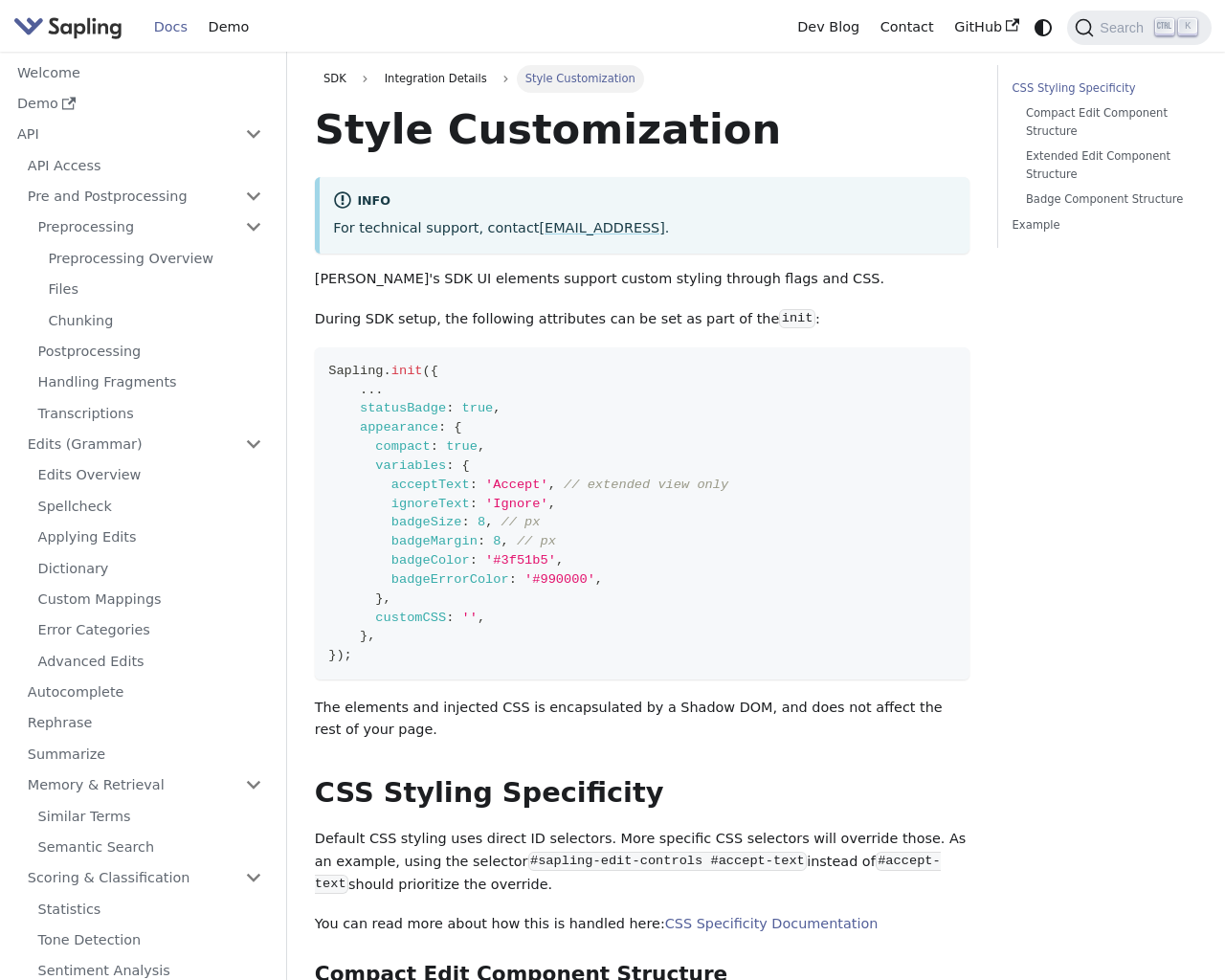
scroll to position [1626, 0]
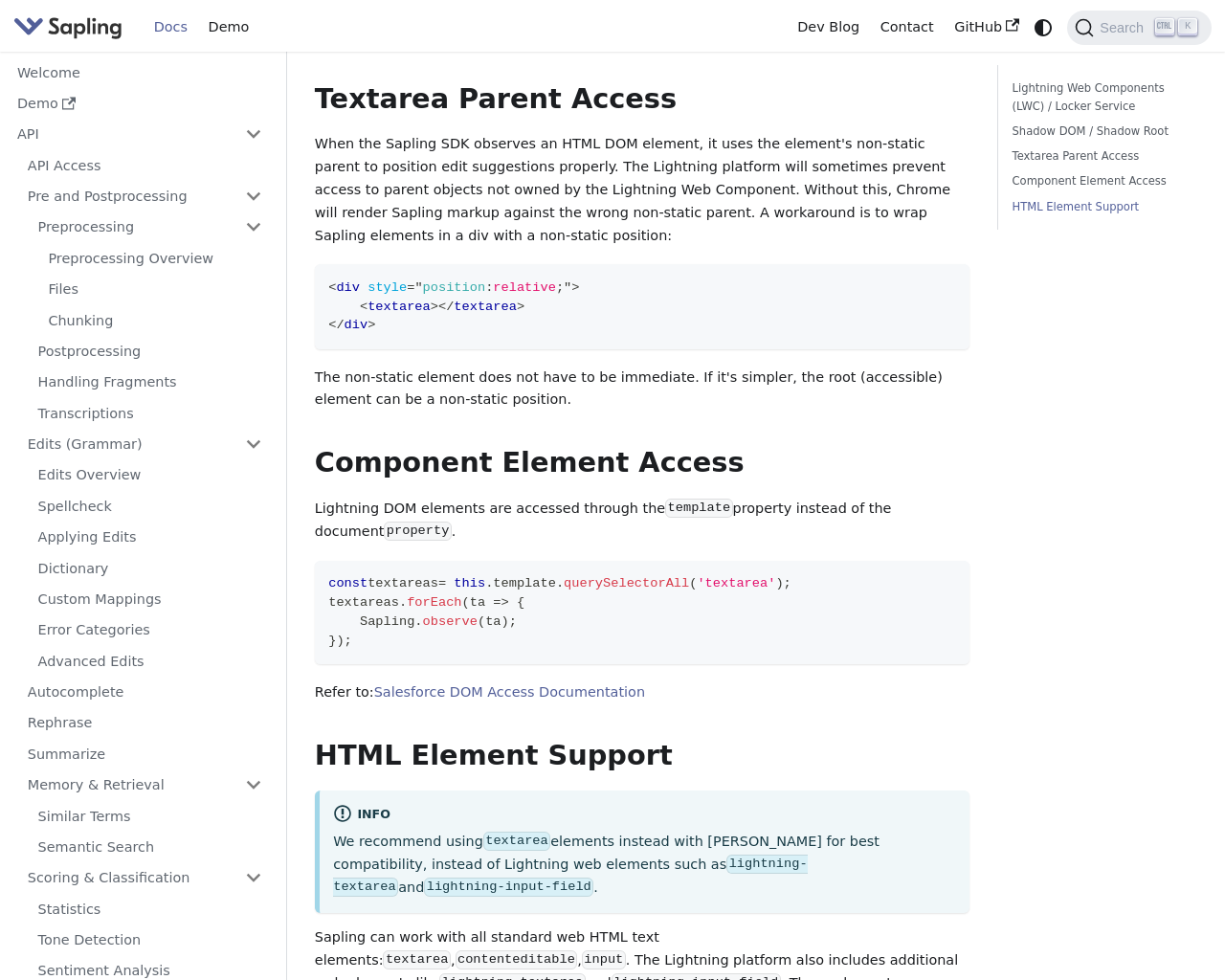
scroll to position [1405, 0]
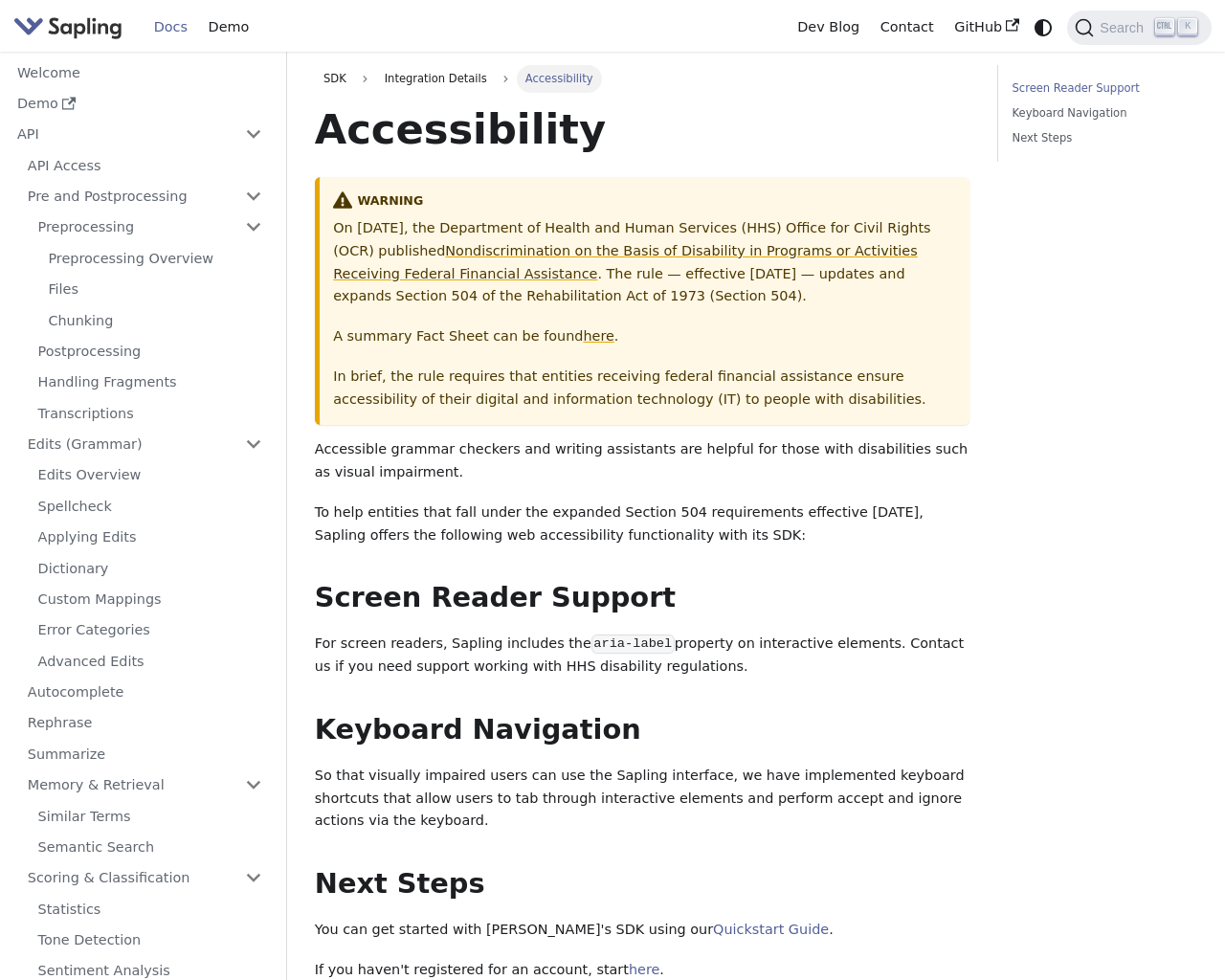
scroll to position [336, 0]
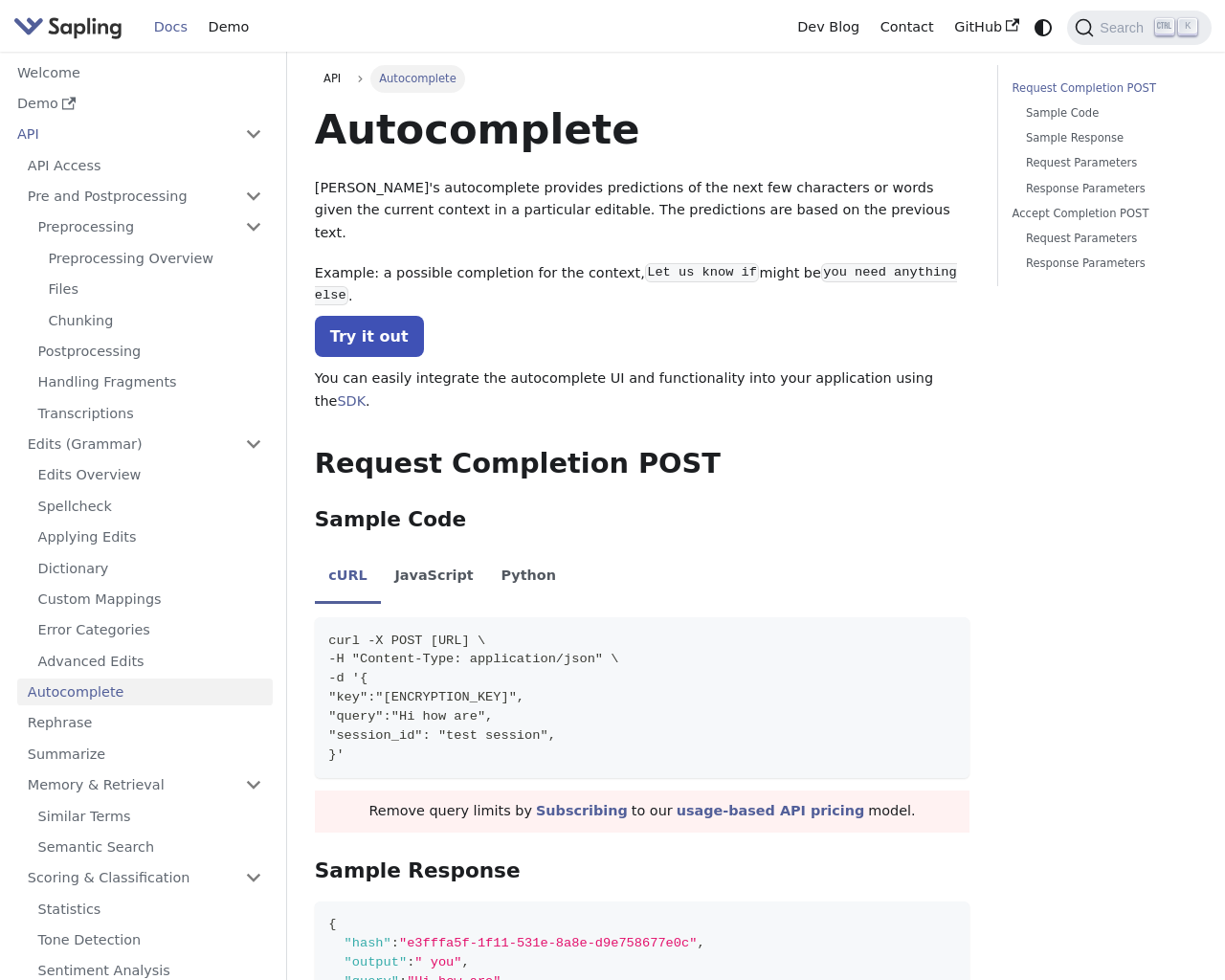
scroll to position [1650, 0]
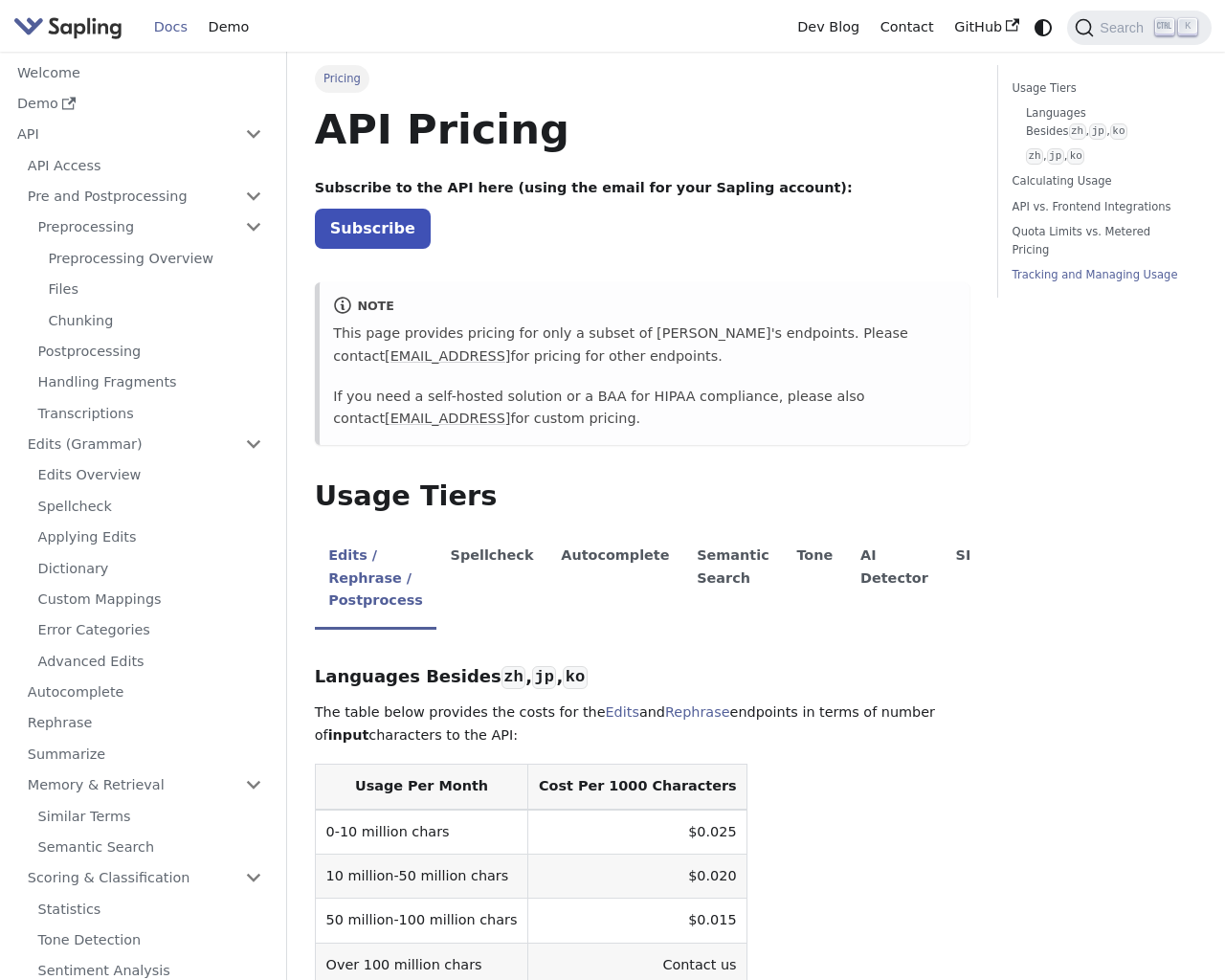
scroll to position [2823, 0]
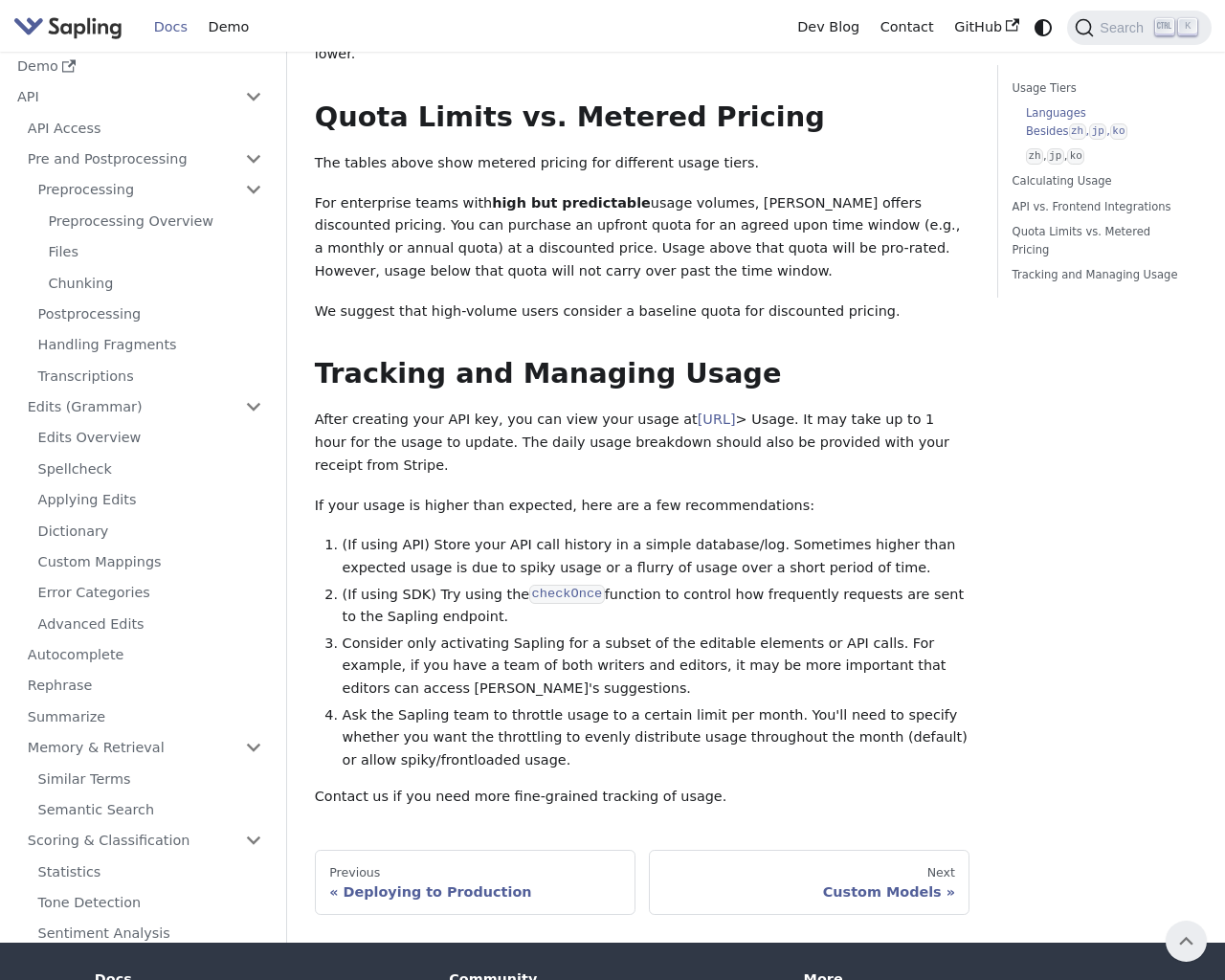
scroll to position [584, 0]
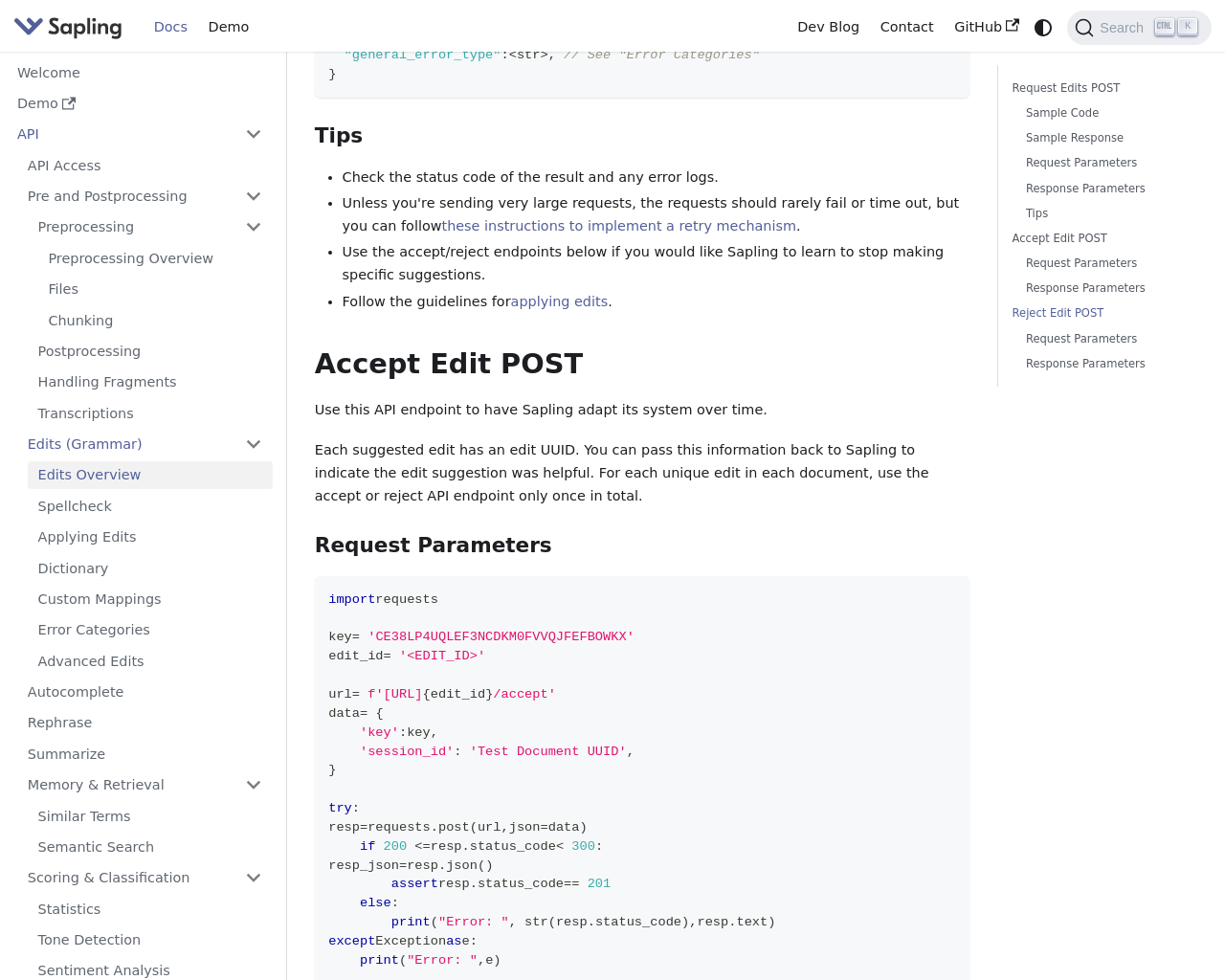
scroll to position [4954, 0]
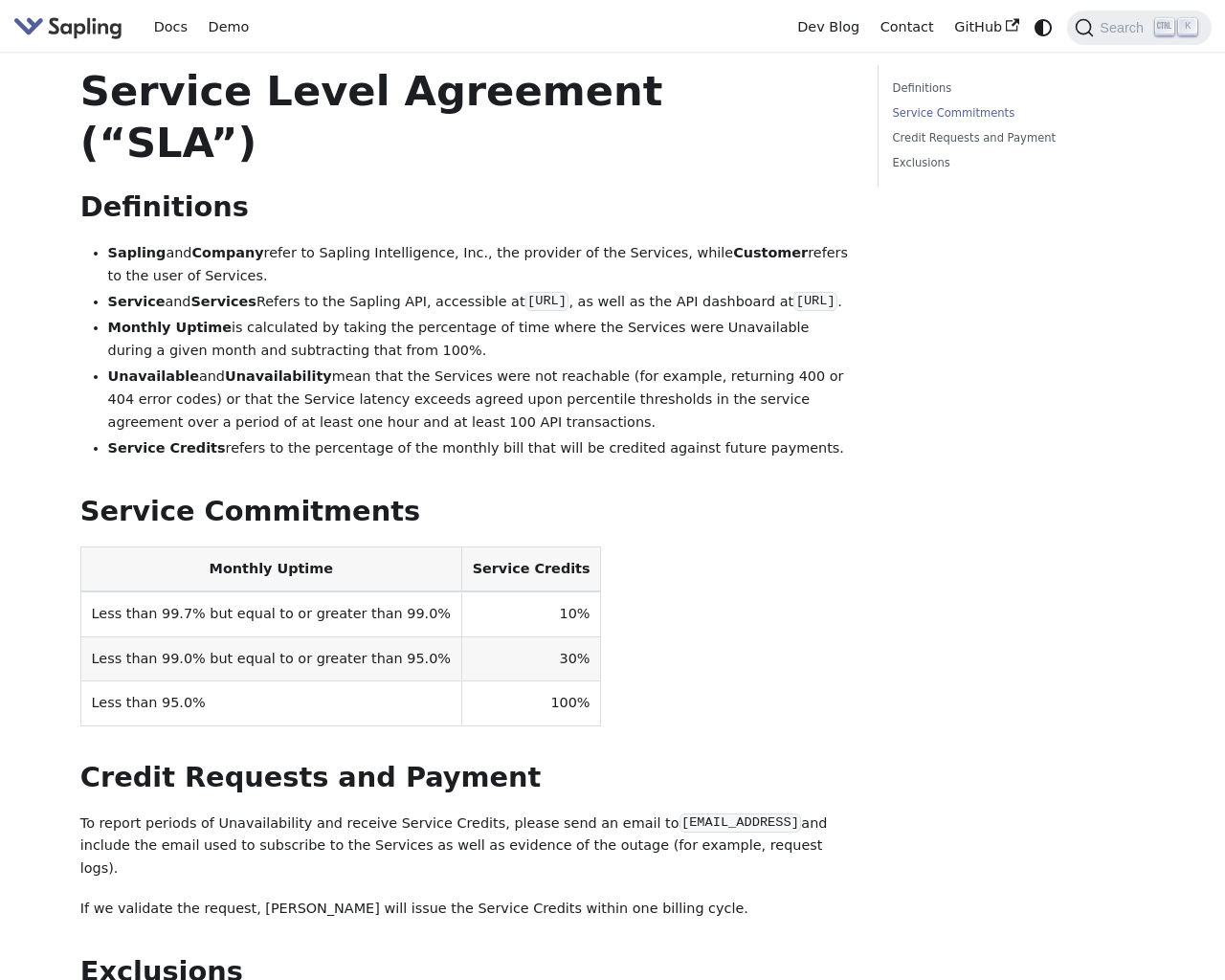
scroll to position [365, 0]
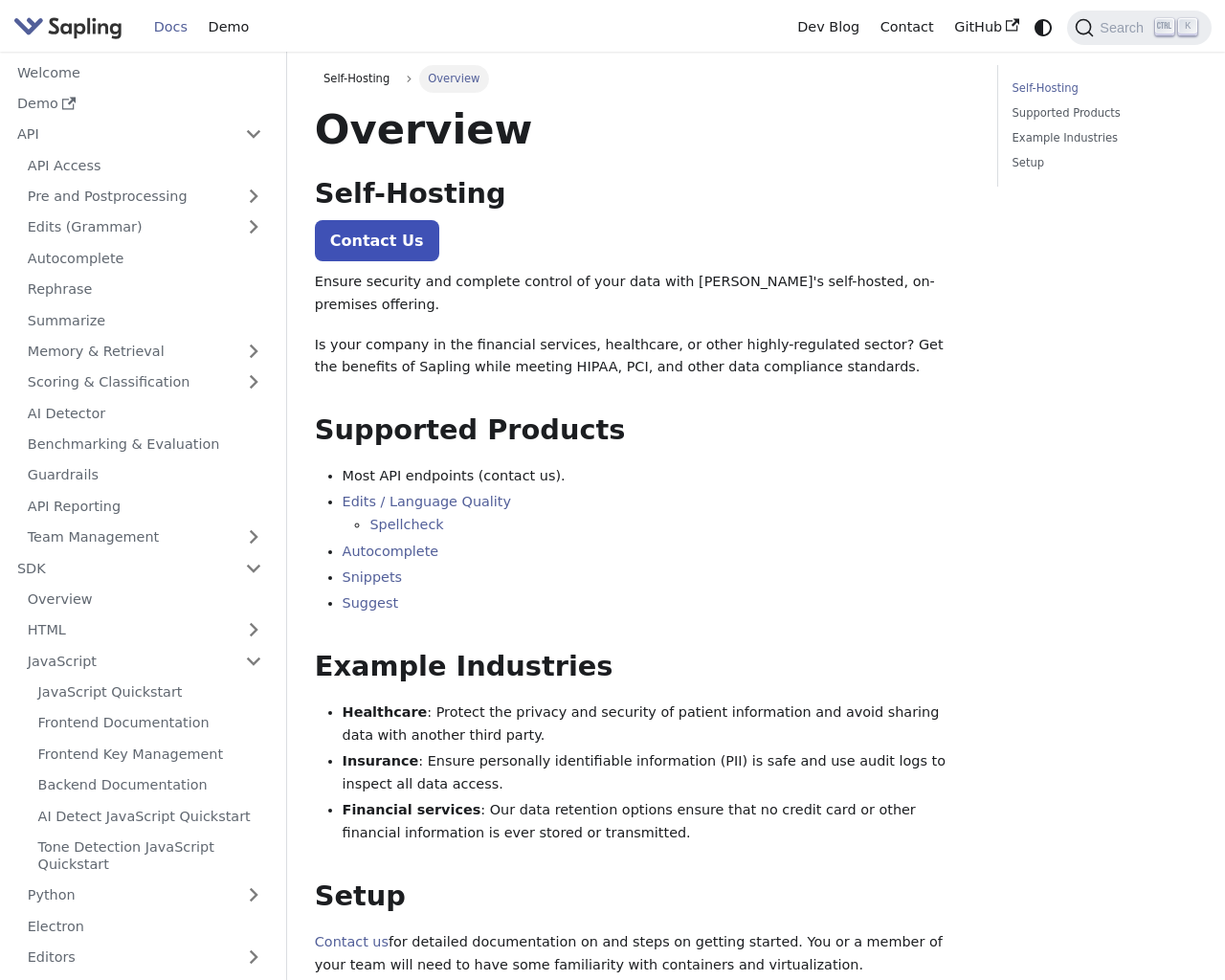
scroll to position [313, 0]
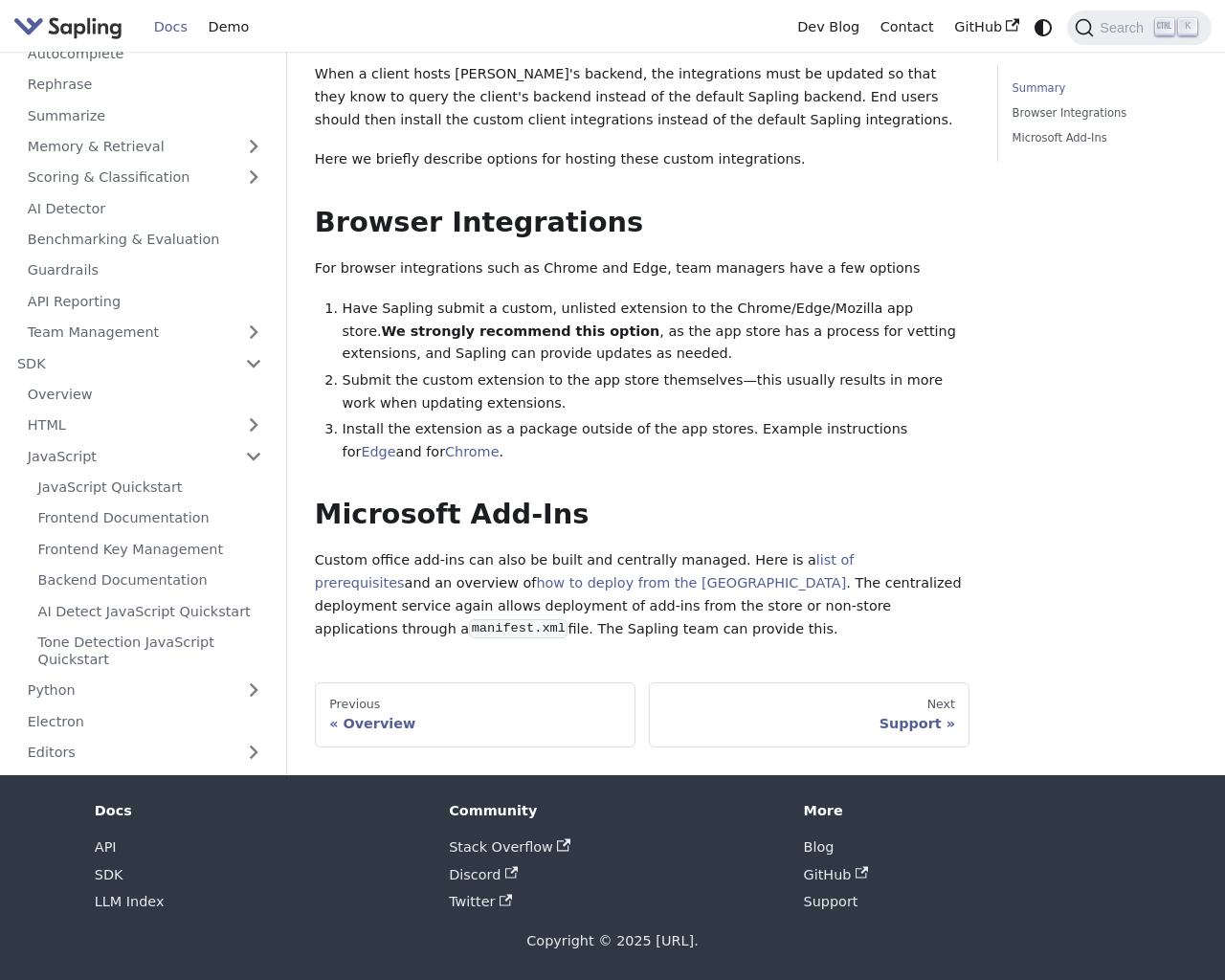
scroll to position [229, 0]
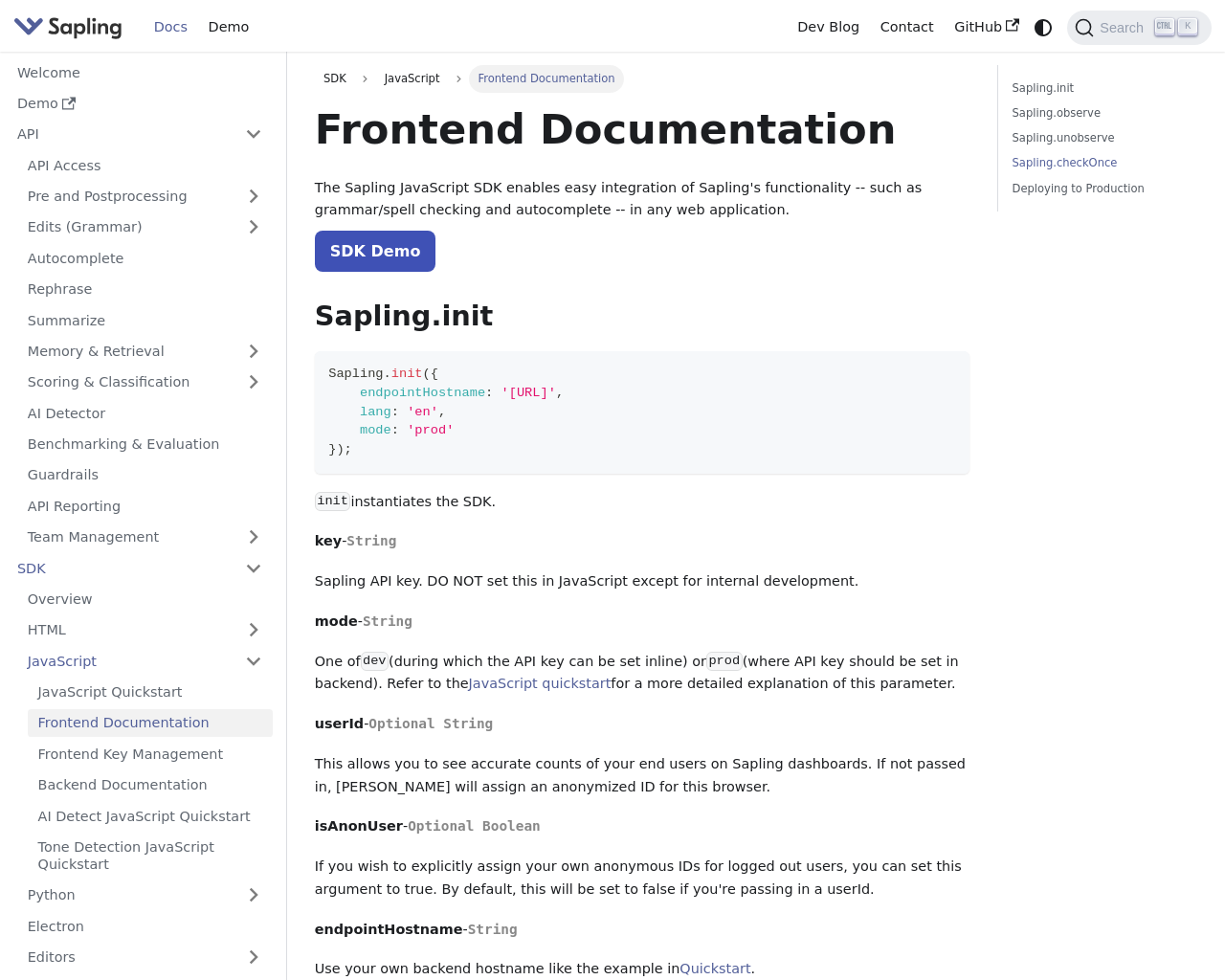
scroll to position [3278, 0]
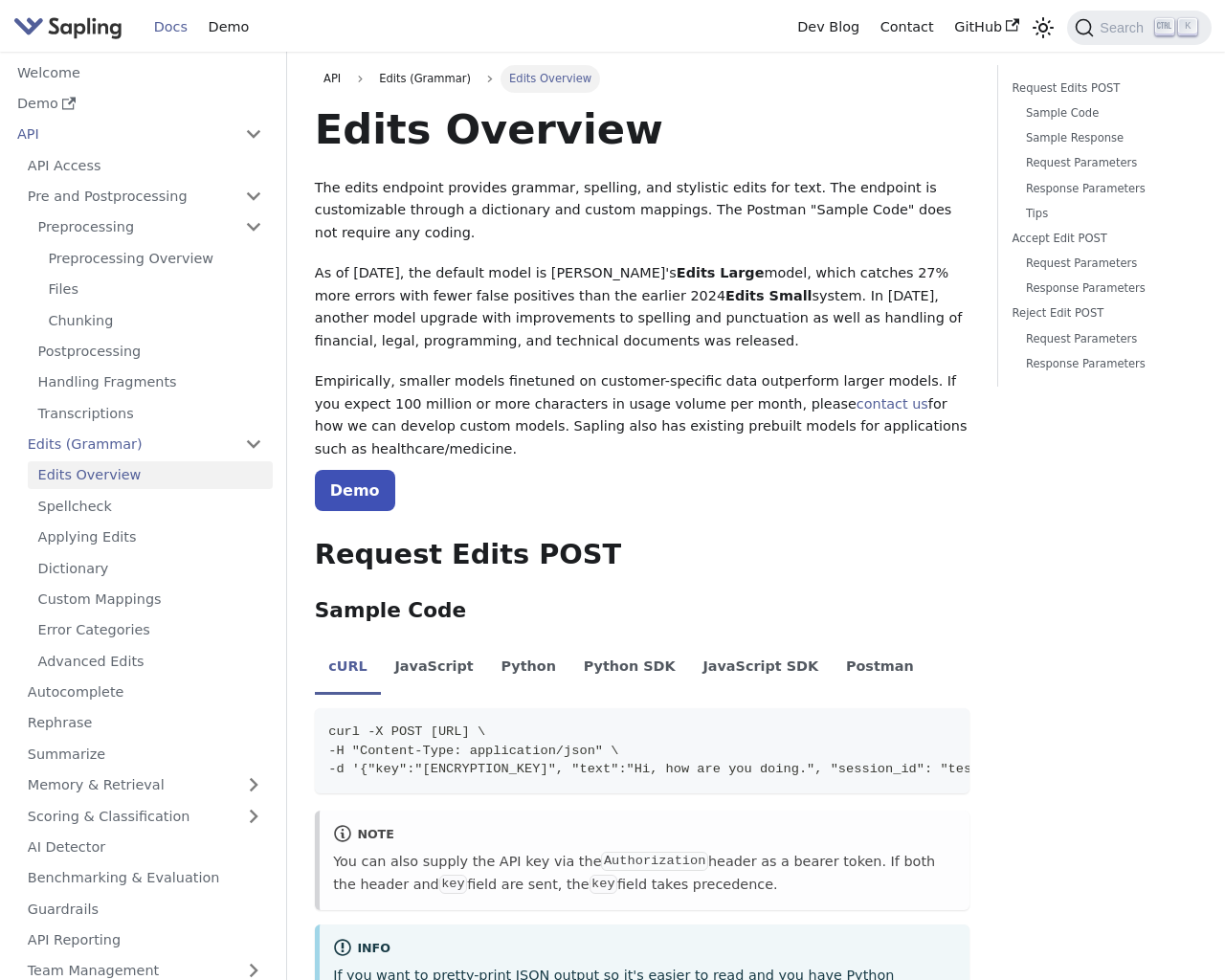
scroll to position [52, 0]
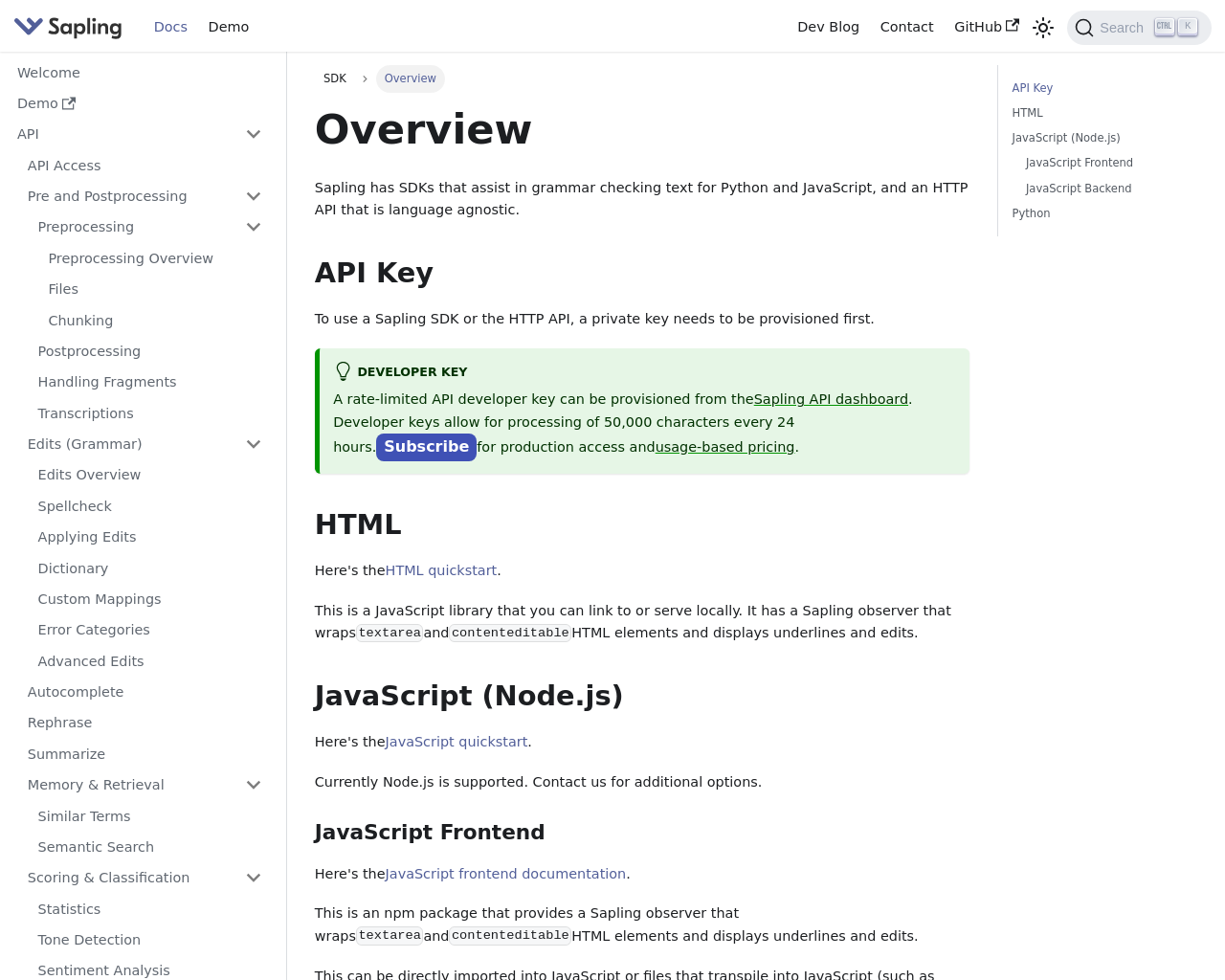
scroll to position [449, 0]
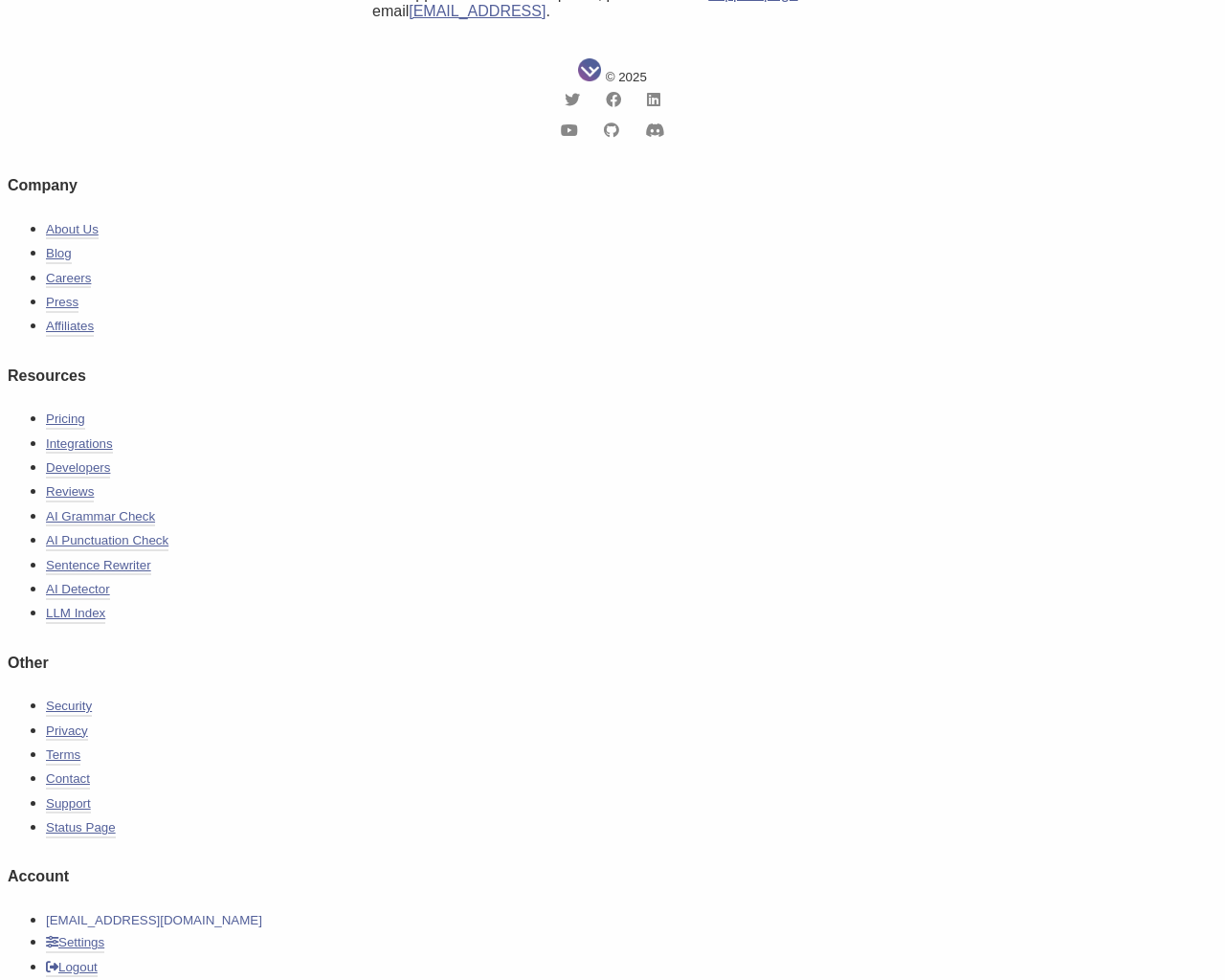
scroll to position [670, 0]
type input "testing@example.com"
type input "555-666-0606"
type textarea "20"
